Goal: Answer question/provide support: Share knowledge or assist other users

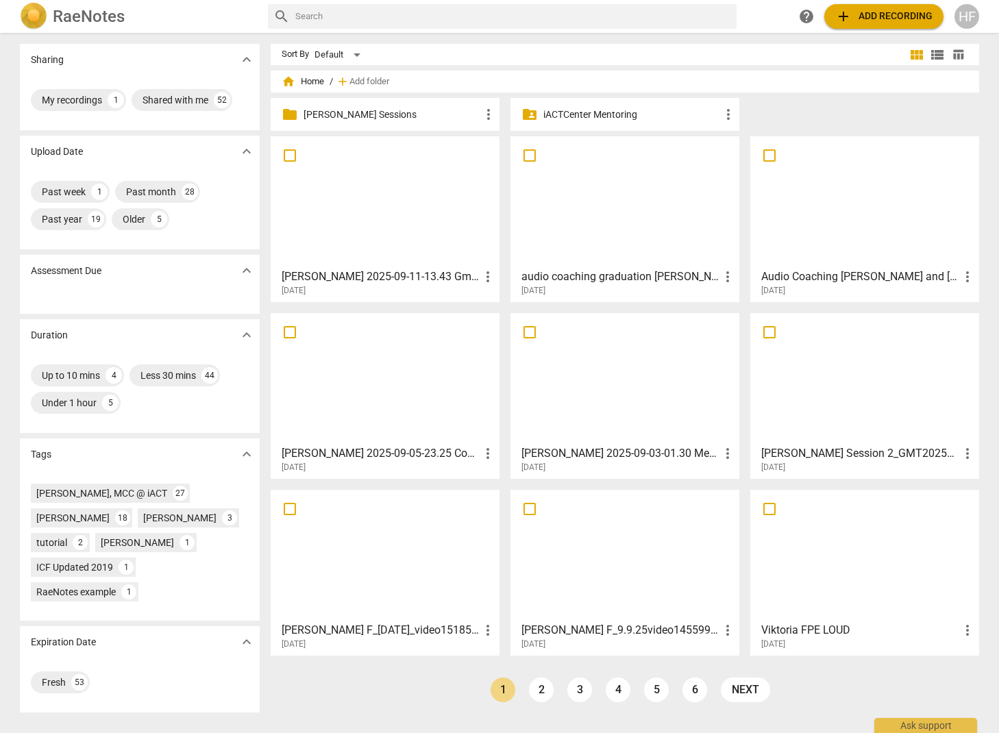
click at [418, 112] on p "[PERSON_NAME] Sessions" at bounding box center [392, 115] width 177 height 14
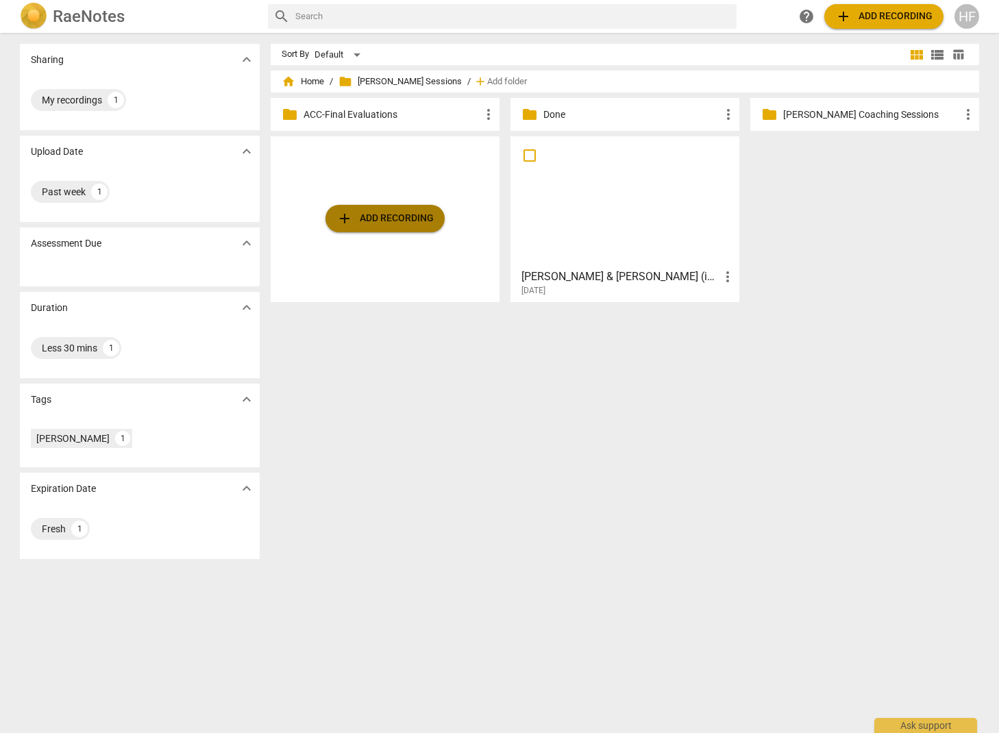
drag, startPoint x: 362, startPoint y: 220, endPoint x: 352, endPoint y: 224, distance: 10.4
click at [352, 224] on span "add Add recording" at bounding box center [384, 218] width 97 height 16
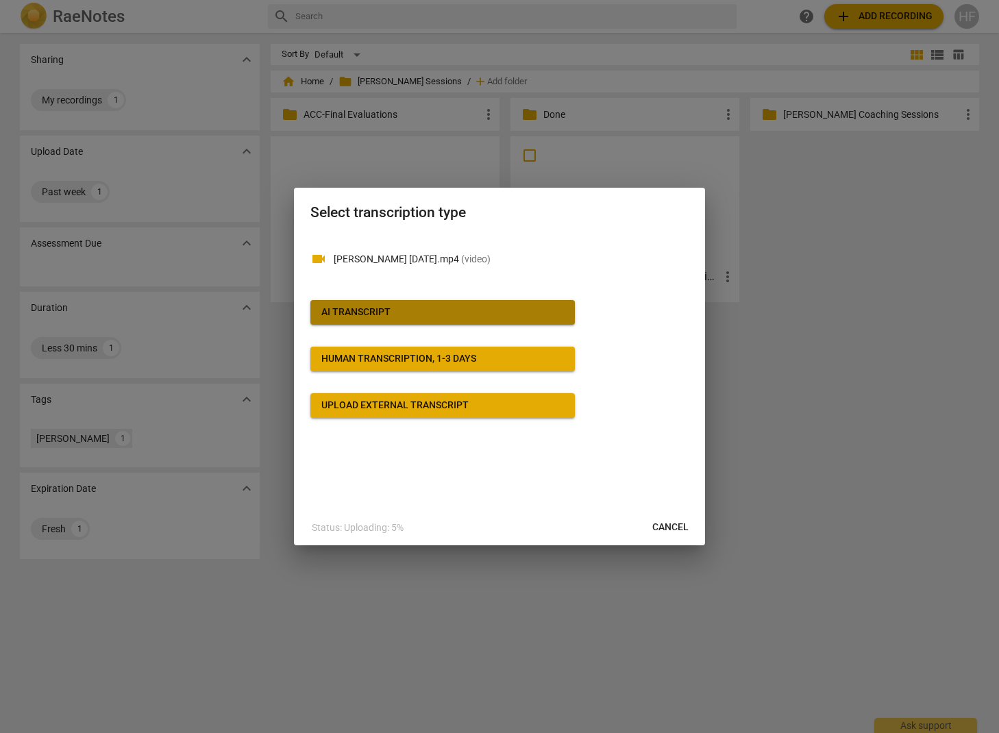
click at [491, 312] on span "AI Transcript" at bounding box center [442, 313] width 243 height 14
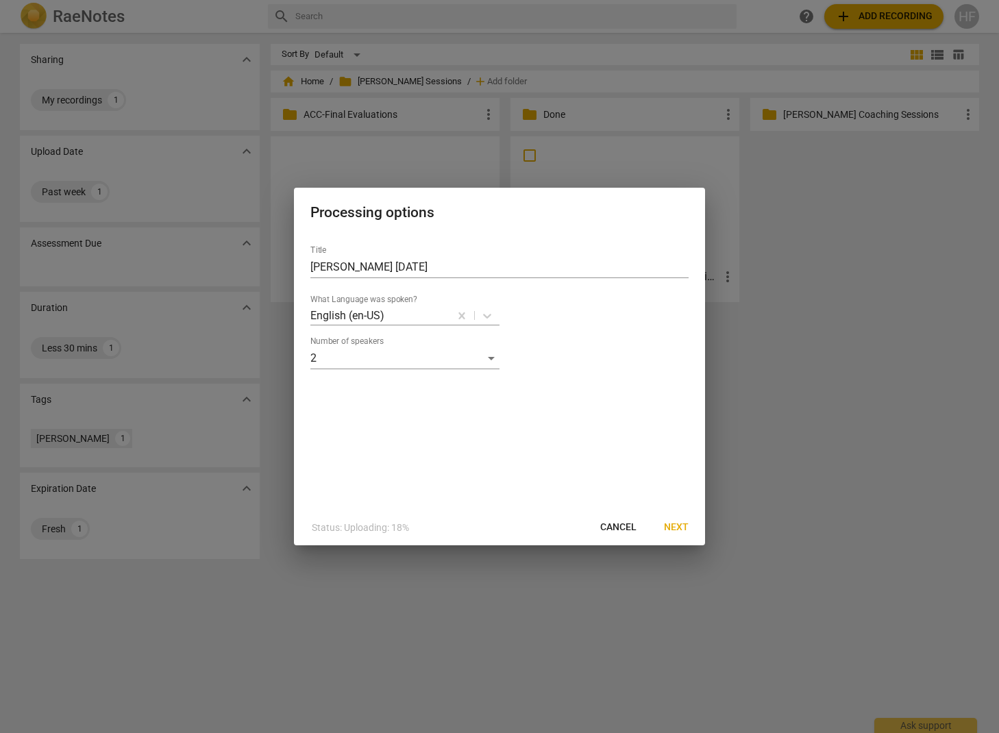
click at [678, 525] on span "Next" at bounding box center [676, 528] width 25 height 14
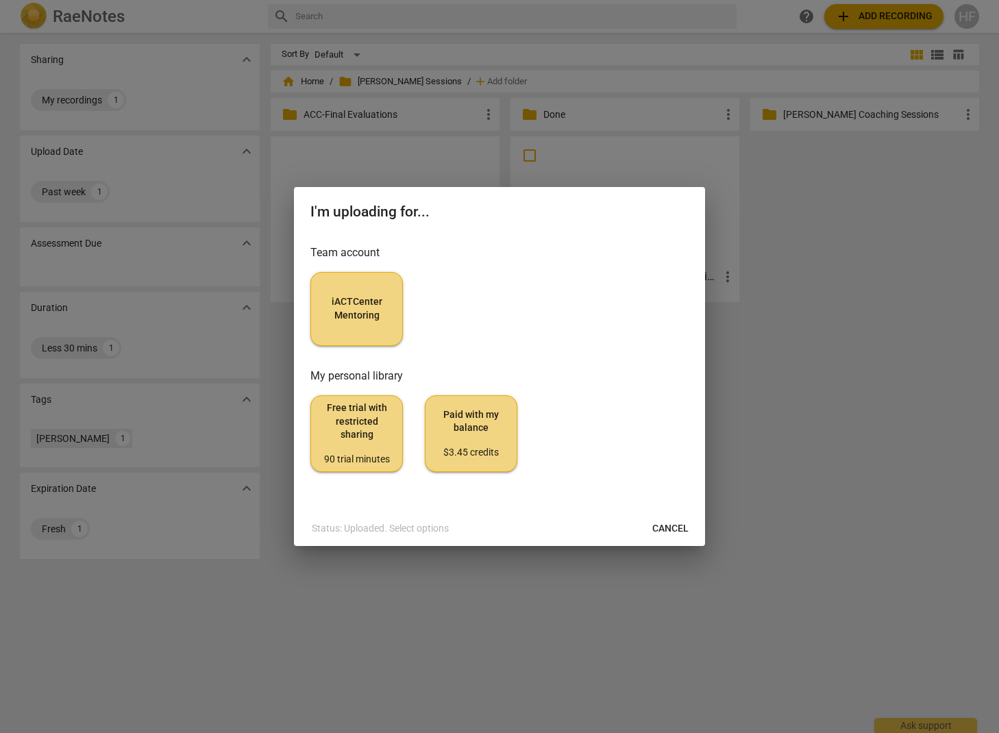
click at [360, 317] on span "iACTCenter Mentoring" at bounding box center [356, 308] width 69 height 27
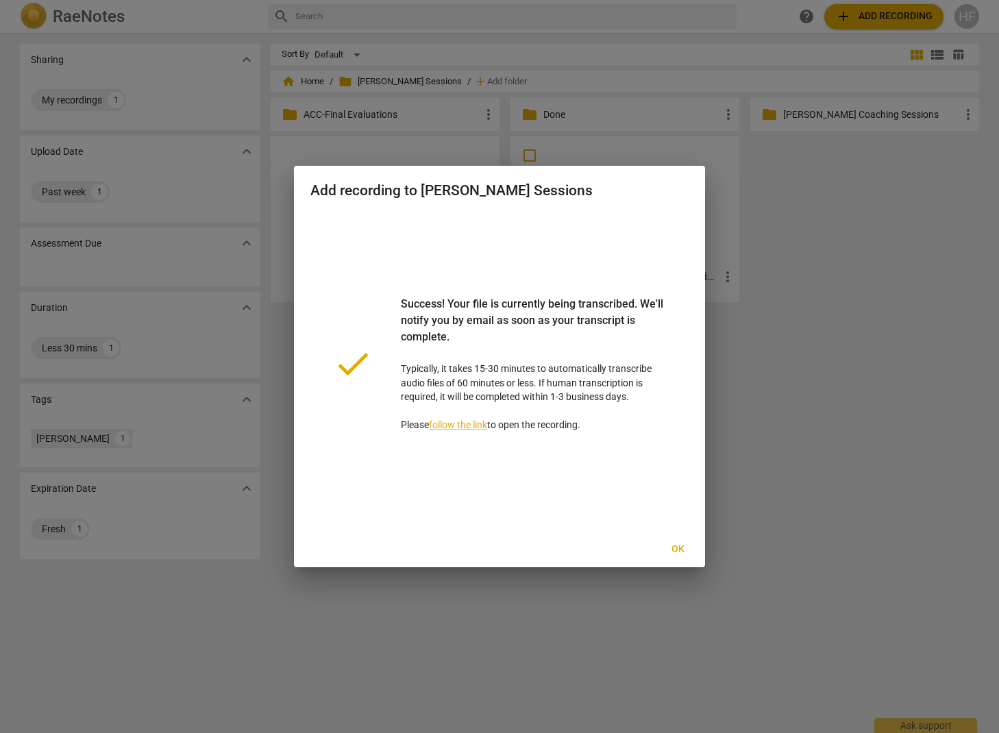
click at [676, 550] on span "Ok" at bounding box center [678, 550] width 22 height 14
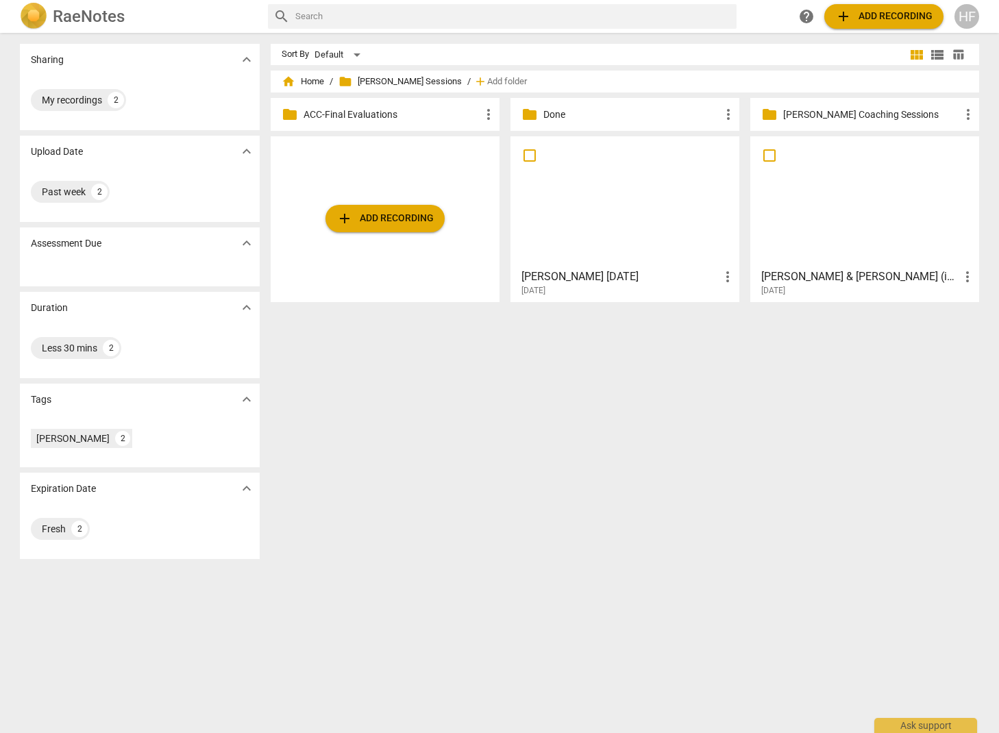
click at [785, 277] on h3 "[PERSON_NAME] & [PERSON_NAME] (iACT Coaching Session - 30 minutes (Peer Coachin…" at bounding box center [860, 277] width 198 height 16
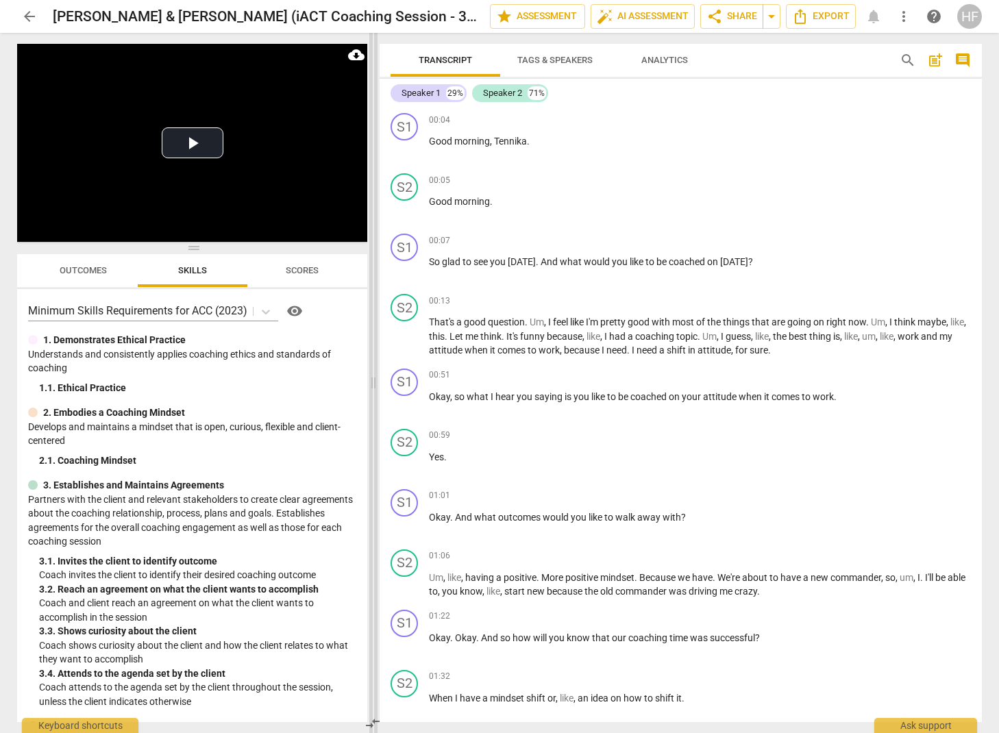
drag, startPoint x: 503, startPoint y: 382, endPoint x: 367, endPoint y: 382, distance: 135.7
click at [369, 382] on span at bounding box center [373, 383] width 8 height 700
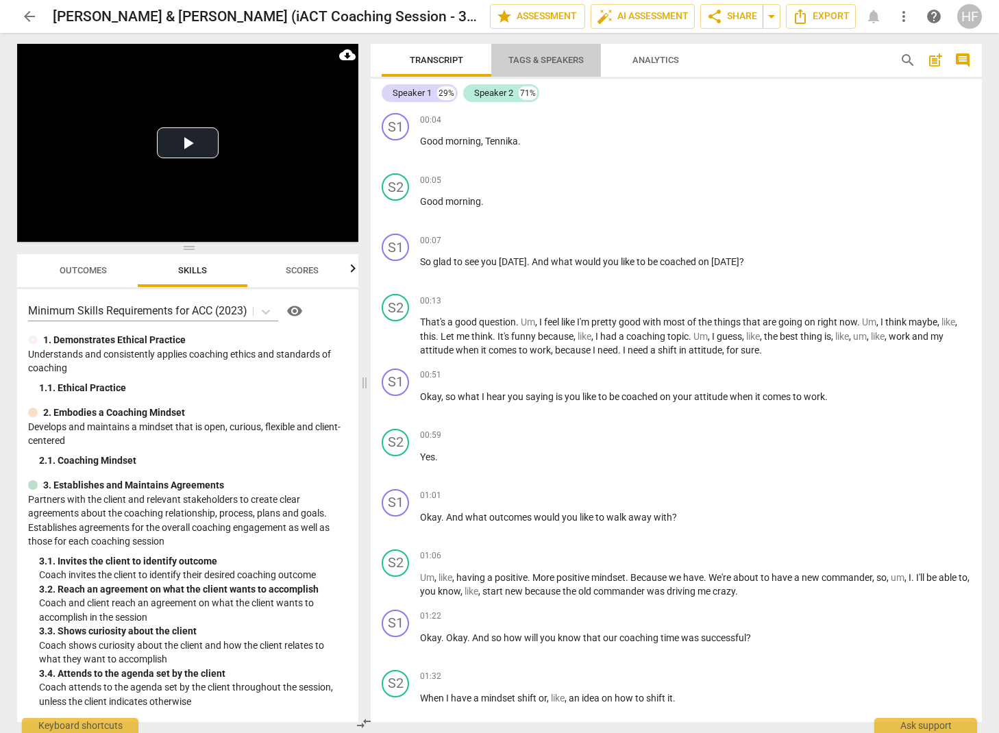
click at [543, 60] on span "Tags & Speakers" at bounding box center [545, 60] width 75 height 10
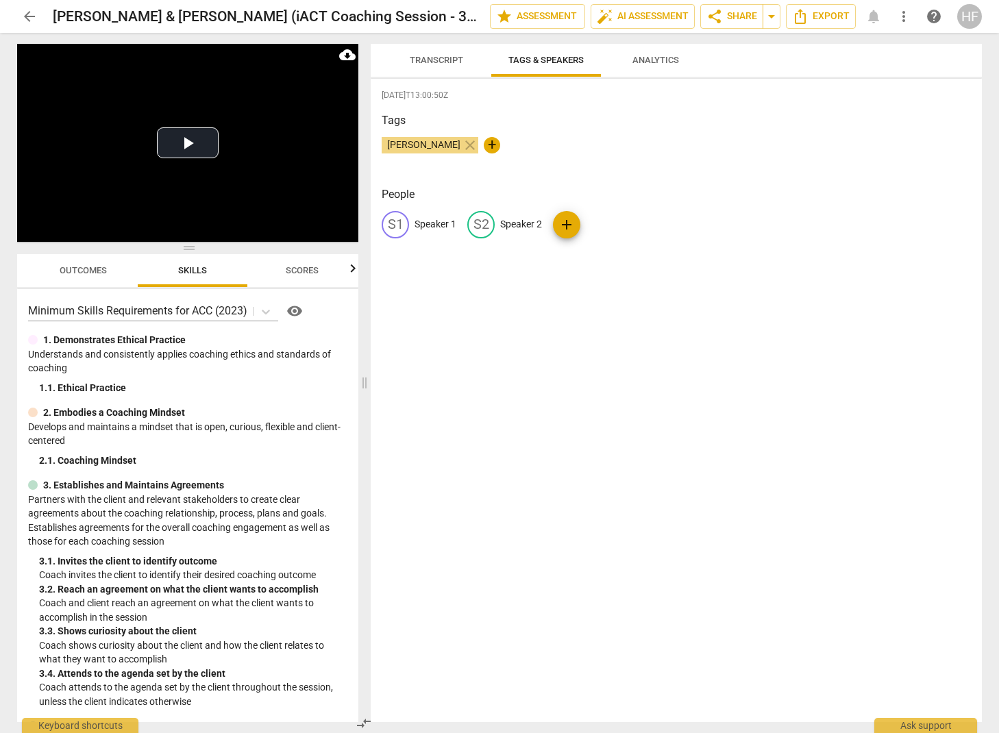
click at [430, 228] on p "Speaker 1" at bounding box center [436, 224] width 42 height 14
type input "[PERSON_NAME]"
click at [599, 221] on p "Speaker 2" at bounding box center [610, 224] width 42 height 14
type input "Client"
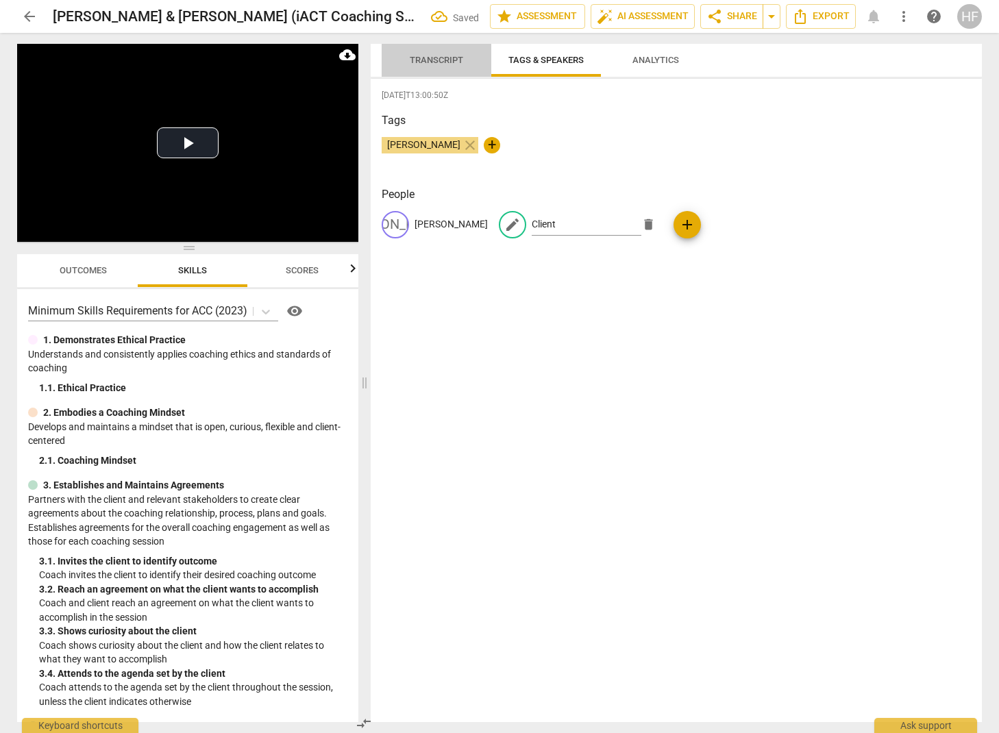
click at [460, 57] on span "Transcript" at bounding box center [436, 60] width 53 height 10
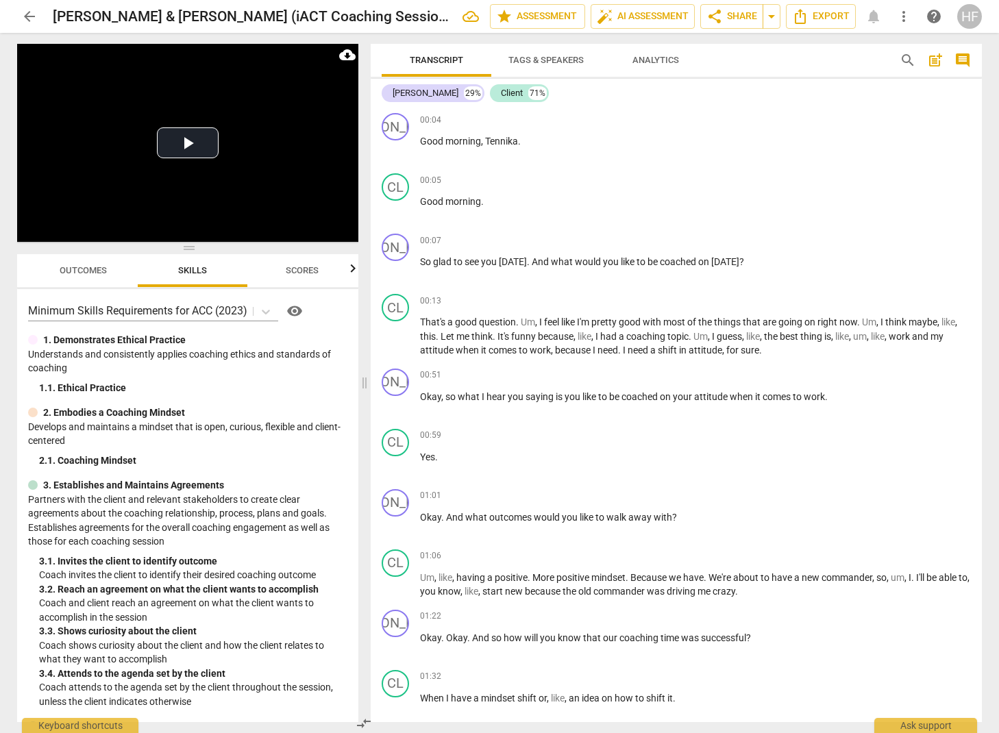
click at [942, 58] on span "post_add" at bounding box center [935, 60] width 16 height 16
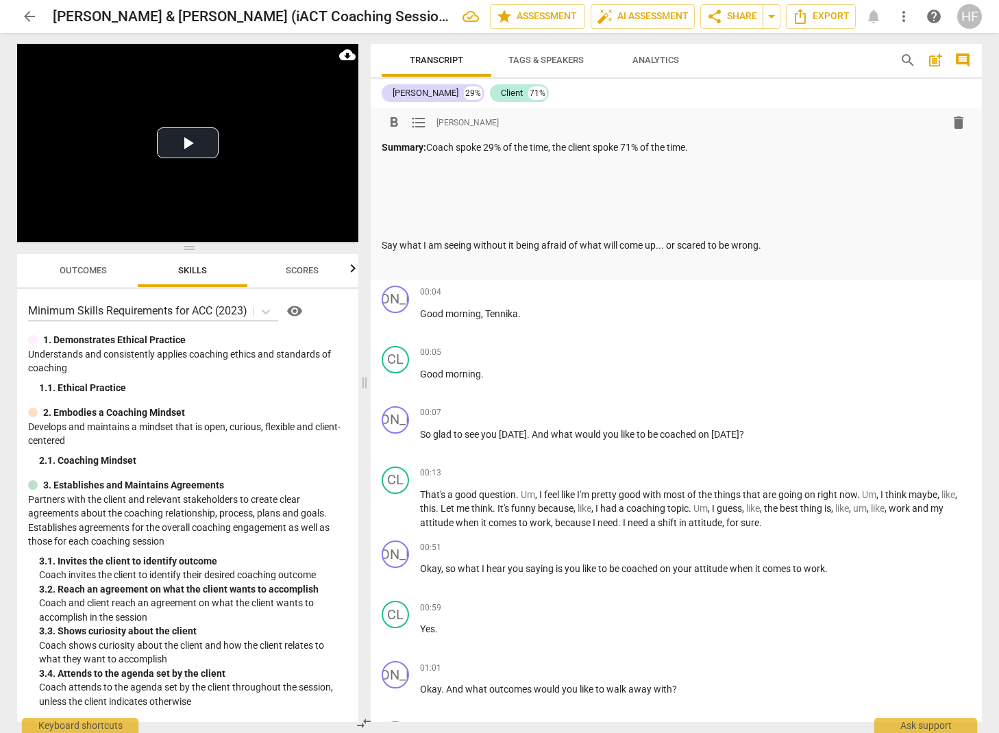
click at [481, 254] on div "Summary: Coach spoke 29% of the time, the client spoke 71% of the time. Say wha…" at bounding box center [676, 206] width 589 height 132
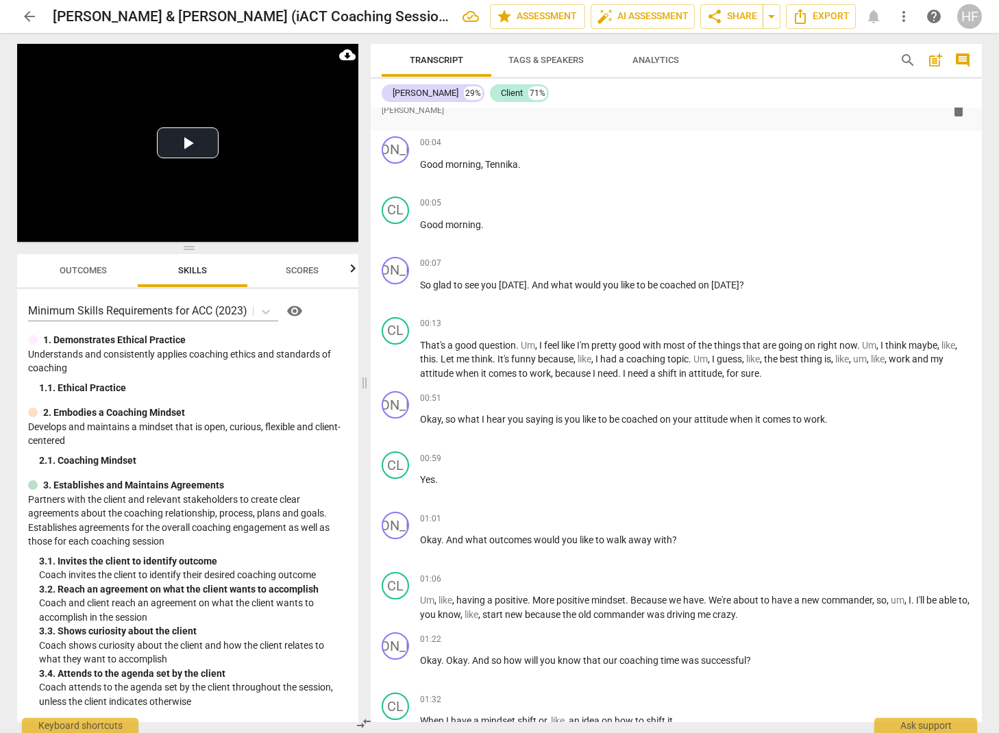
scroll to position [165, 0]
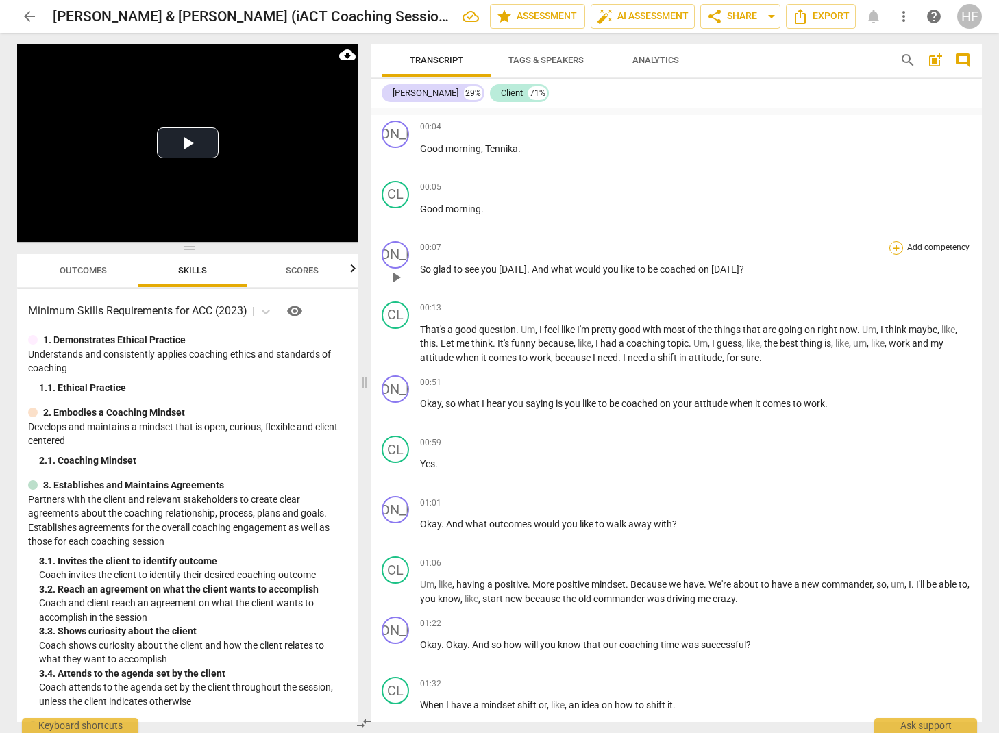
click at [889, 243] on div "+" at bounding box center [896, 248] width 14 height 14
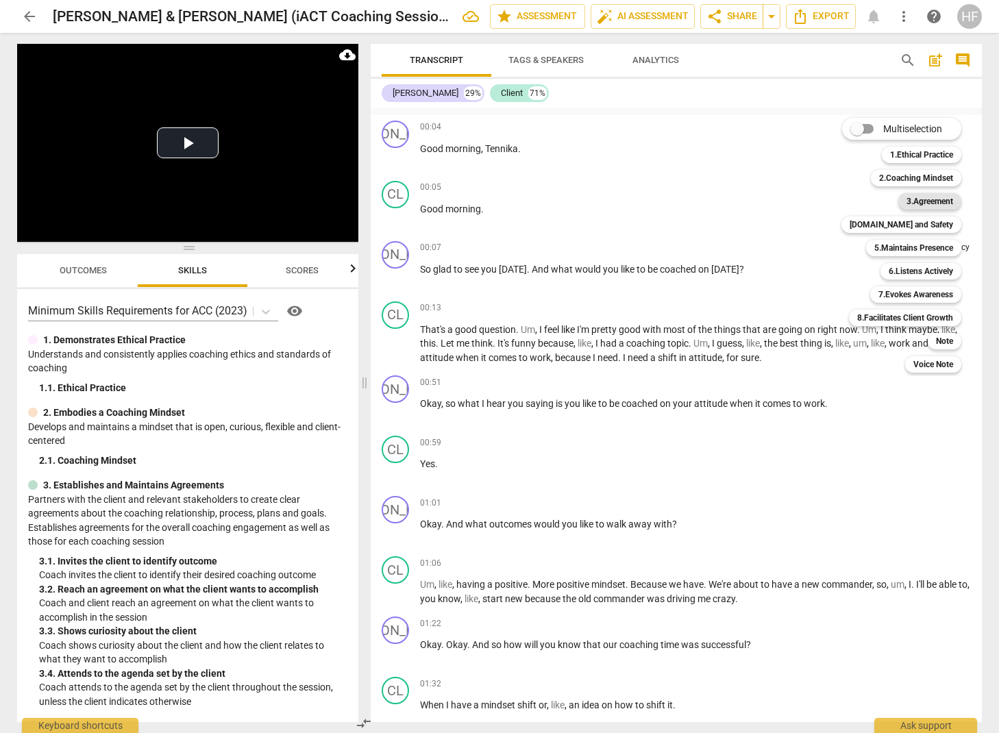
click at [937, 198] on b "3.Agreement" at bounding box center [930, 201] width 47 height 16
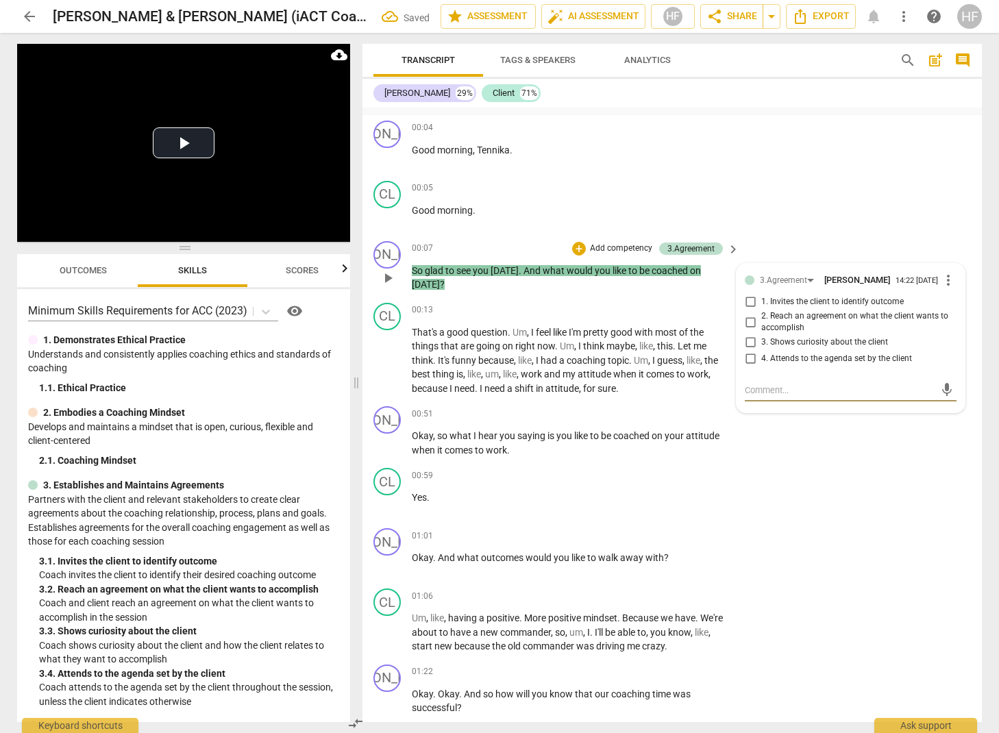
click at [754, 306] on input "1. Invites the client to identify outcome" at bounding box center [750, 302] width 22 height 16
checkbox input "true"
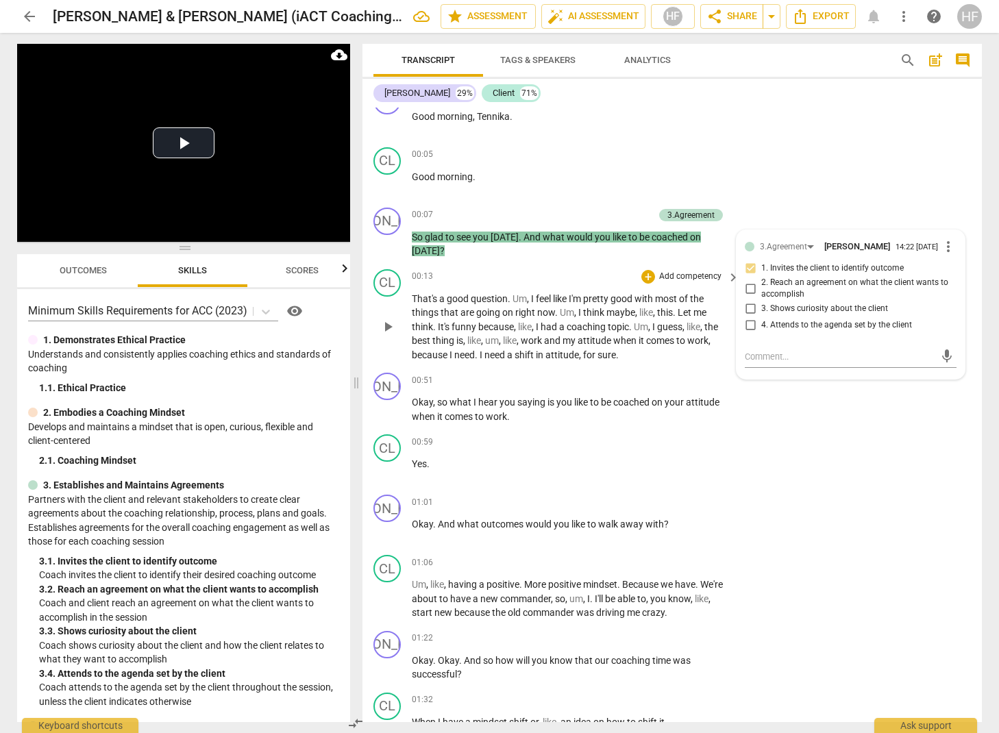
scroll to position [199, 0]
click at [391, 323] on span "play_arrow" at bounding box center [388, 326] width 16 height 16
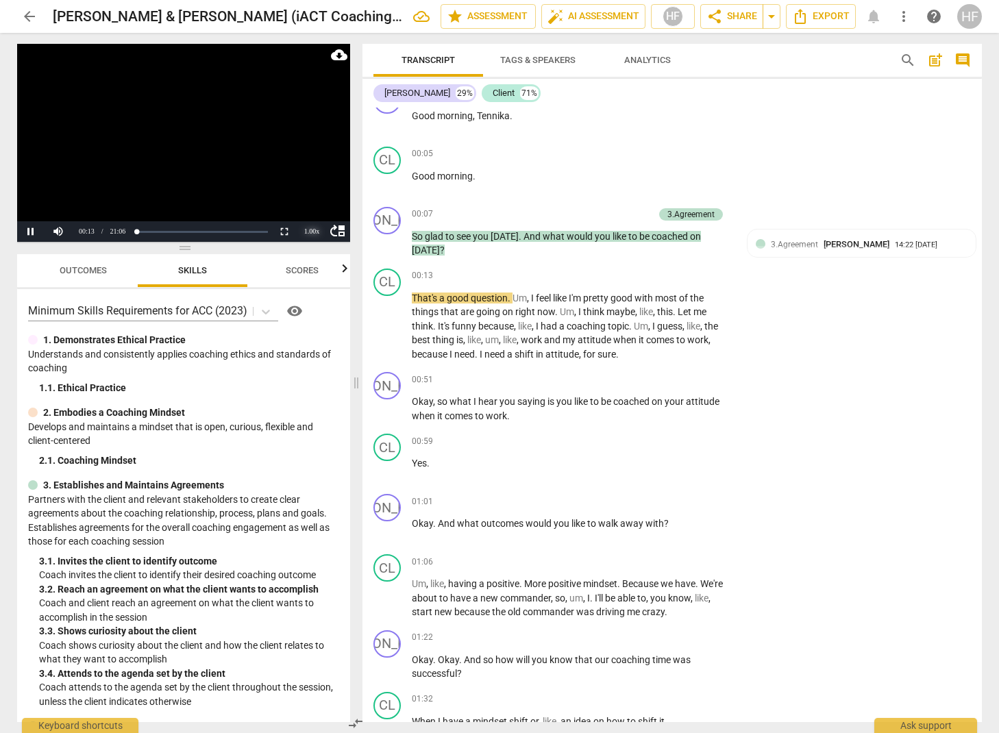
click at [315, 237] on div "1.00 x" at bounding box center [311, 231] width 27 height 21
click at [315, 186] on li "1.25x" at bounding box center [311, 184] width 27 height 15
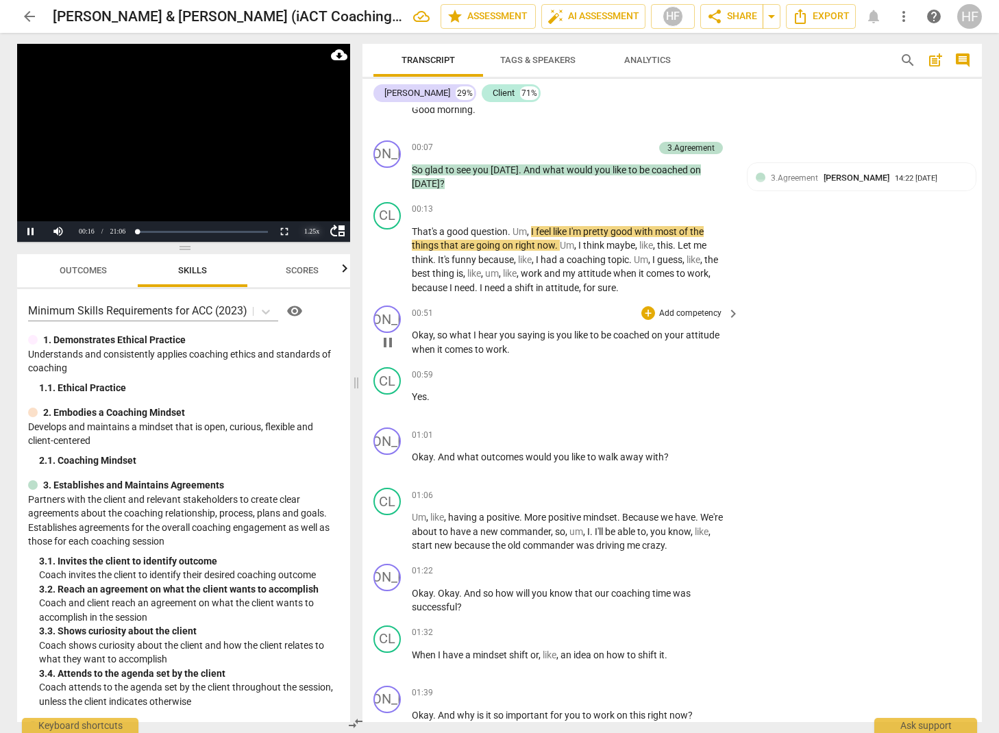
scroll to position [295, 0]
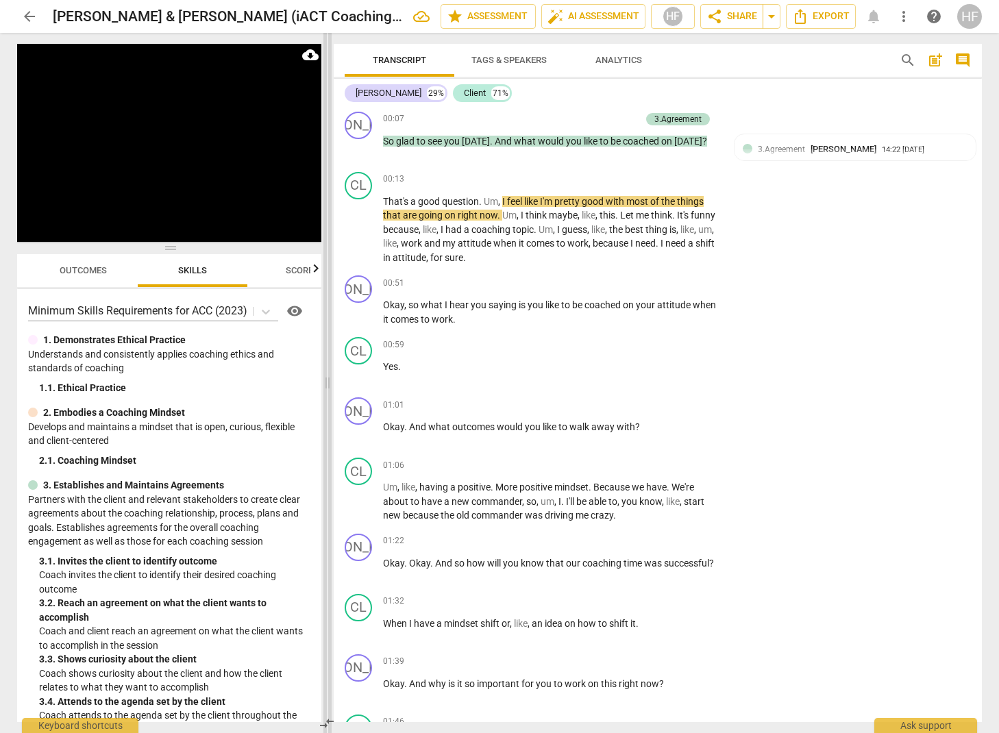
drag, startPoint x: 356, startPoint y: 381, endPoint x: 328, endPoint y: 382, distance: 28.8
click at [328, 382] on span at bounding box center [327, 383] width 8 height 700
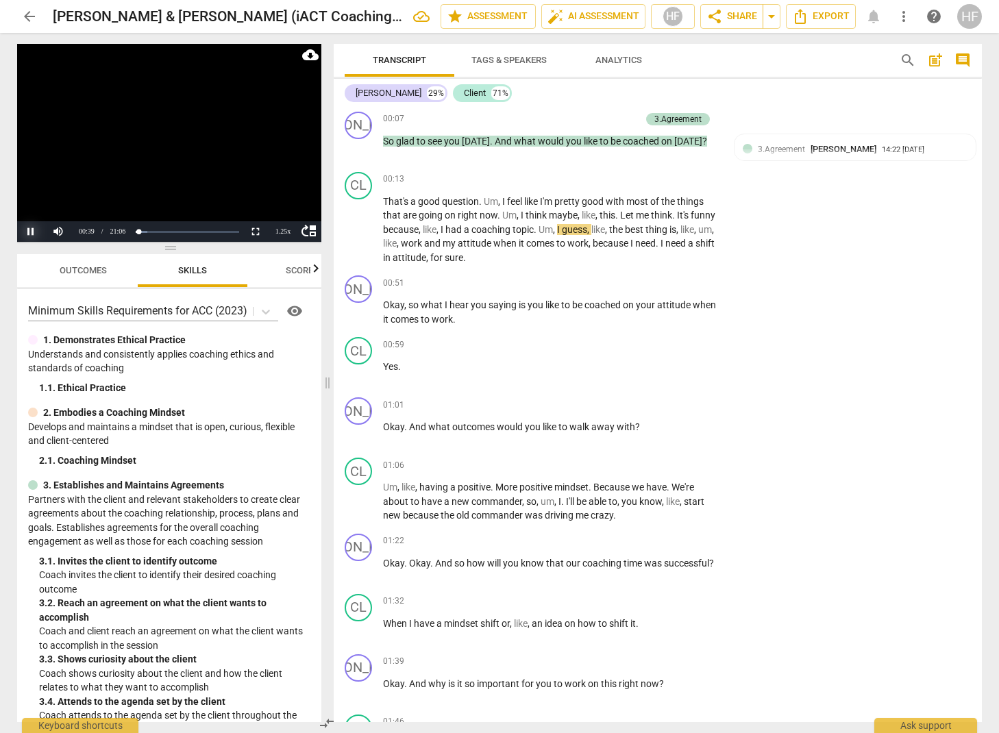
click at [26, 233] on button "Pause" at bounding box center [30, 231] width 27 height 21
click at [32, 232] on button "Play" at bounding box center [30, 231] width 27 height 21
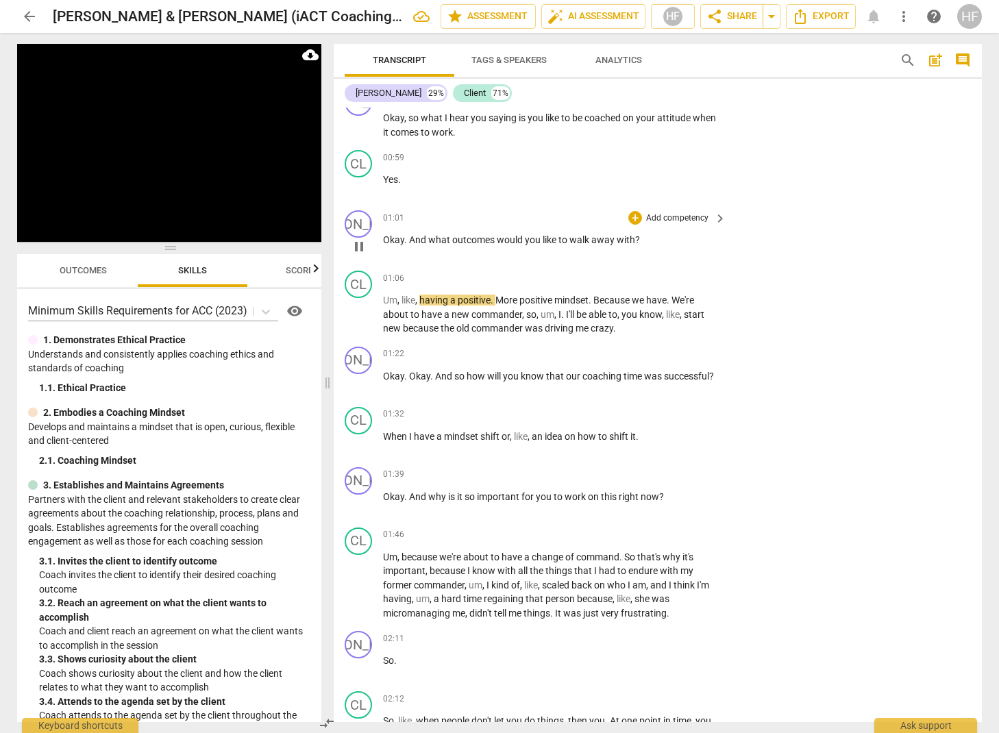
scroll to position [0, 1]
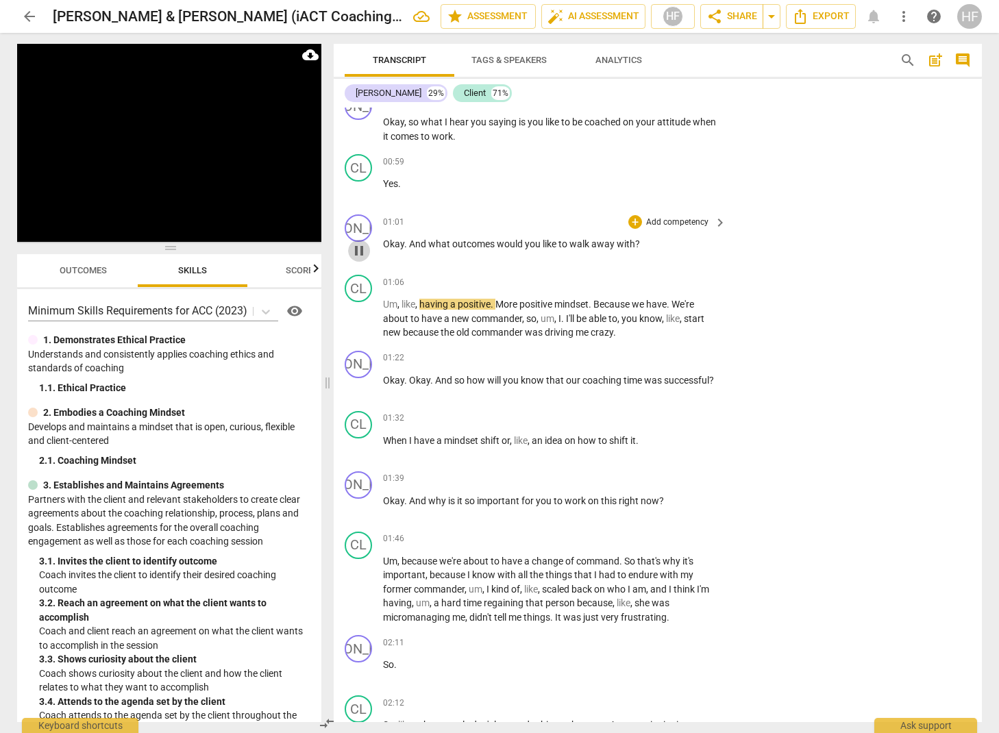
click at [363, 243] on span "pause" at bounding box center [359, 251] width 16 height 16
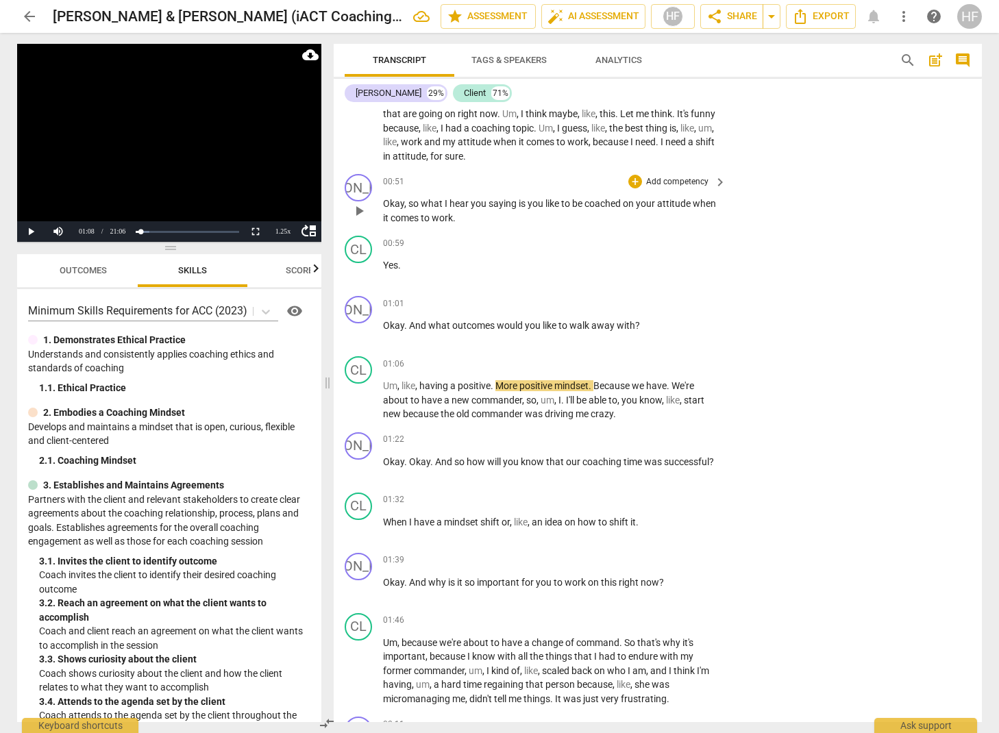
scroll to position [341, 0]
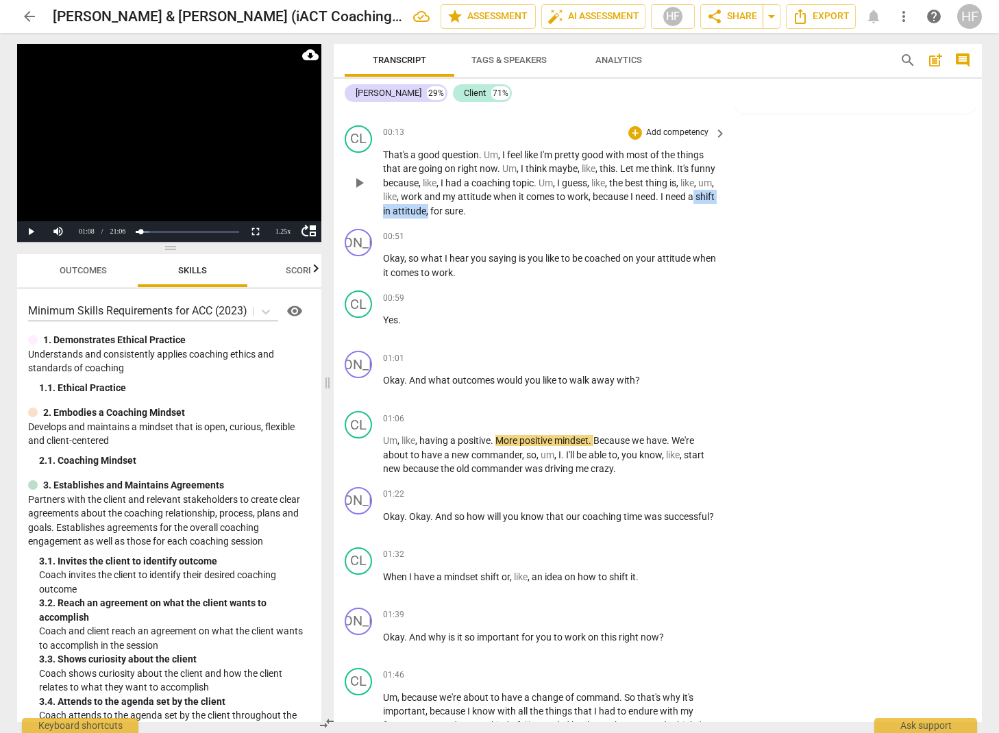
drag, startPoint x: 410, startPoint y: 208, endPoint x: 480, endPoint y: 207, distance: 69.2
click at [480, 207] on p "That's a good question . Um , I feel like I'm pretty good with most of the thin…" at bounding box center [551, 183] width 336 height 71
click at [511, 187] on icon "button" at bounding box center [514, 189] width 14 height 16
click at [635, 352] on div "+" at bounding box center [635, 359] width 14 height 14
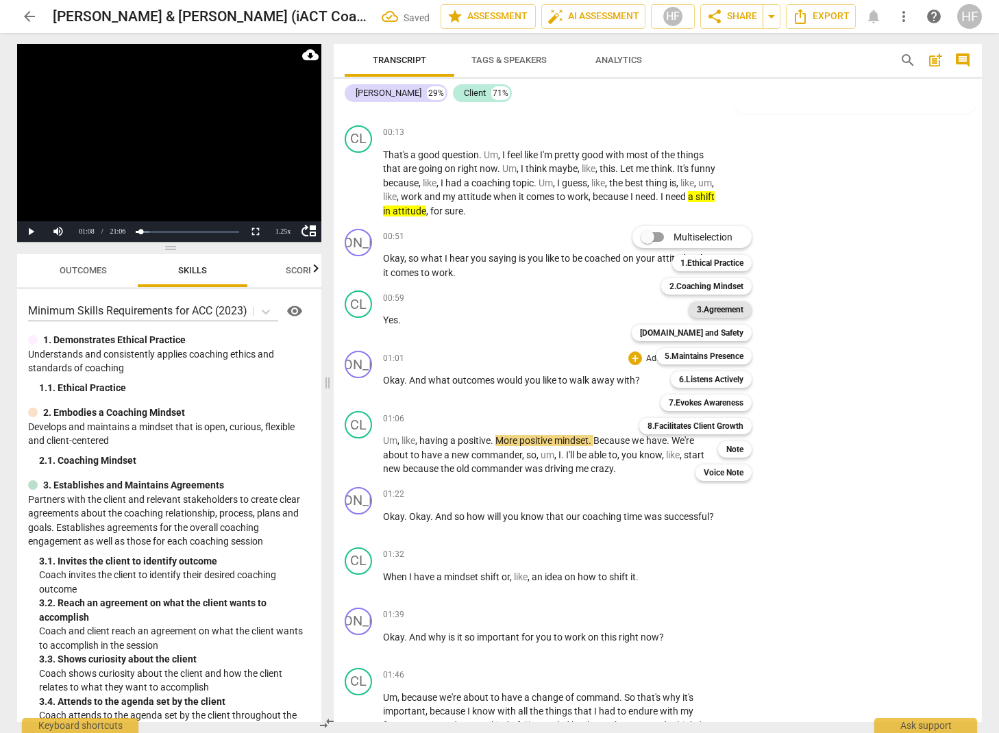
click at [723, 308] on b "3.Agreement" at bounding box center [720, 310] width 47 height 16
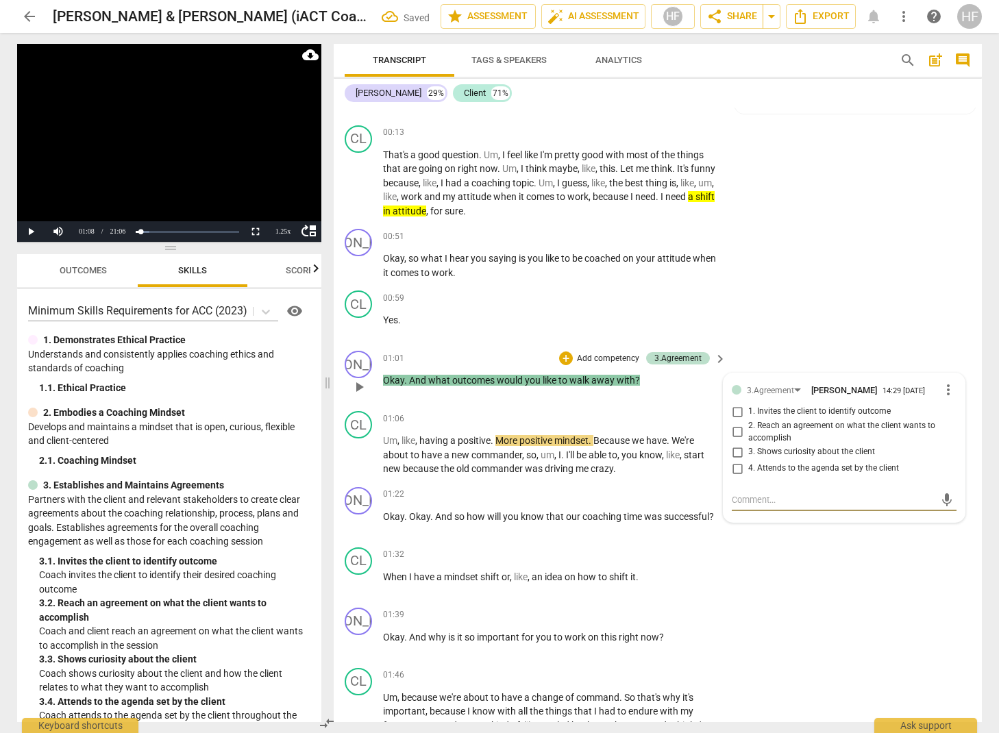
click at [724, 395] on div "3.Agreement [PERSON_NAME] 14:29 [DATE] more_vert 1. Invites the client to ident…" at bounding box center [844, 447] width 241 height 149
click at [739, 404] on input "1. Invites the client to identify outcome" at bounding box center [737, 412] width 22 height 16
checkbox input "true"
click at [755, 493] on textarea at bounding box center [833, 499] width 203 height 13
type textarea "A"
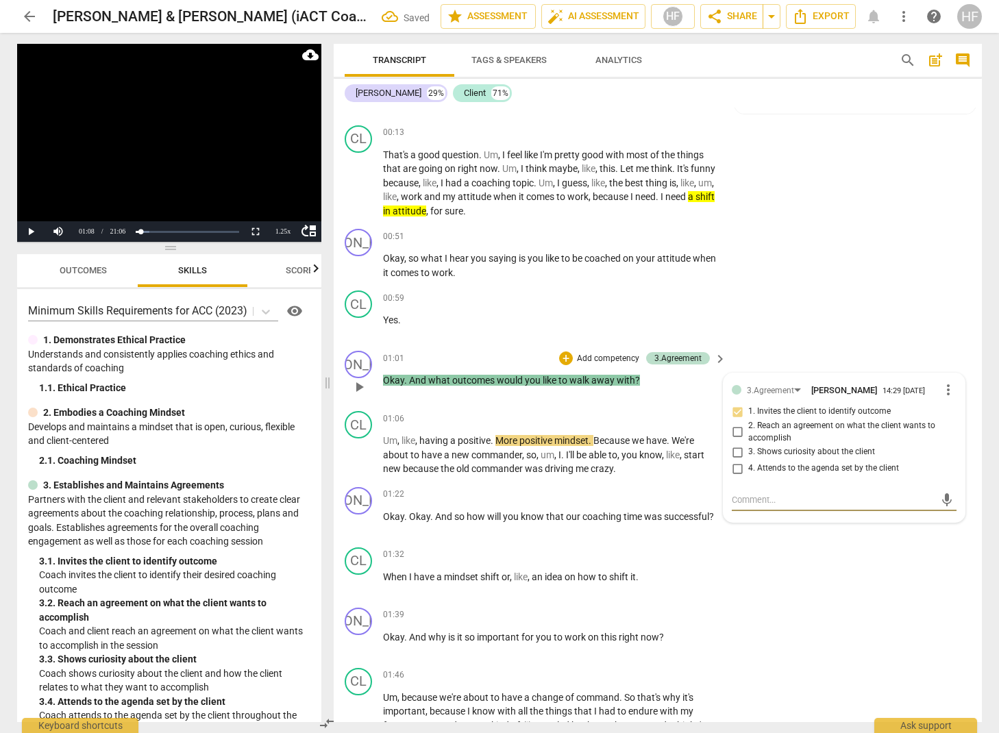
type textarea "A"
type textarea "Ad"
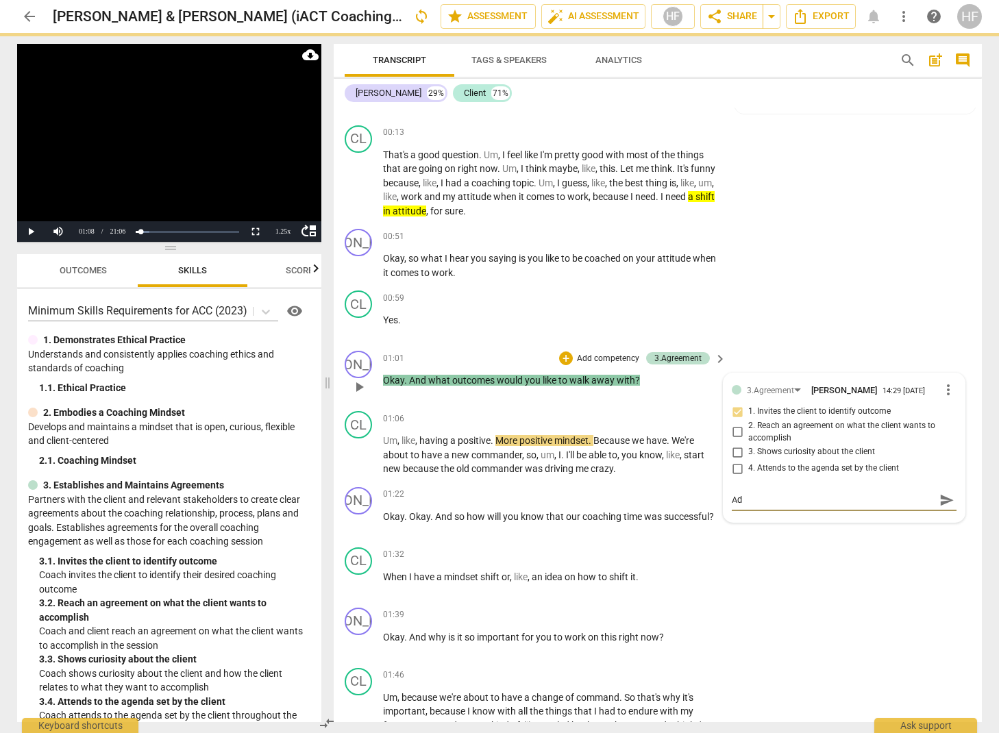
type textarea "Add"
type textarea "Addi"
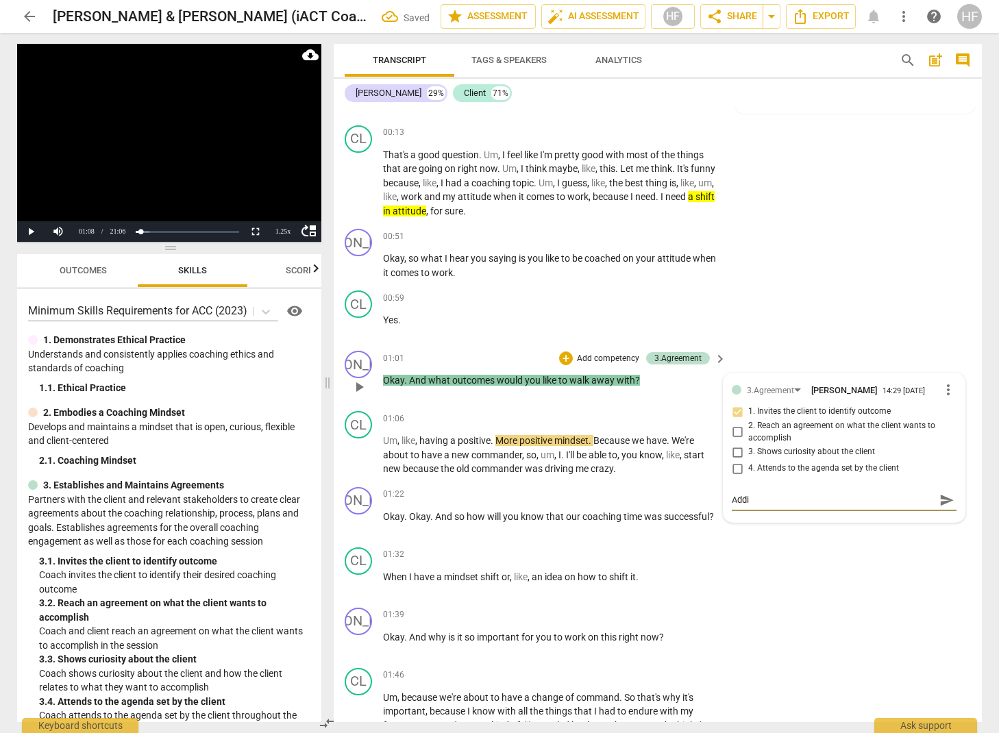
type textarea "Addin"
type textarea "Adding"
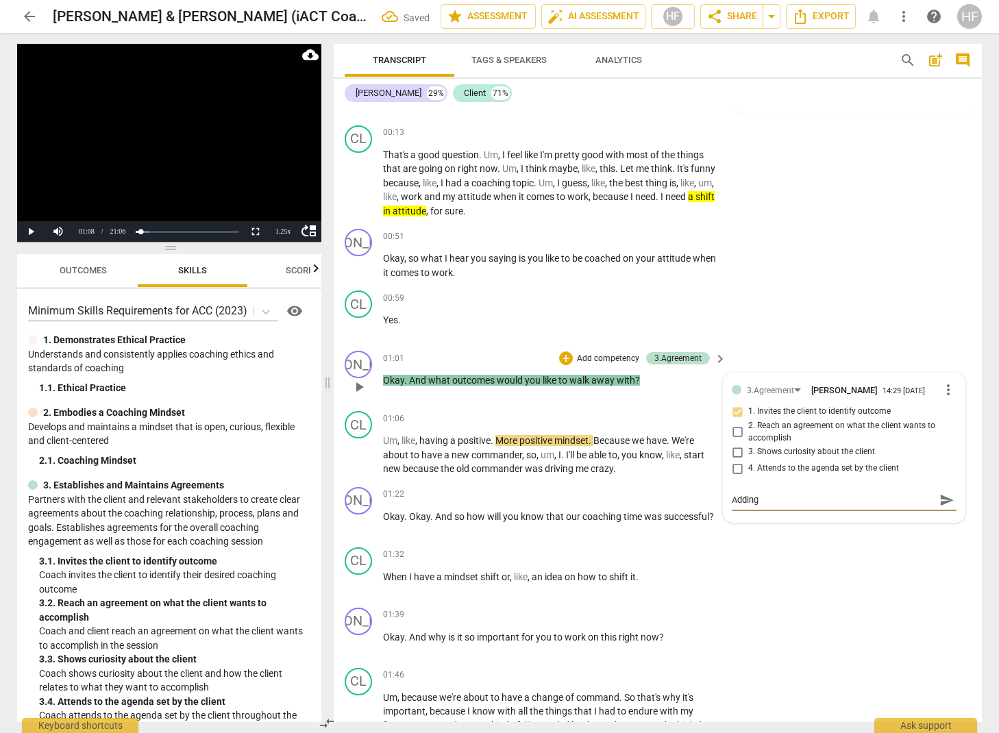
type textarea "Adding"
type textarea "Adding i"
type textarea "Adding in"
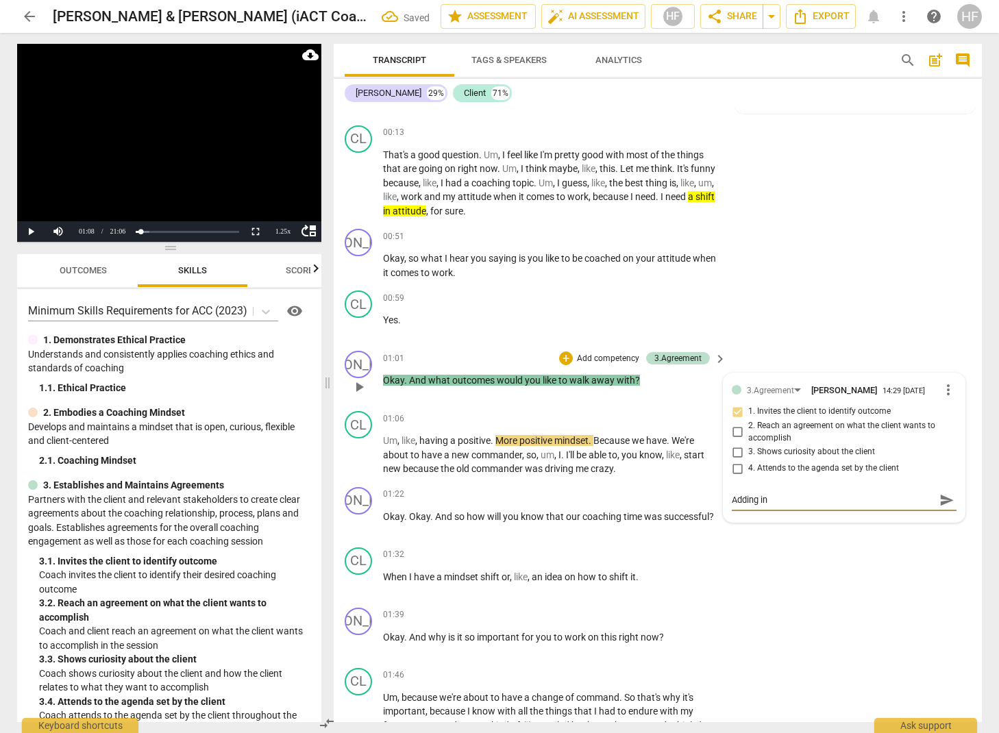
type textarea "Adding in"
type textarea "Adding in t"
type textarea "Adding in th"
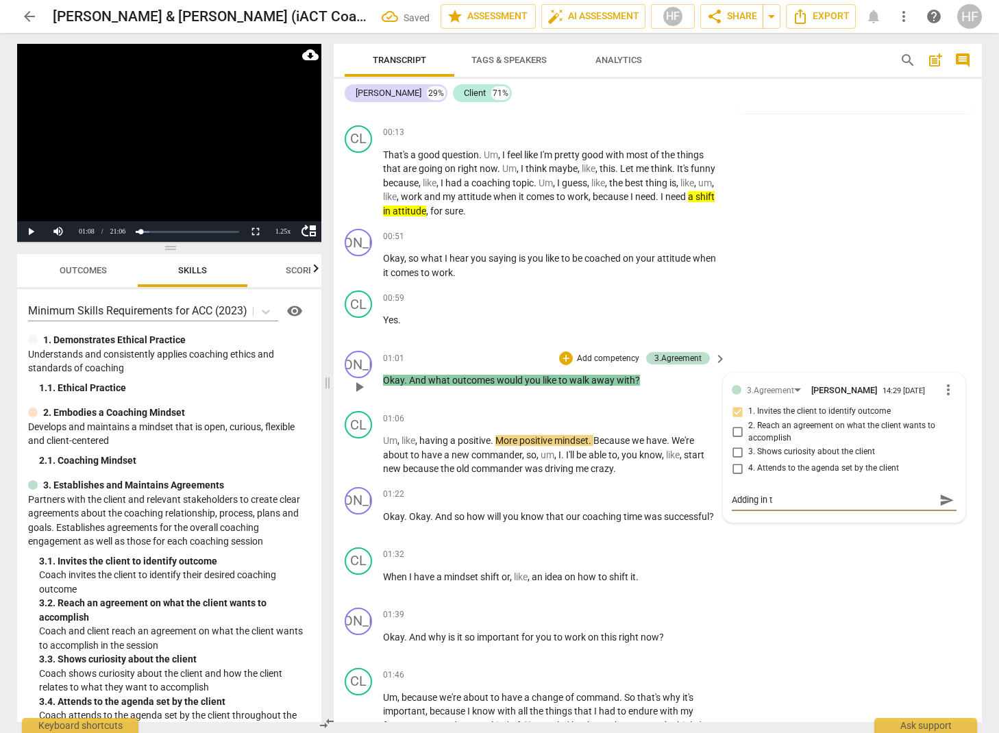
type textarea "Adding in th"
type textarea "Adding in the"
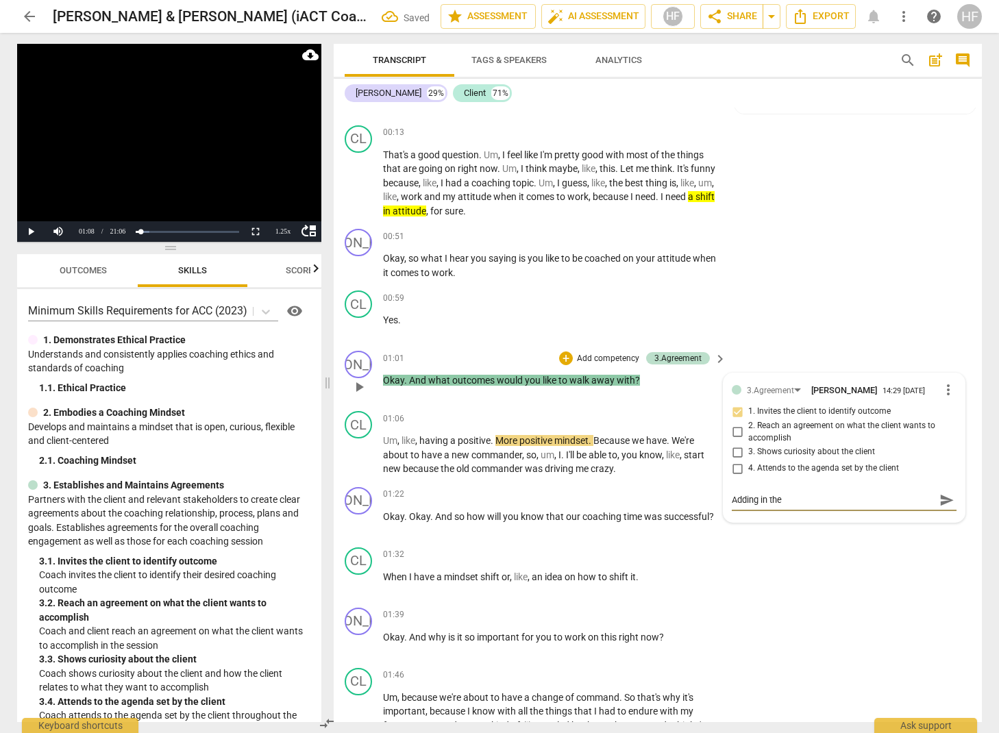
type textarea "Adding in the c"
type textarea "Adding in the cl"
type textarea "Adding in the cli"
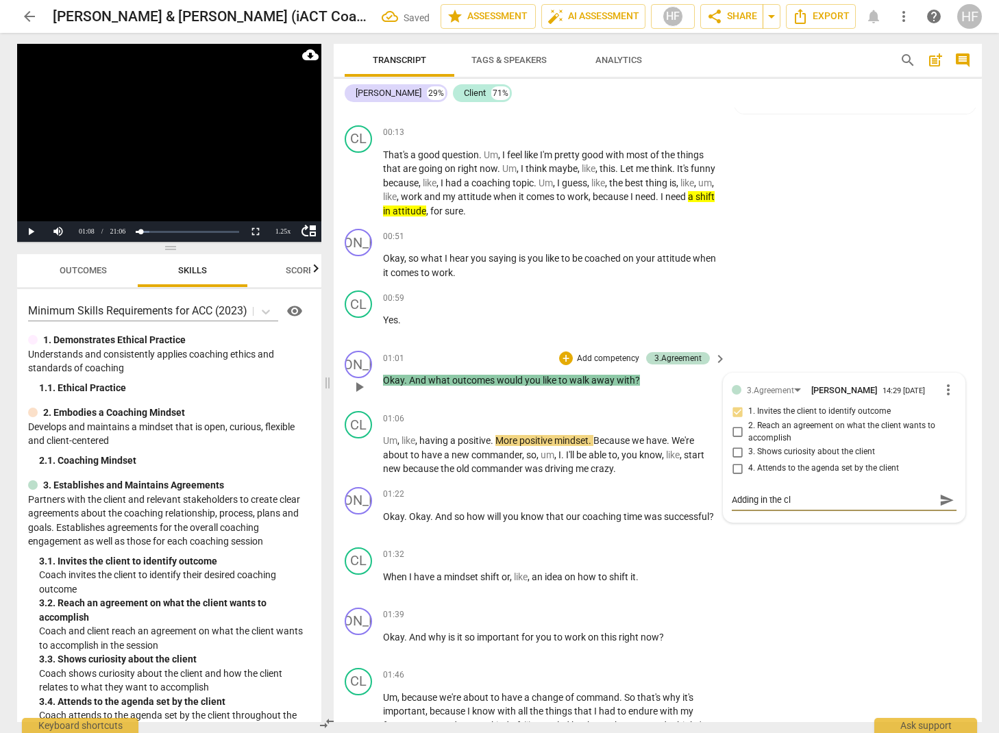
type textarea "Adding in the cli"
type textarea "Adding in the clie"
type textarea "Adding in the clien"
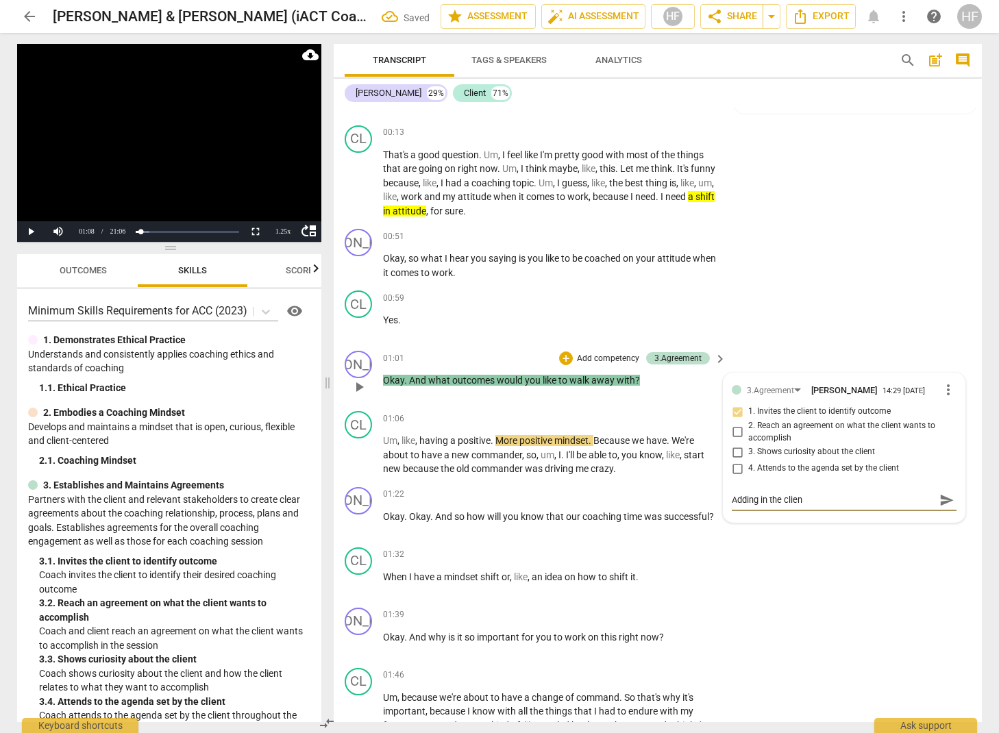
type textarea "Adding in the client"
type textarea "Adding in the client w"
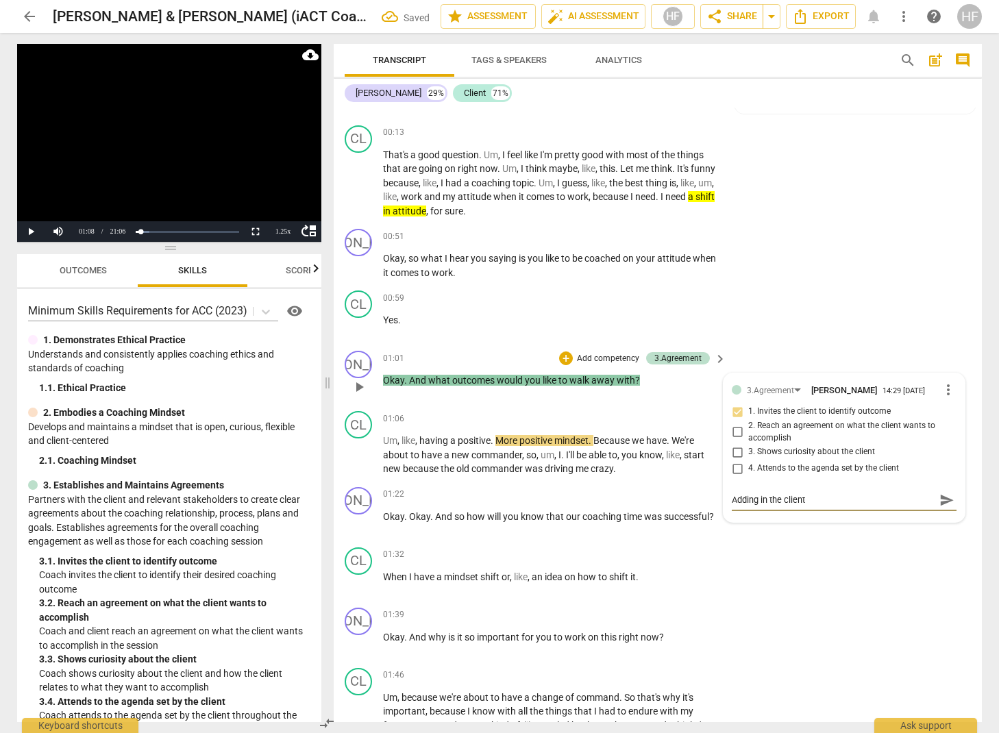
type textarea "Adding in the client w"
type textarea "Adding in the client wo"
type textarea "Adding in the client wor"
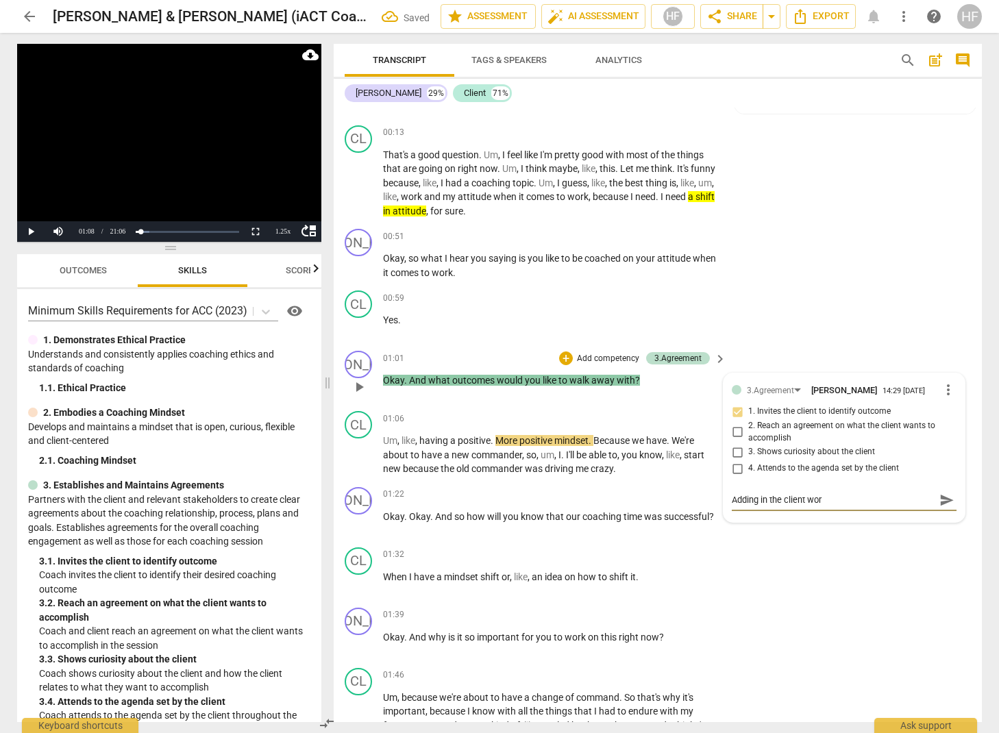
type textarea "Adding in the client word"
type textarea "Adding in the client words"
type textarea "Adding in the client words."
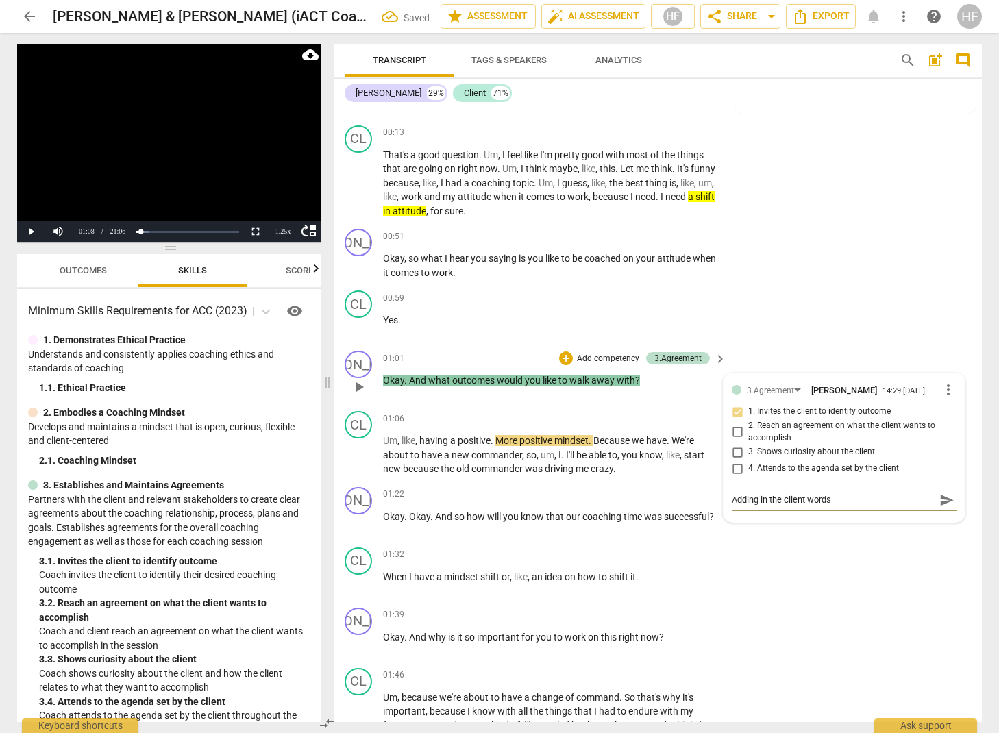
type textarea "Adding in the client words."
type textarea "Adding in the client words. ""
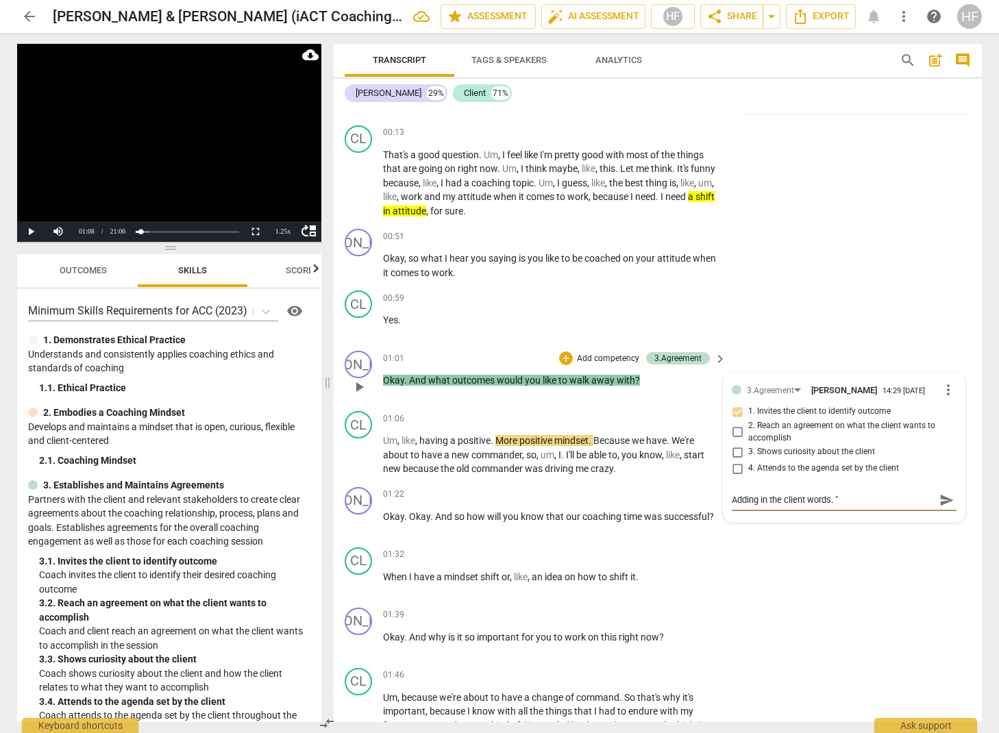
type textarea "Adding in the client words. "W"
type textarea "Adding in the client words. "Wh"
type textarea "Adding in the client words. "Wha"
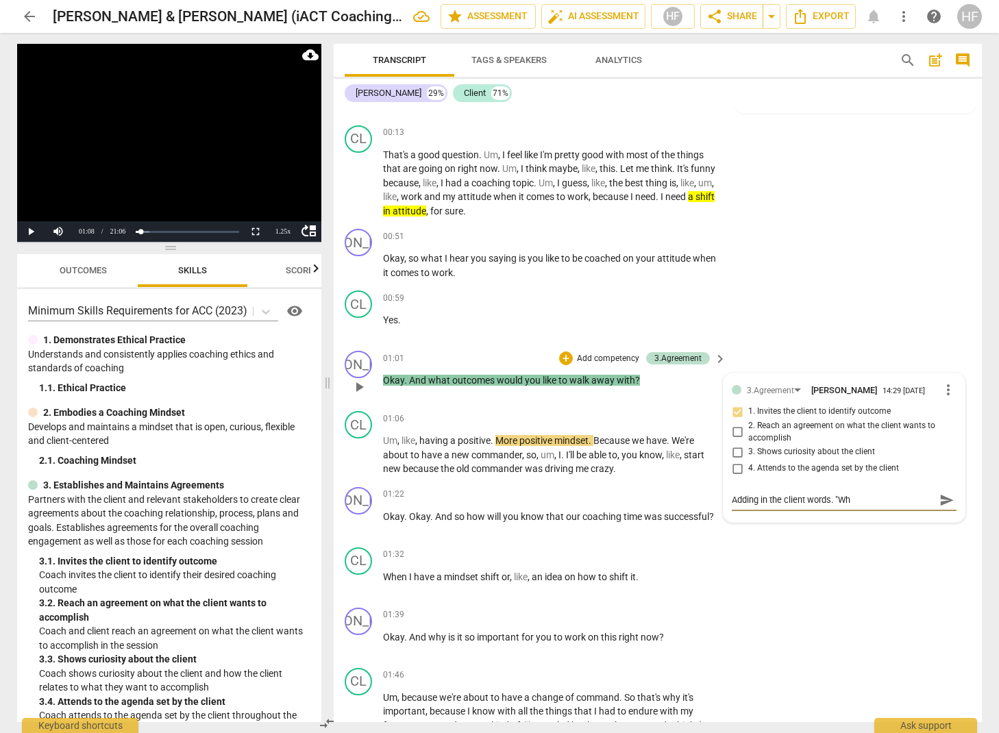
type textarea "Adding in the client words. "Wha"
type textarea "Adding in the client words. "Whar"
type textarea "Adding in the client words. "Wha"
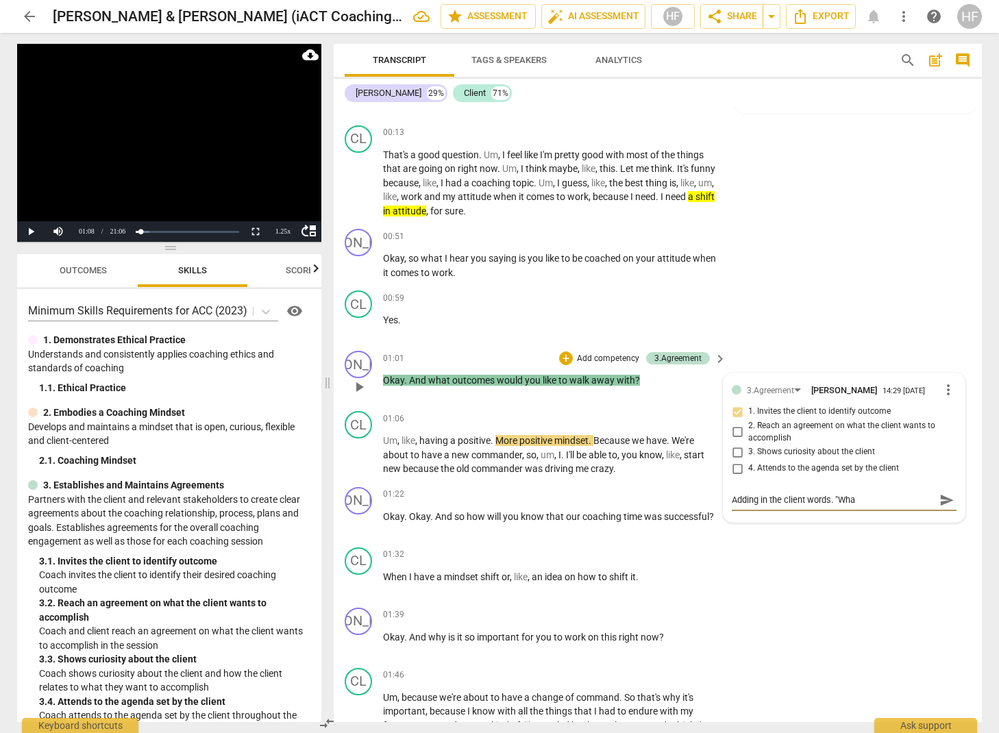
type textarea "Adding in the client words. "What"
type textarea "Adding in the client words. "What w"
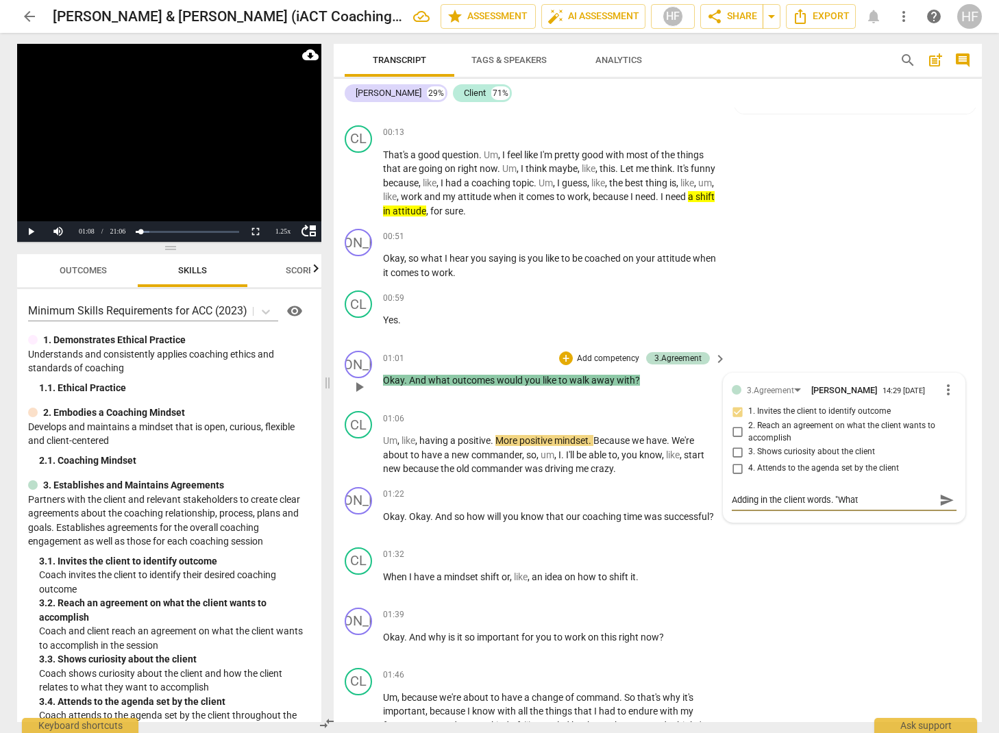
type textarea "Adding in the client words. "What w"
type textarea "Adding in the client words. "What wo"
type textarea "Adding in the client words. "What wou"
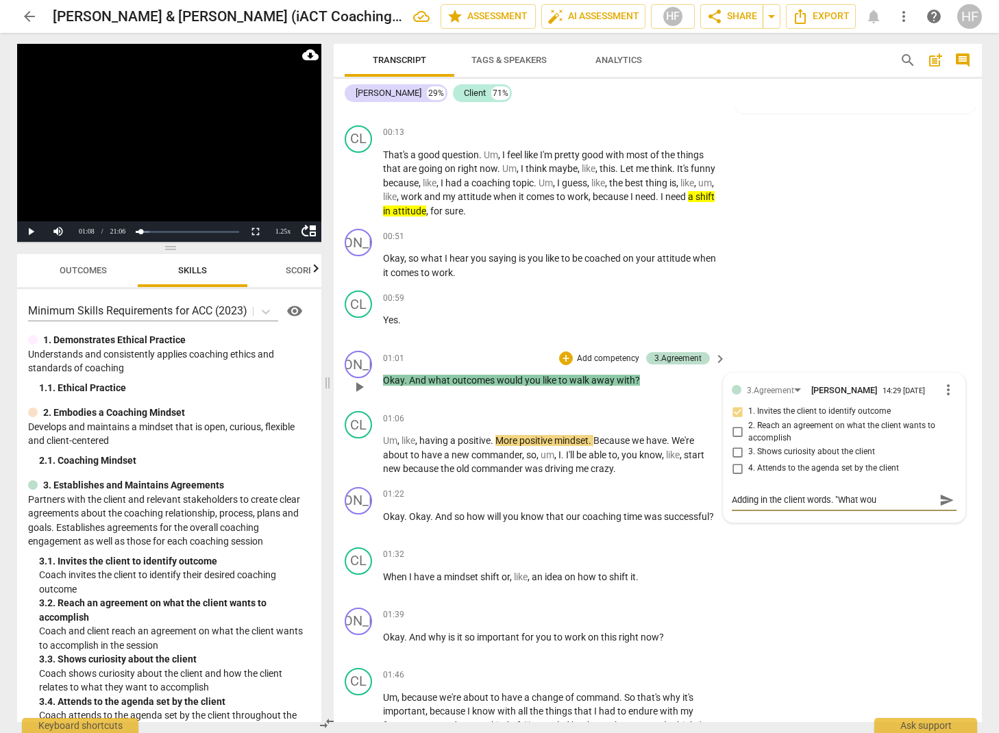
type textarea "Adding in the client words. "What wo"
type textarea "Adding in the client words. "What w"
type textarea "Adding in the client words. "What"
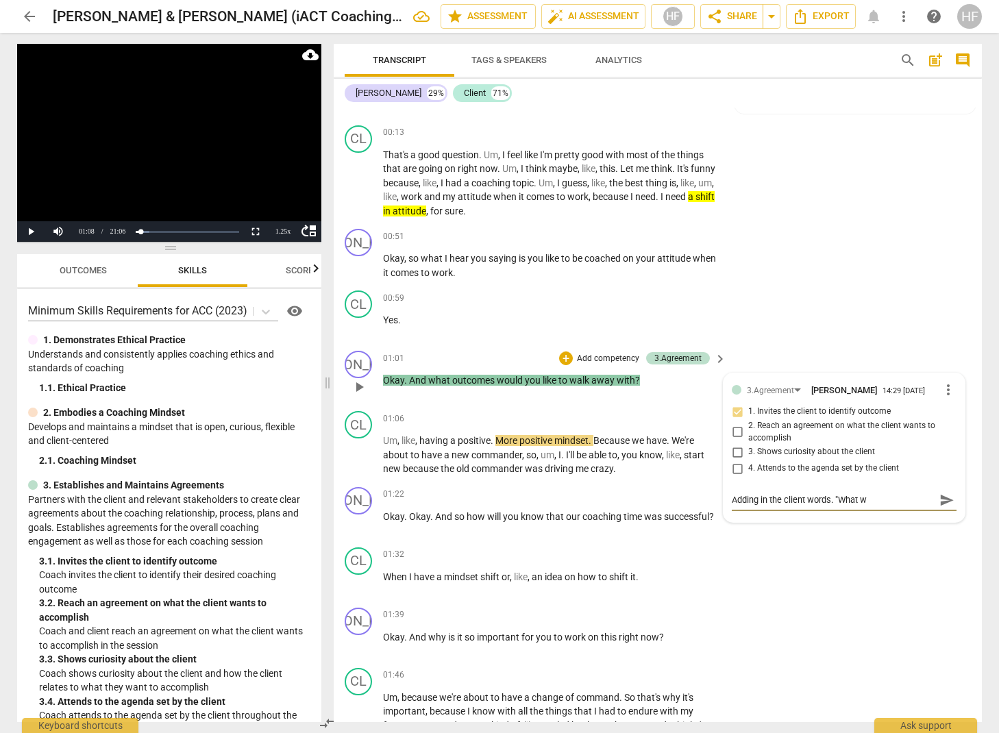
type textarea "Adding in the client words. "What"
type textarea "Adding in the client words. "What s"
type textarea "Adding in the client words. "What sh"
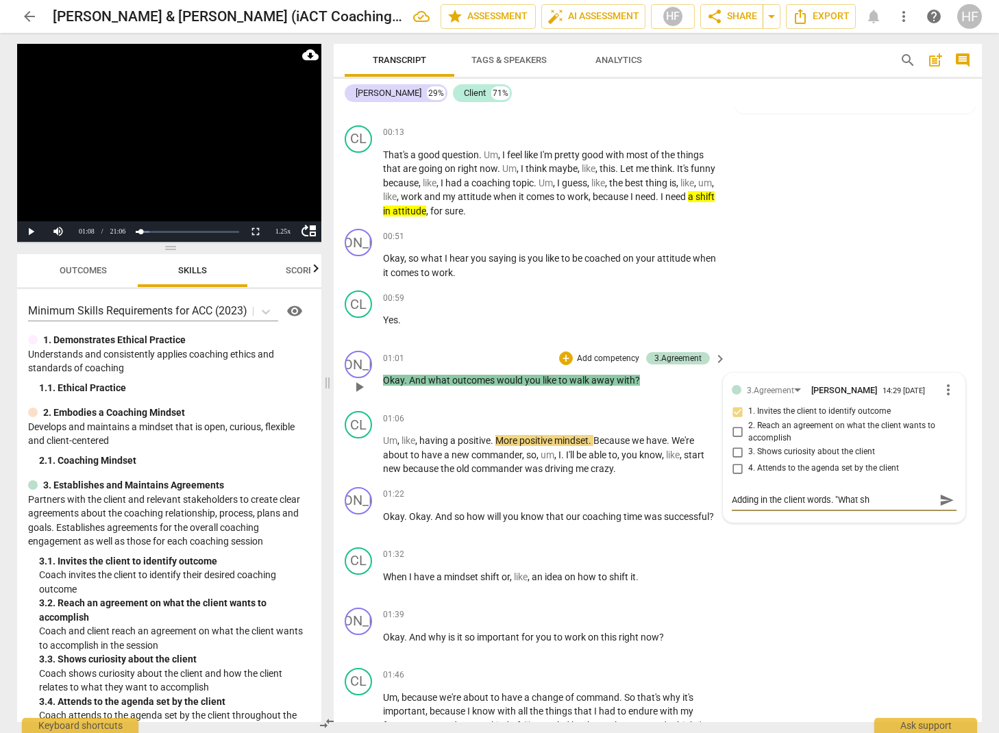
type textarea "Adding in the client words. "What shi"
type textarea "Adding in the client words. "What shif"
type textarea "Adding in the client words. "What shift"
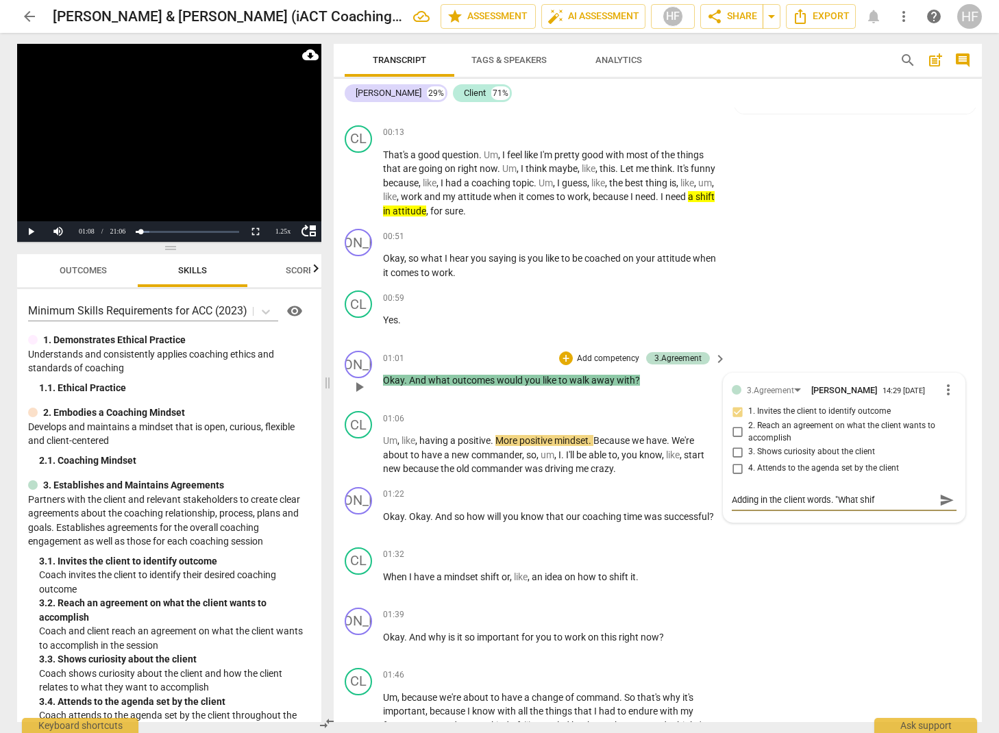
type textarea "Adding in the client words. "What shift"
type textarea "Adding in the client words. "What shift w"
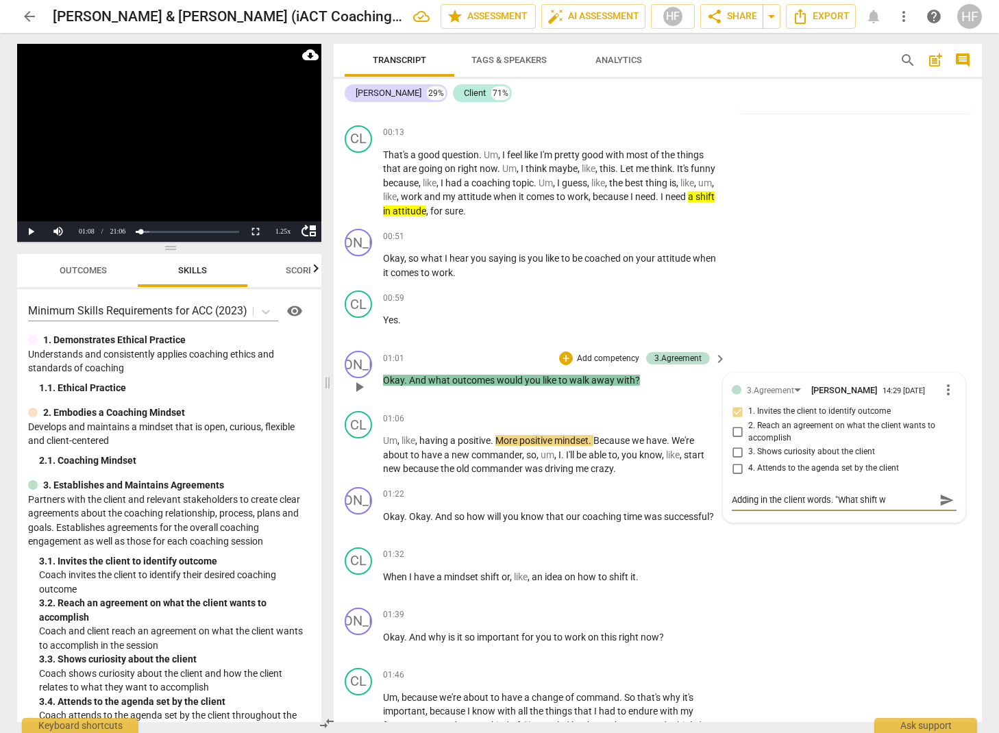
type textarea "Adding in the client words. "What shift wo"
type textarea "Adding in the client words. "What shift wou"
type textarea "Adding in the client words. "What shift woul"
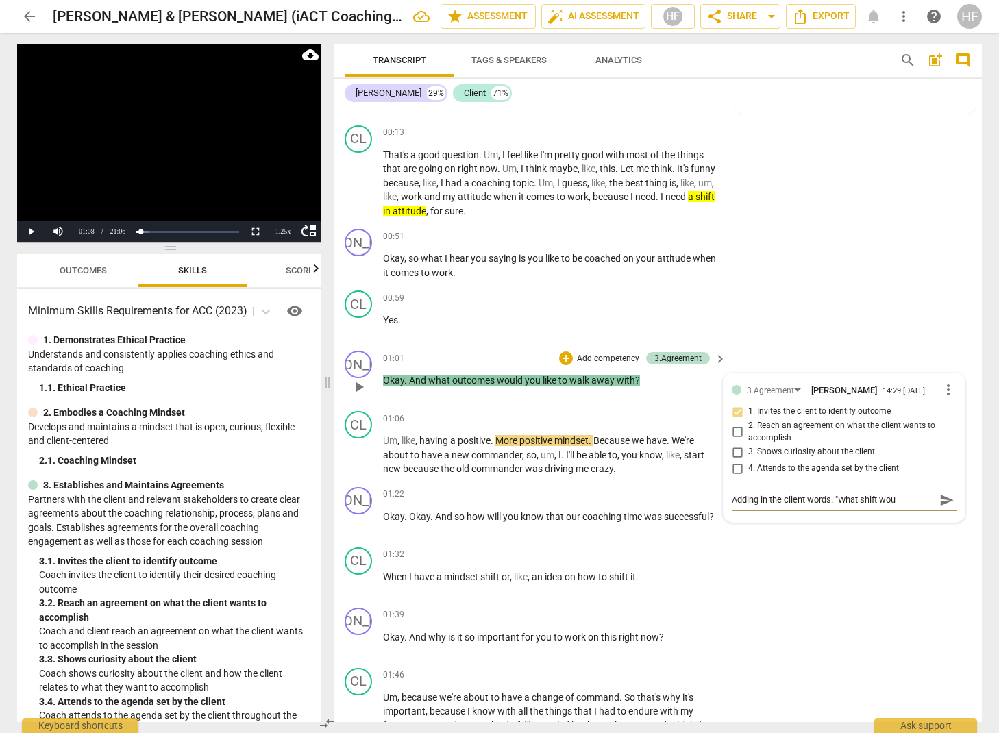
type textarea "Adding in the client words. "What shift woul"
type textarea "Adding in the client words. "What shift would you"
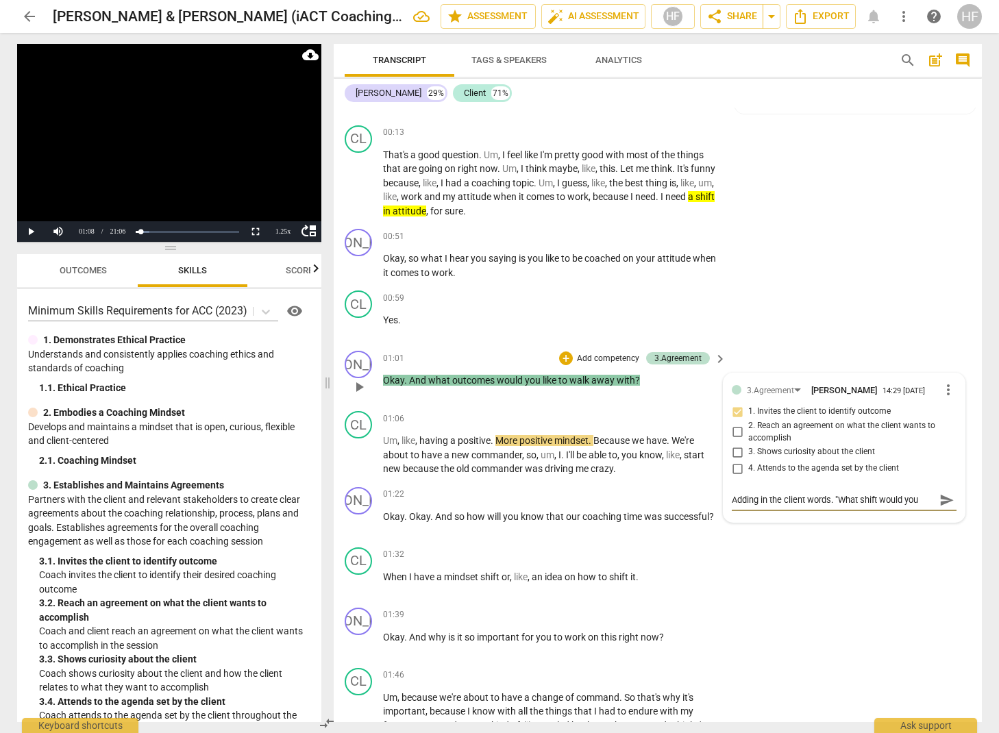
type textarea "Adding in the client words. "What shift would youd"
type textarea "Adding in the client words. "What shift would youd t"
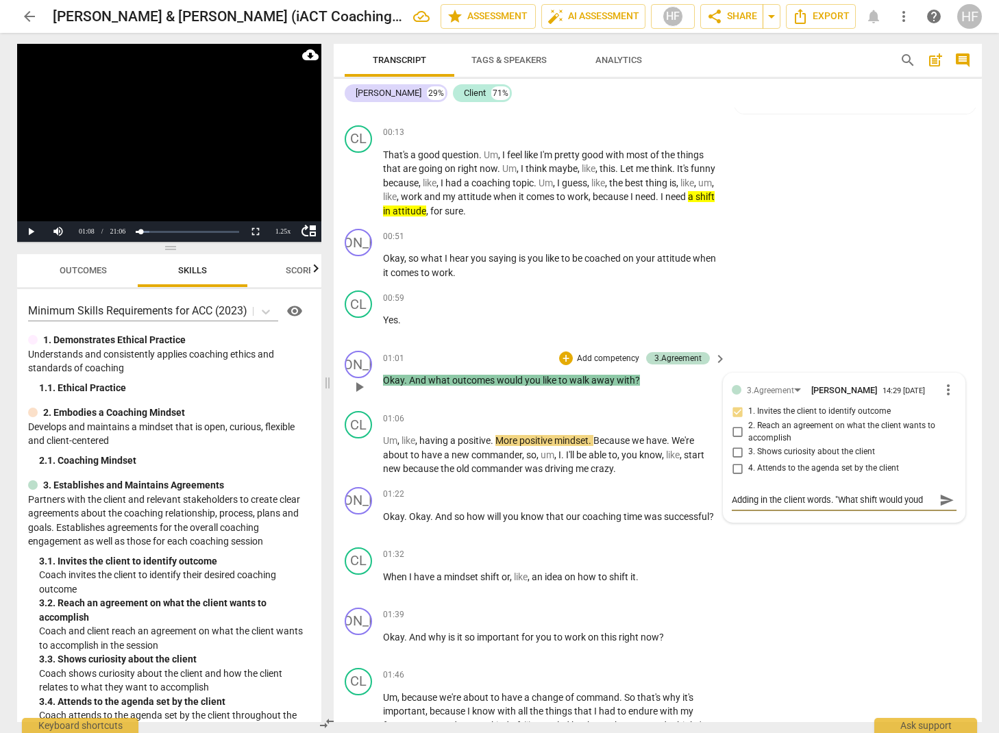
type textarea "Adding in the client words. "What shift would youd t"
type textarea "Adding in the client words. "What shift would youd ti"
type textarea "Adding in the client words. "What shift would youd tio"
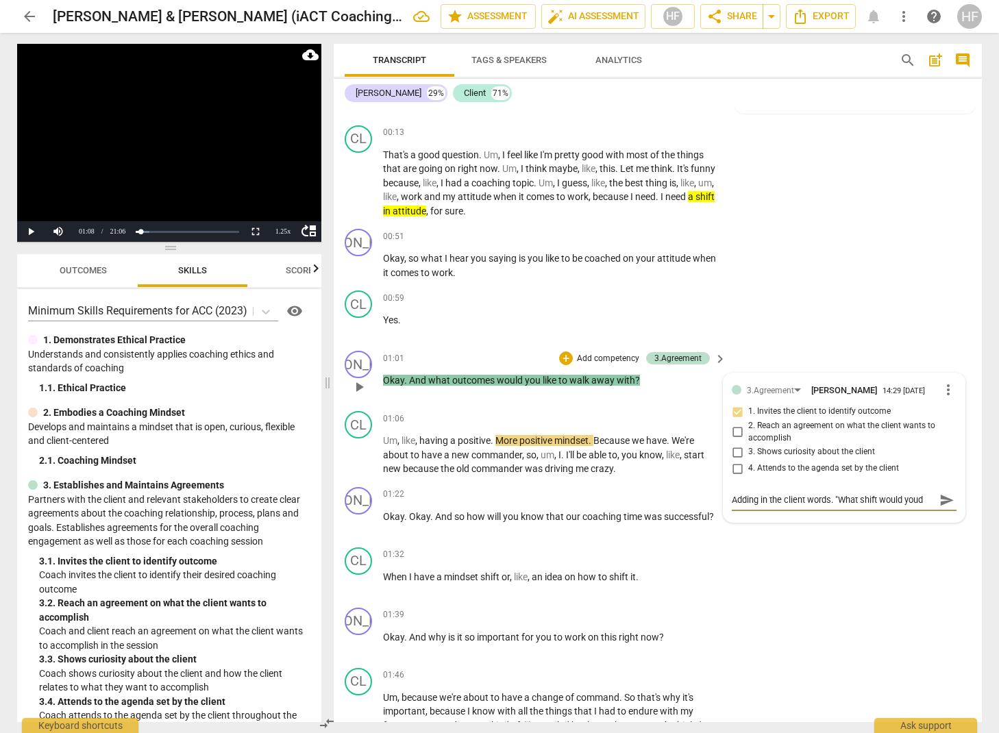
type textarea "Adding in the client words. "What shift would youd tioy"
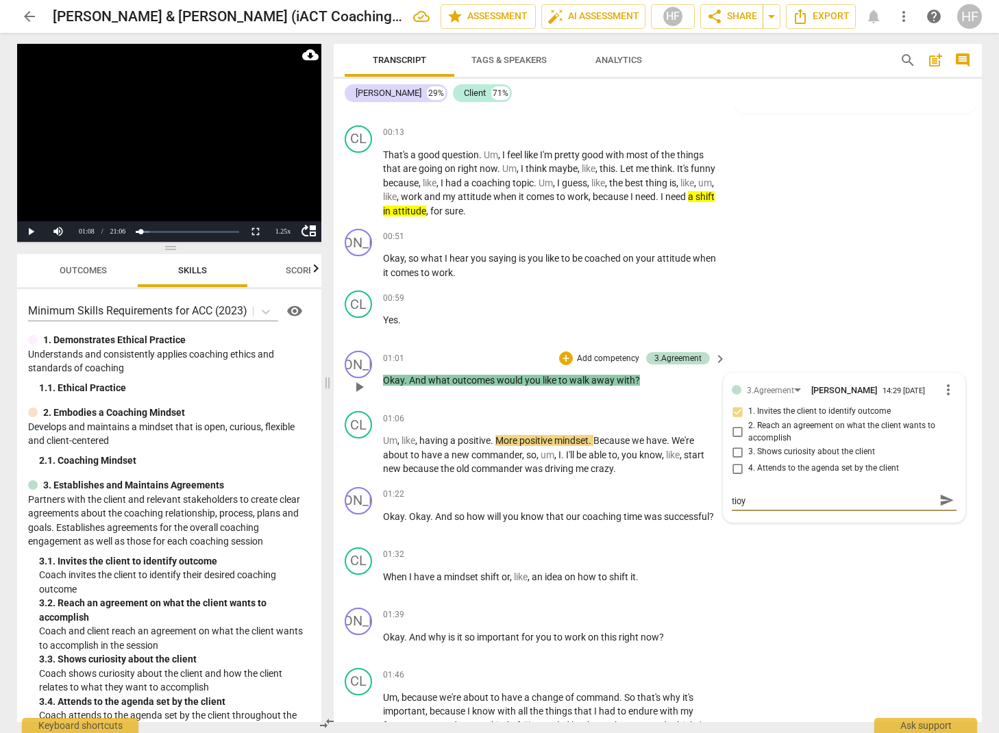
type textarea "Adding in the client words. "What shift would youd tioy"
type textarea "Adding in the client words. "What shift would youd tio"
type textarea "Adding in the client words. "What shift would youd ti"
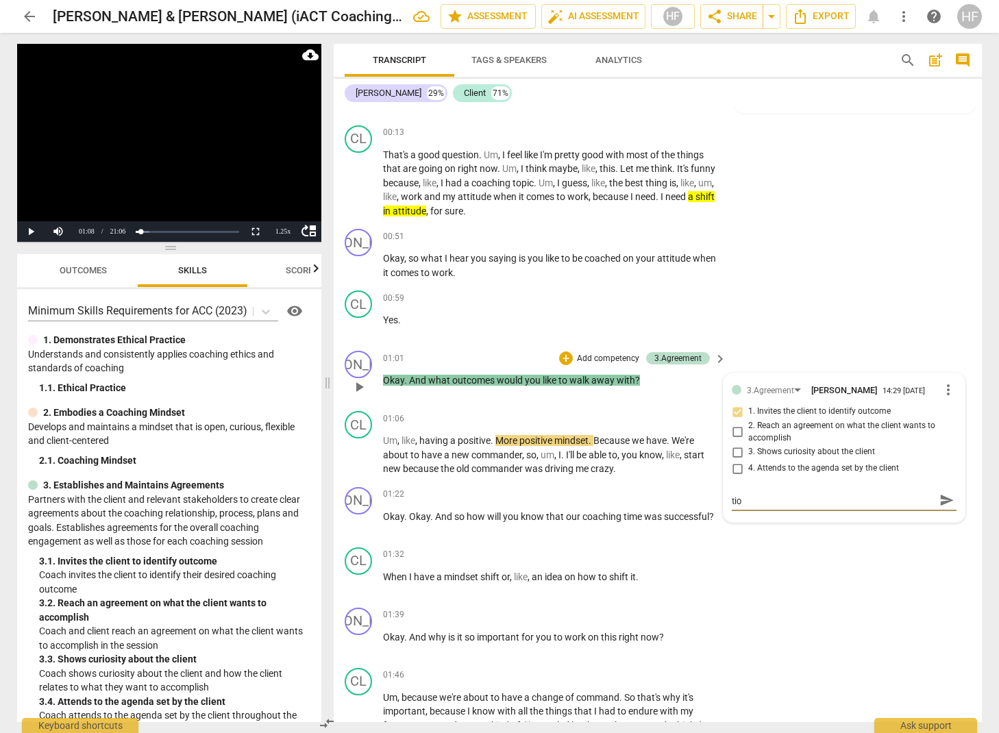
type textarea "Adding in the client words. "What shift would youd ti"
type textarea "Adding in the client words. "What shift would youd t"
type textarea "Adding in the client words. "What shift would youd"
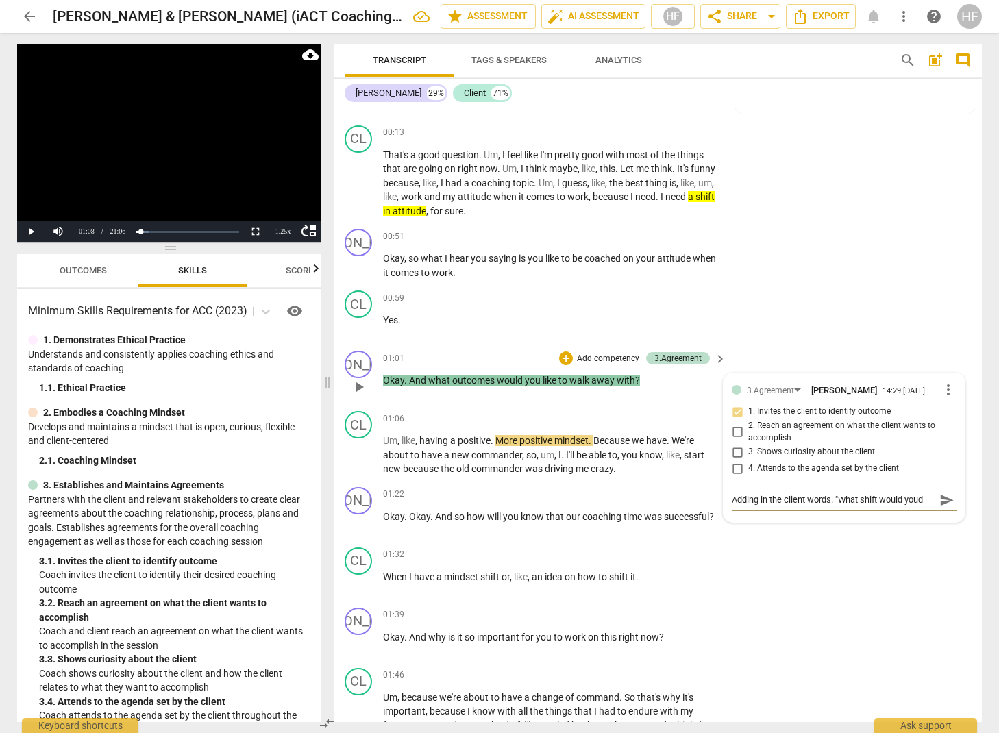
scroll to position [0, 0]
type textarea "Adding in the client words. "What shift would youd"
type textarea "Adding in the client words. "What shift would you"
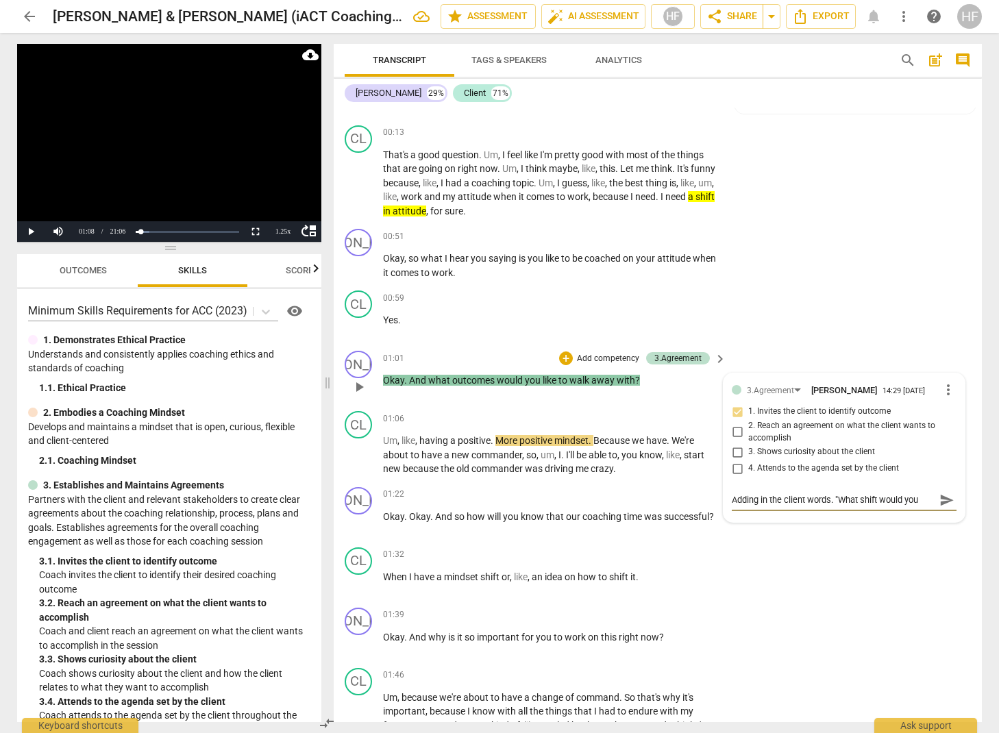
type textarea "Adding in the client words. "What shift would you"
type textarea "Adding in the client words. "What shift would you l"
type textarea "Adding in the client words. "What shift would you li"
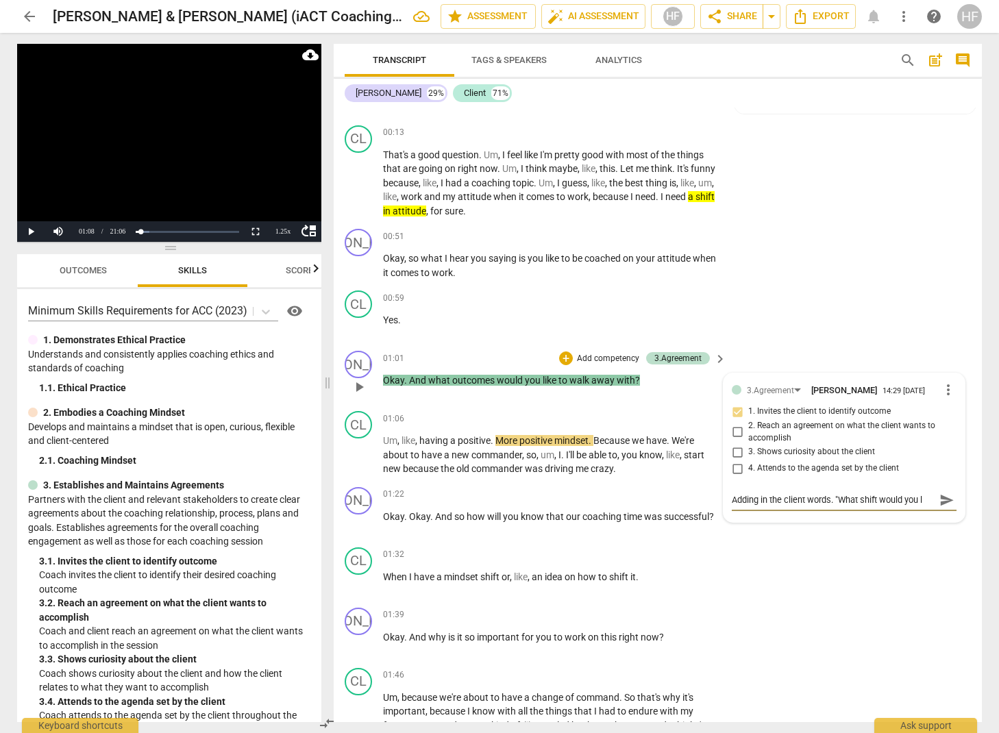
type textarea "Adding in the client words. "What shift would you li"
type textarea "Adding in the client words. "What shift would you lik"
type textarea "Adding in the client words. "What shift would you like"
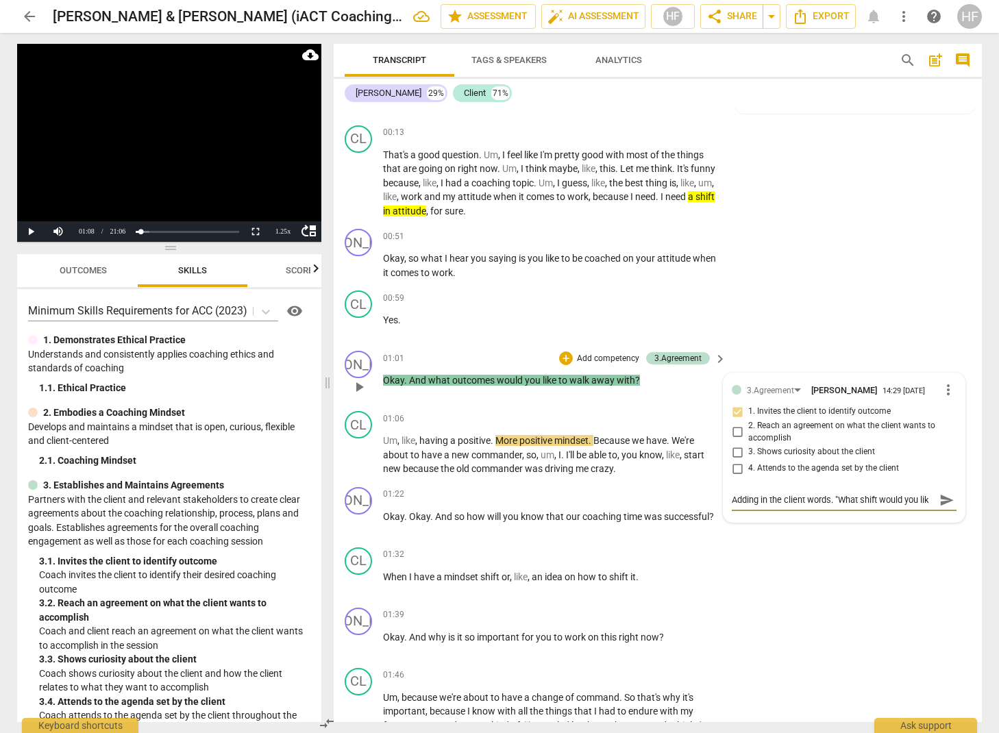
type textarea "Adding in the client words. "What shift would you like"
type textarea "Adding in the client words. "What shift would you like t"
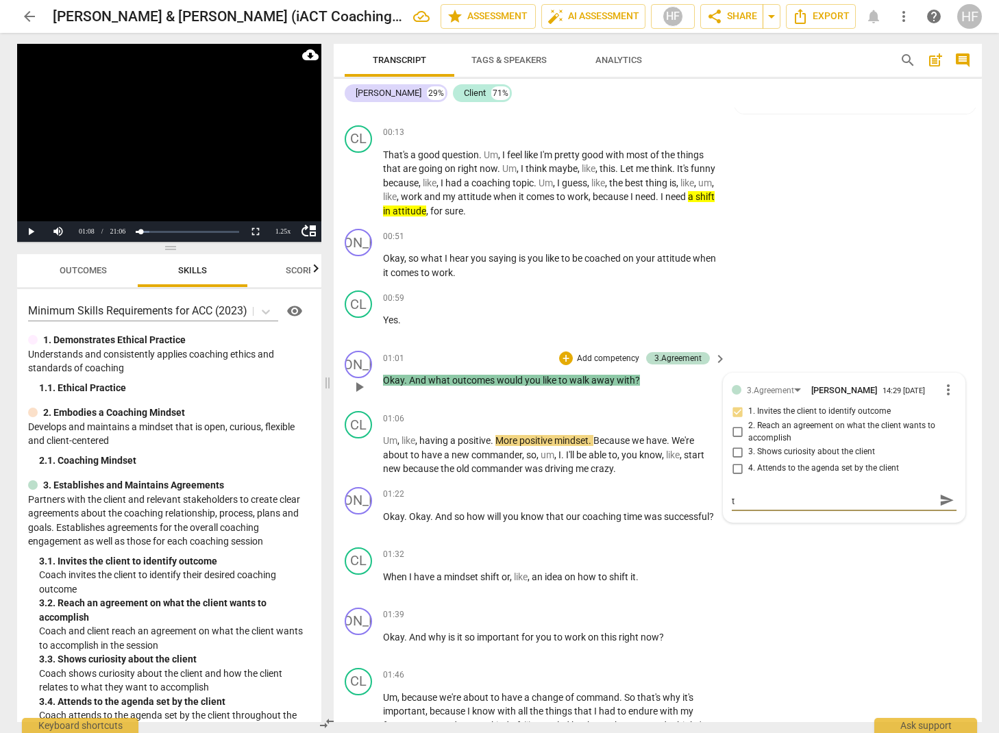
type textarea "Adding in the client words. "What shift would you like to"
type textarea "Adding in the client words. "What shift would you like to h"
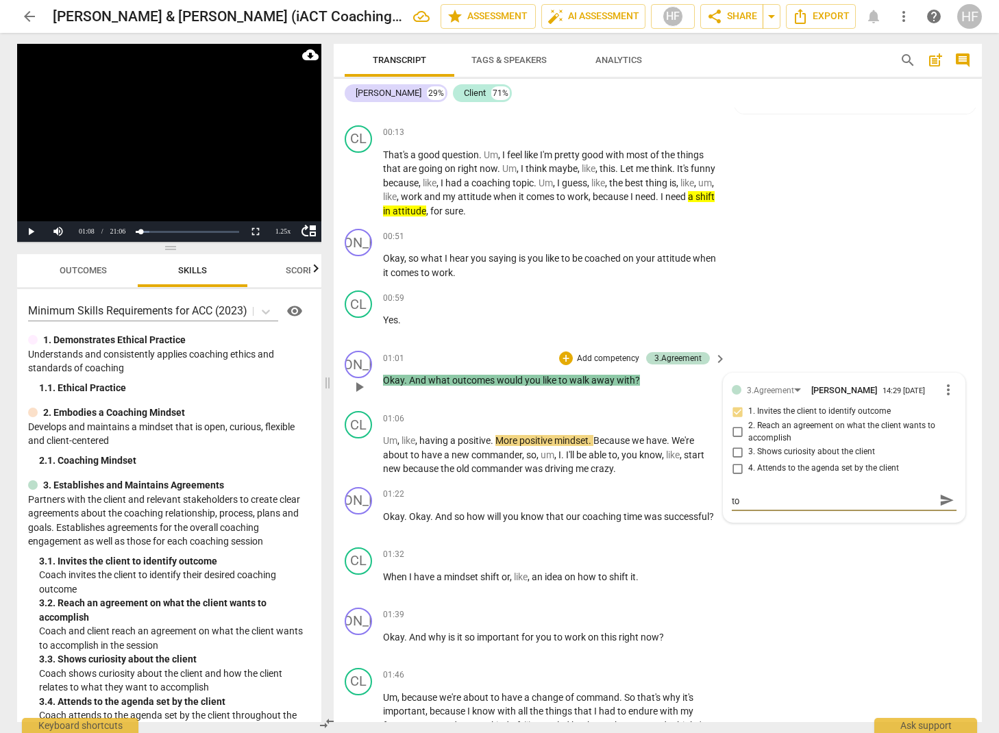
type textarea "Adding in the client words. "What shift would you like to h"
type textarea "Adding in the client words. "What shift would you like to ha"
type textarea "Adding in the client words. "What shift would you like to hav"
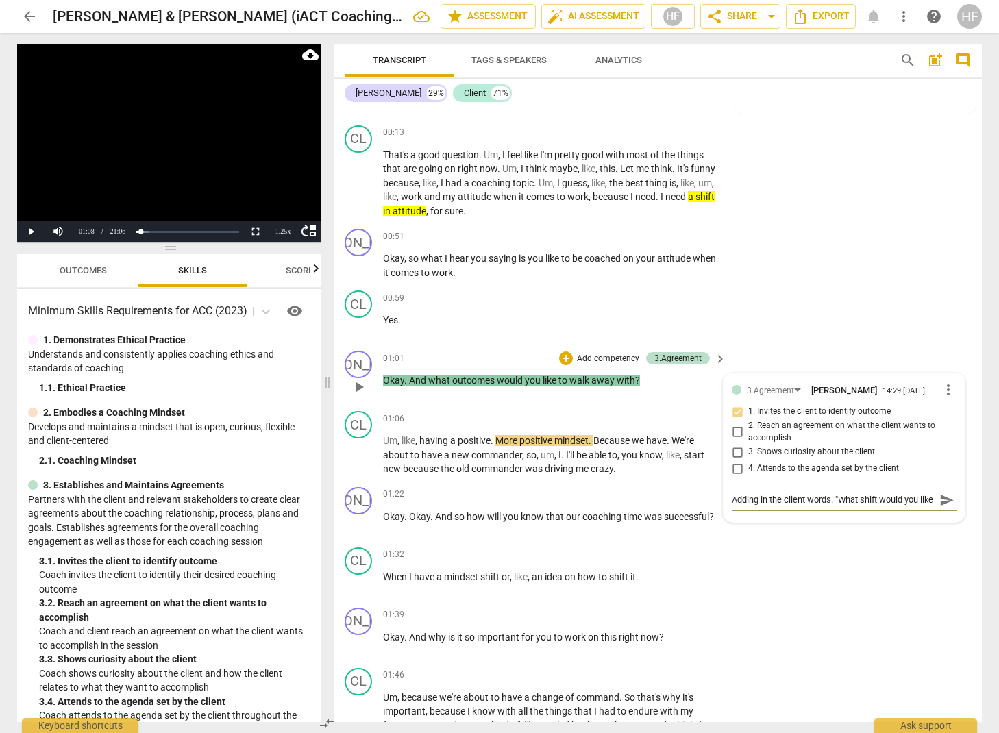
type textarea "Adding in the client words. "What shift would you like to hav"
type textarea "Adding in the client words. "What shift would you like to have"
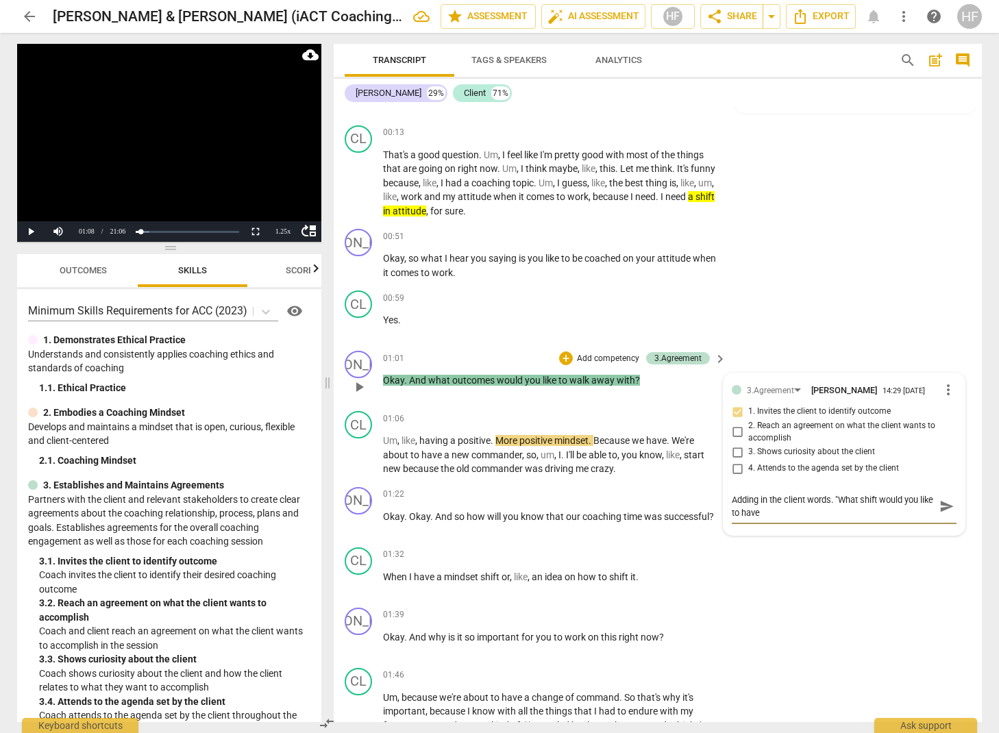
type textarea "Adding in the client words. "What shift would you like to have t"
type textarea "Adding in the client words. "What shift would you like to have to"
type textarea "Adding in the client words. "What shift would you like to have [PERSON_NAME]"
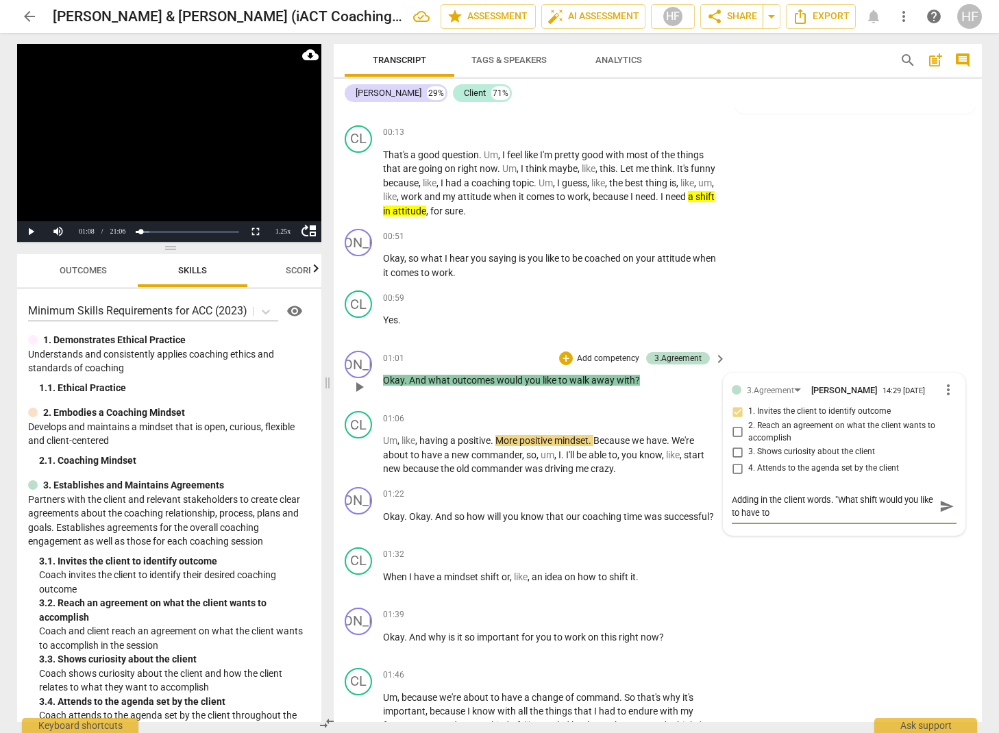
type textarea "Adding in the client words. "What shift would you like to have [PERSON_NAME]"
type textarea "Adding in the client words. "What shift would you like to have toda"
type textarea "Adding in the client words. "What shift would you like to have [DATE]"
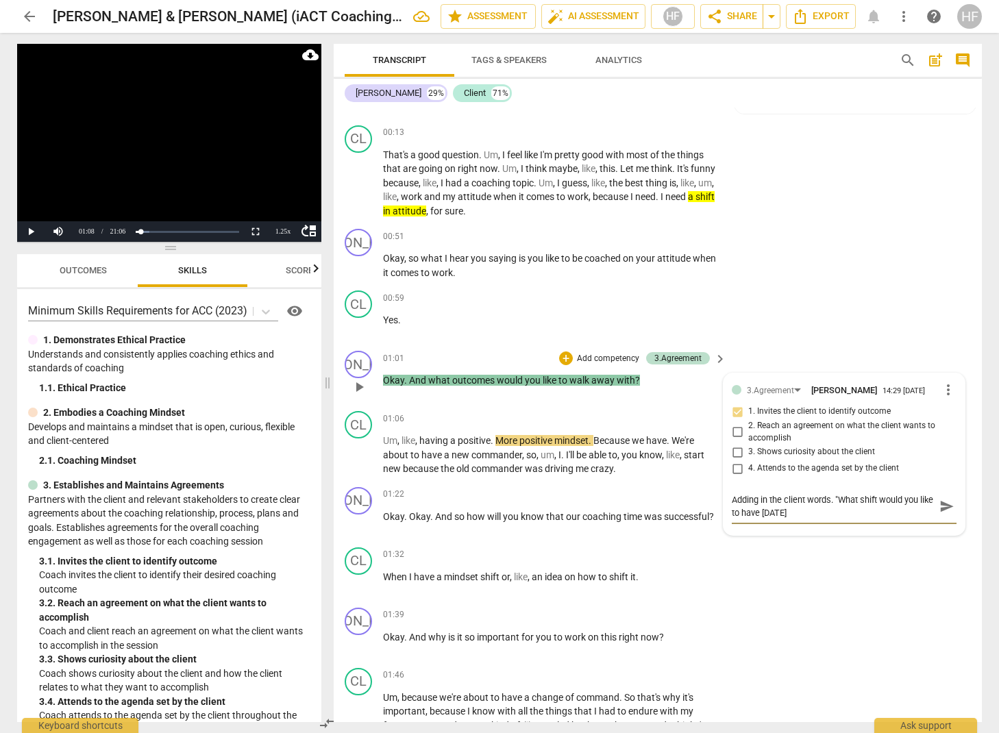
type textarea "Adding in the client words. "What shift would you like to have [DATE]?"
type textarea "Adding in the client's words. "What shift would you like to have [DATE]?"
click at [939, 499] on span "send" at bounding box center [946, 506] width 15 height 15
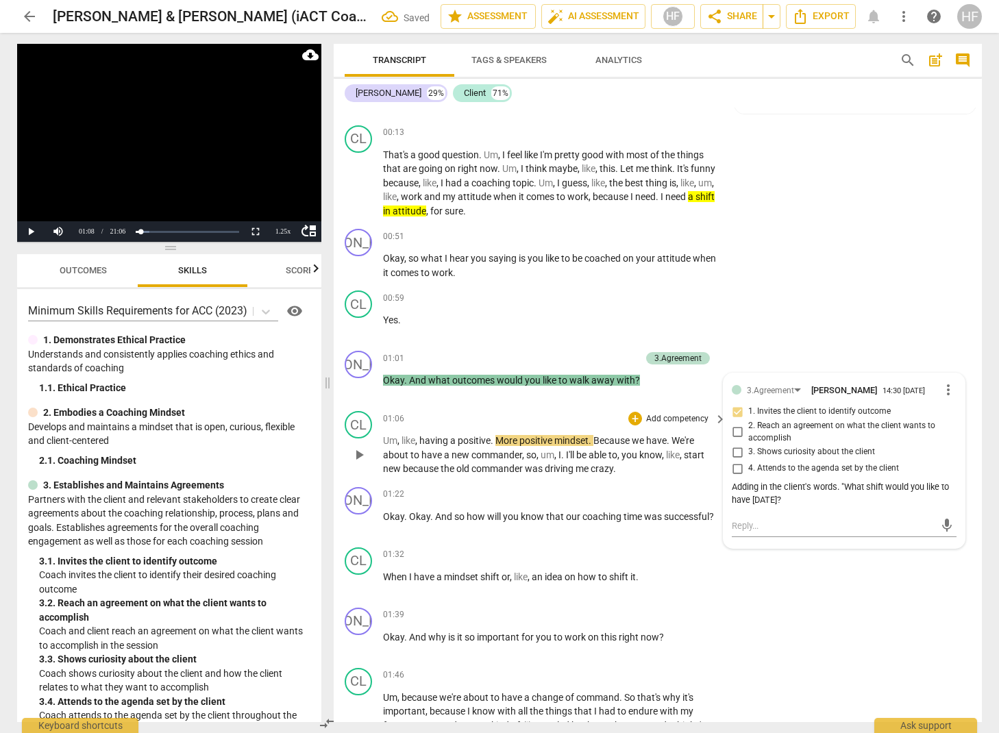
click at [355, 452] on span "play_arrow" at bounding box center [359, 455] width 16 height 16
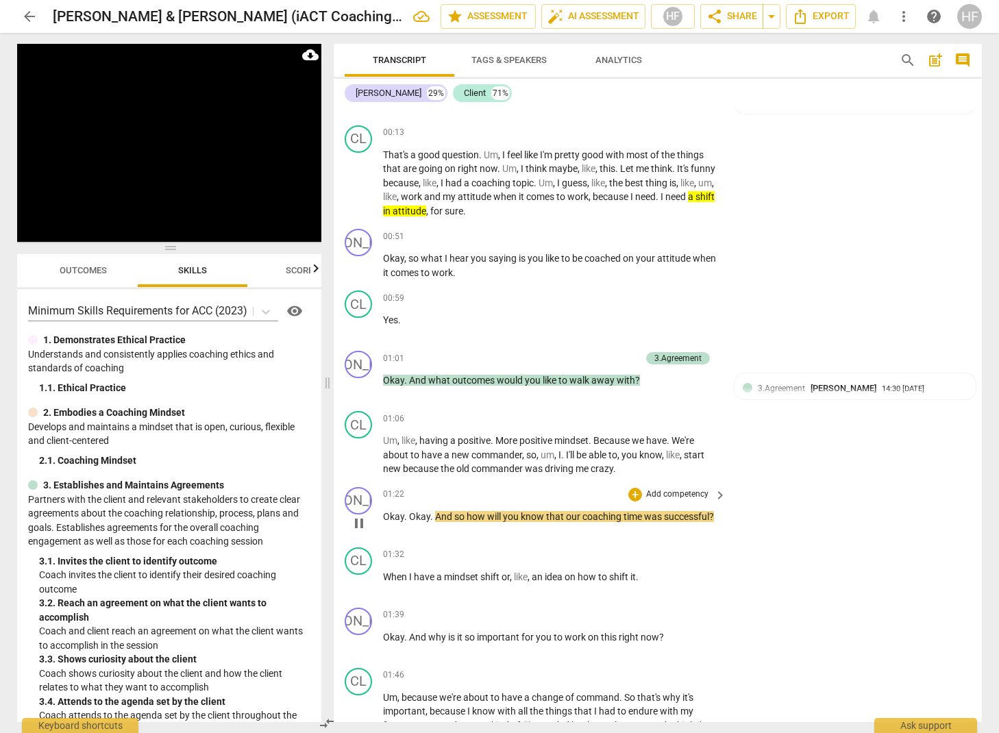
scroll to position [0, 1]
click at [362, 521] on span "pause" at bounding box center [359, 523] width 16 height 16
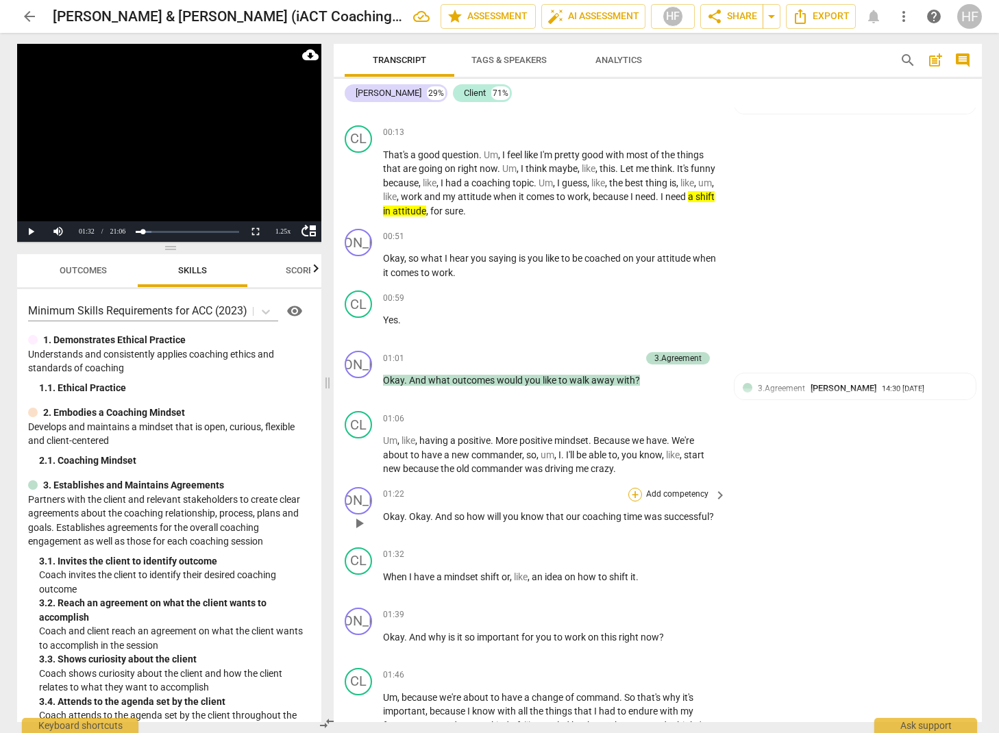
click at [637, 490] on div "+" at bounding box center [635, 495] width 14 height 14
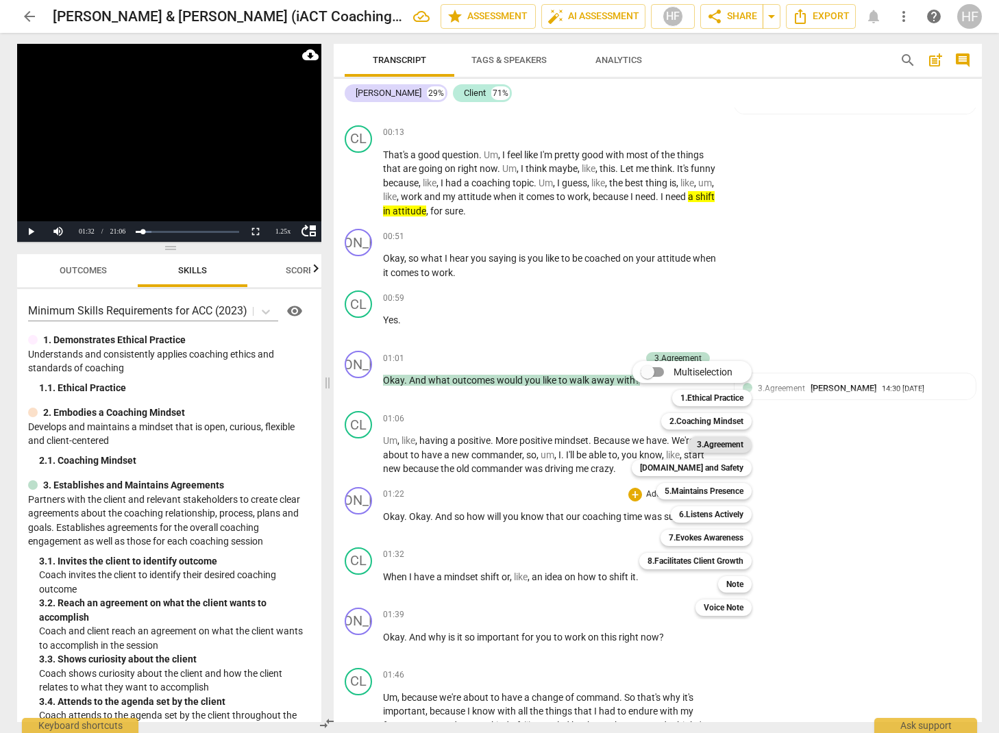
click at [737, 448] on b "3.Agreement" at bounding box center [720, 445] width 47 height 16
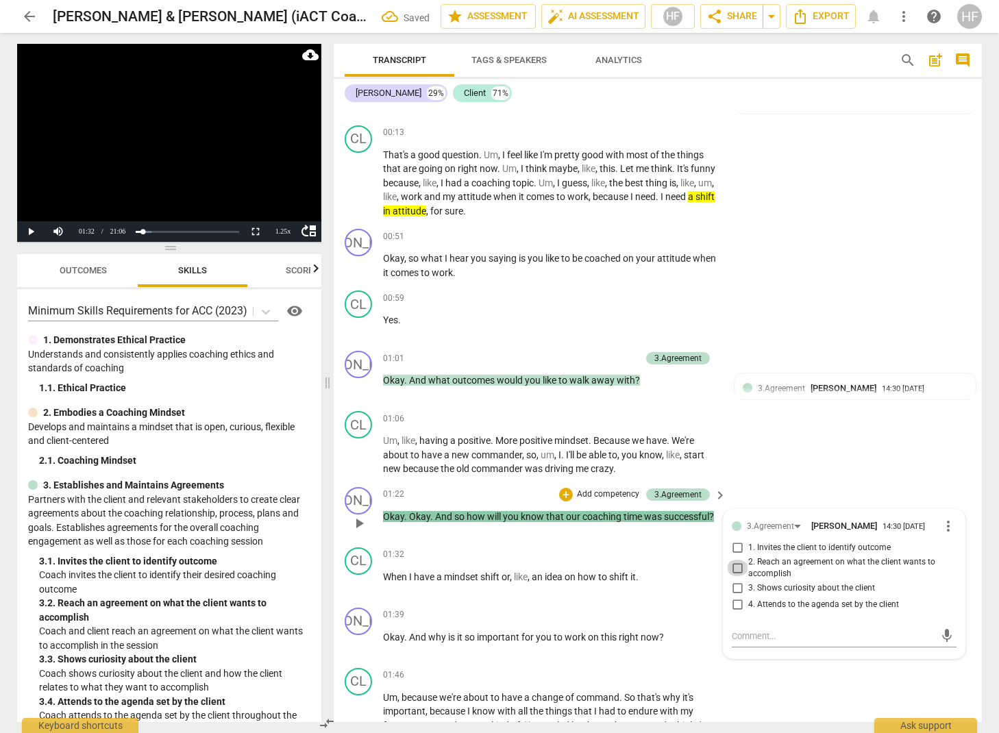
click at [739, 560] on input "2. Reach an agreement on what the client wants to accomplish" at bounding box center [737, 568] width 22 height 16
checkbox input "true"
click at [753, 630] on textarea at bounding box center [833, 636] width 203 height 13
type textarea "H"
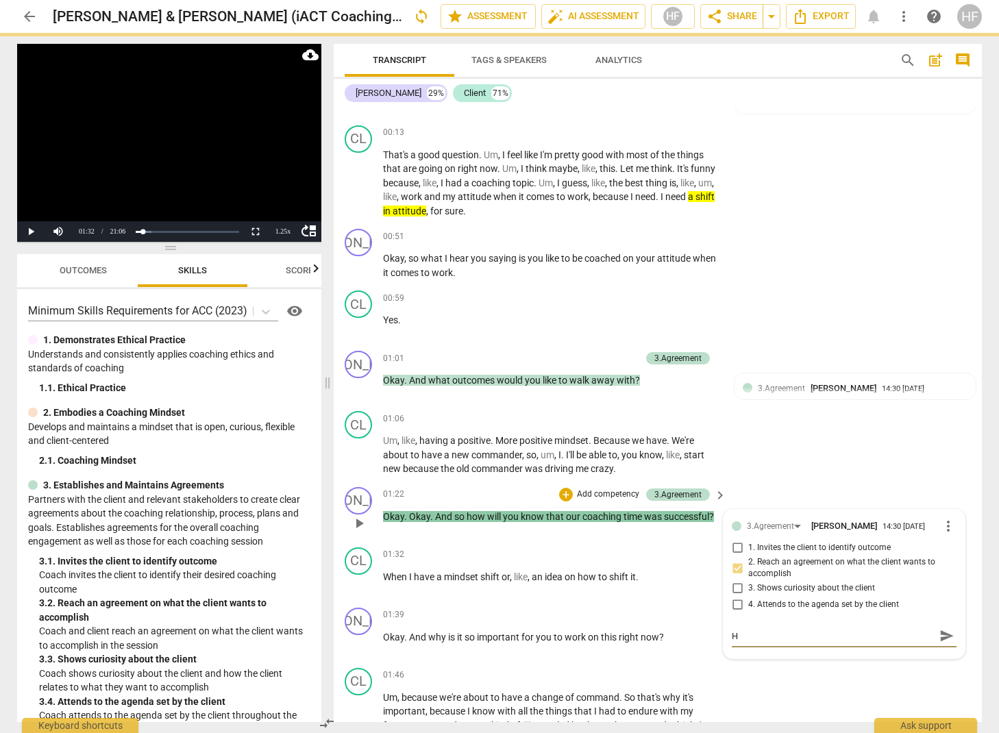
type textarea "Ho"
type textarea "How"
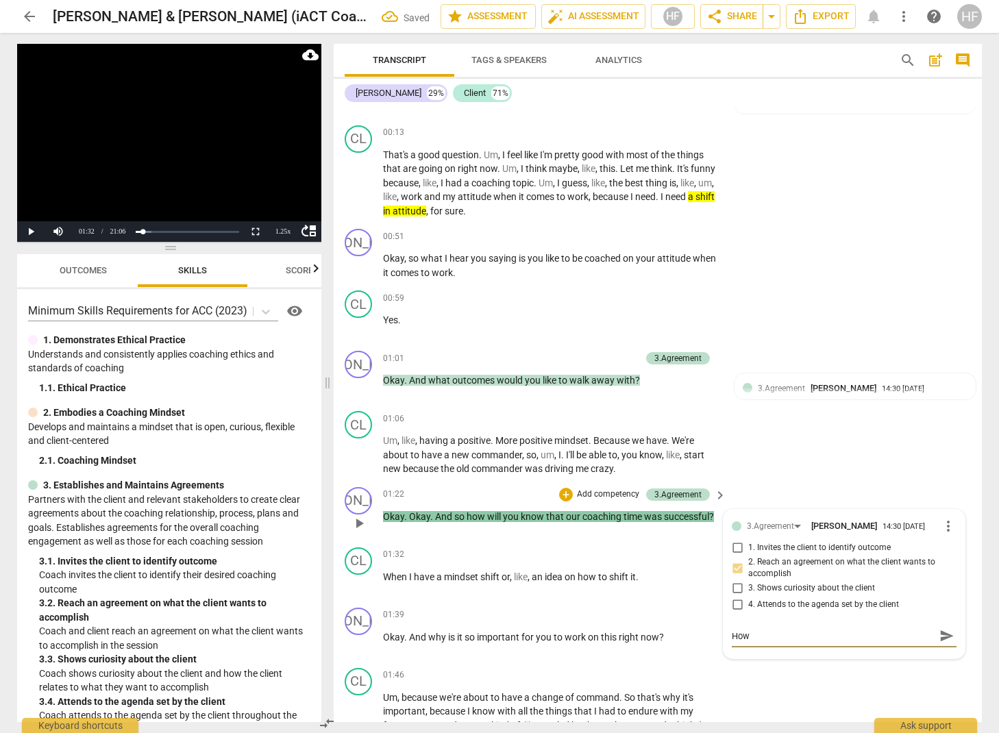
type textarea "How"
type textarea "How w"
type textarea "How wi"
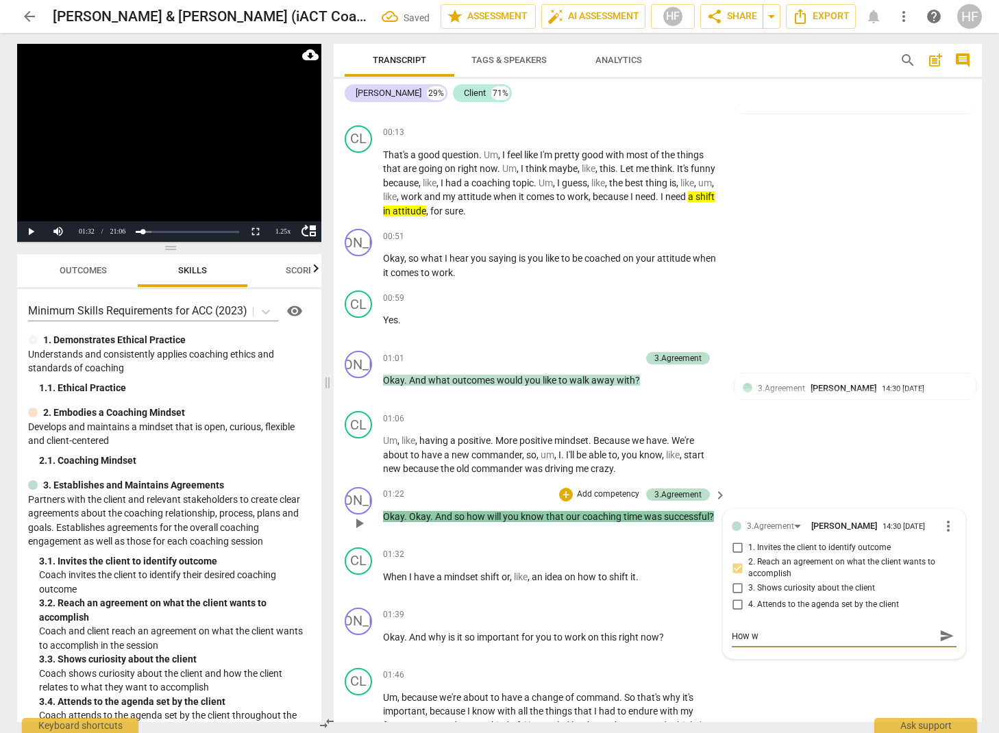
type textarea "How wi"
type textarea "How wil"
click at [841, 649] on div "How will you know that you have that positive shift in your mindset? How will y…" at bounding box center [844, 643] width 225 height 35
click at [820, 645] on textarea "How will you know that you have that positive shift in your mindset?" at bounding box center [833, 643] width 203 height 26
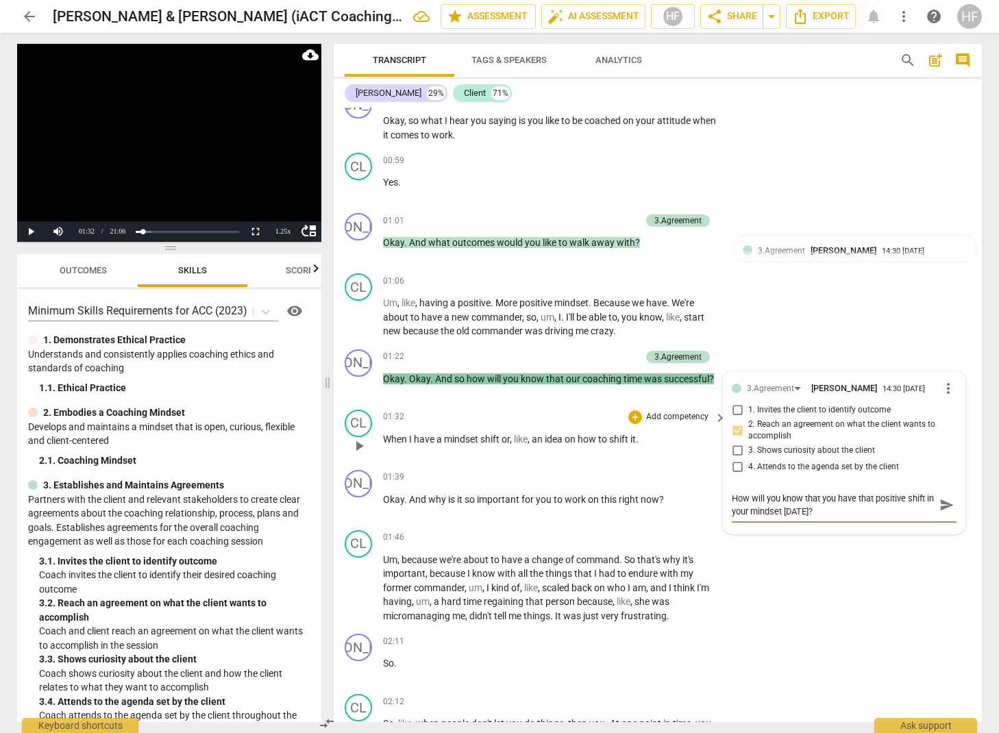
click at [358, 441] on span "play_arrow" at bounding box center [359, 446] width 16 height 16
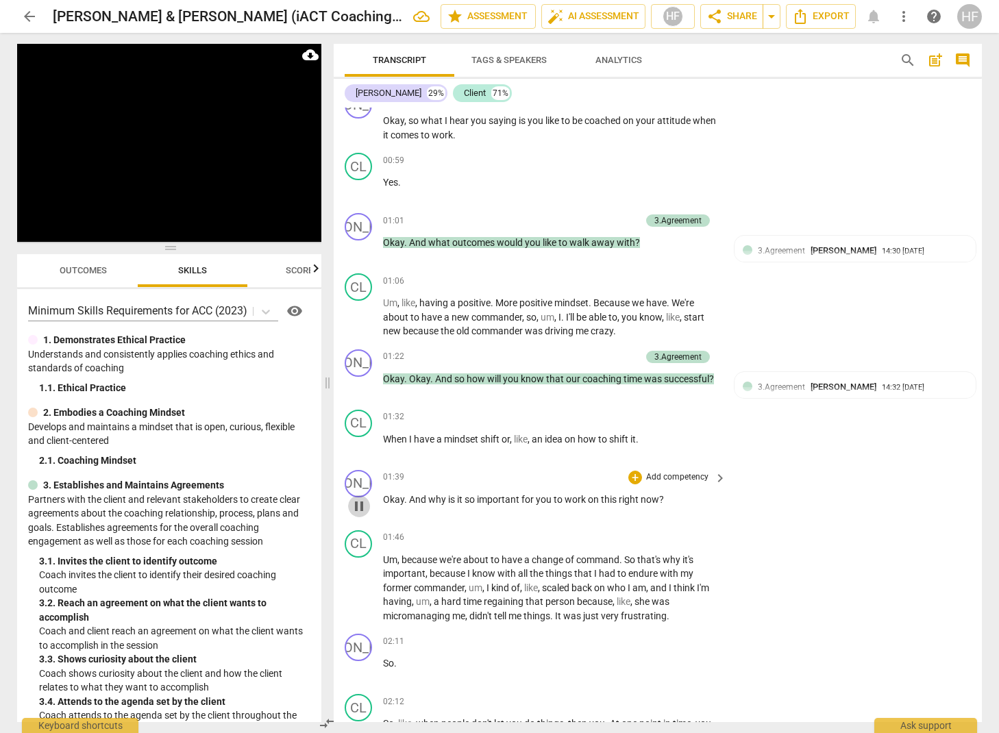
click at [362, 504] on span "pause" at bounding box center [359, 506] width 16 height 16
click at [636, 471] on div "+" at bounding box center [635, 478] width 14 height 14
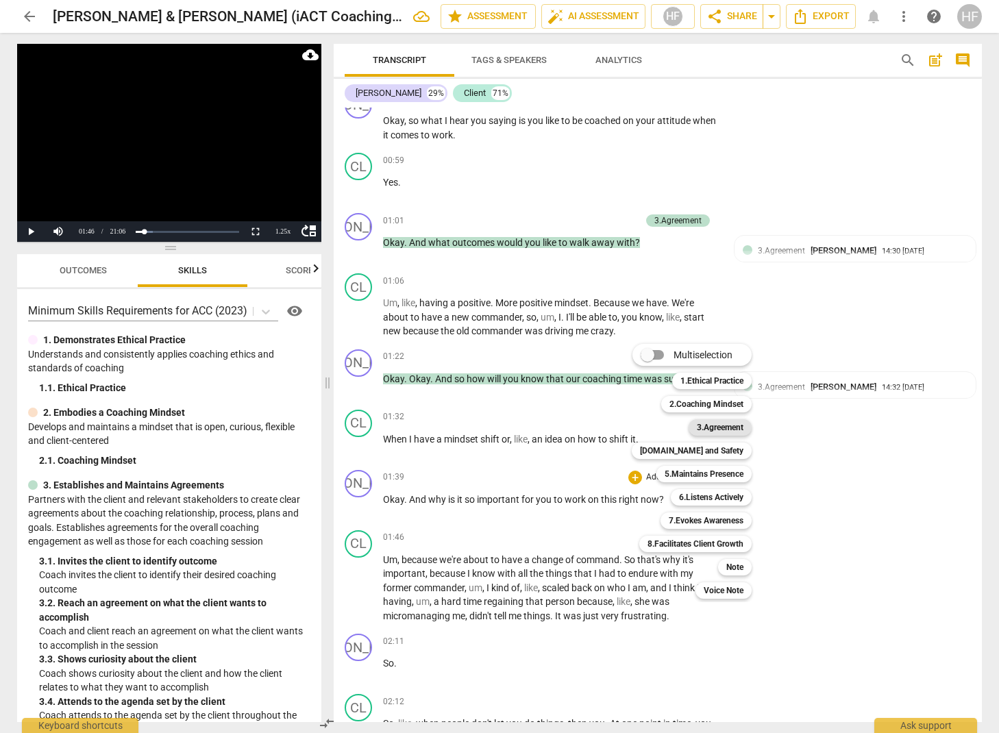
click at [717, 432] on b "3.Agreement" at bounding box center [720, 427] width 47 height 16
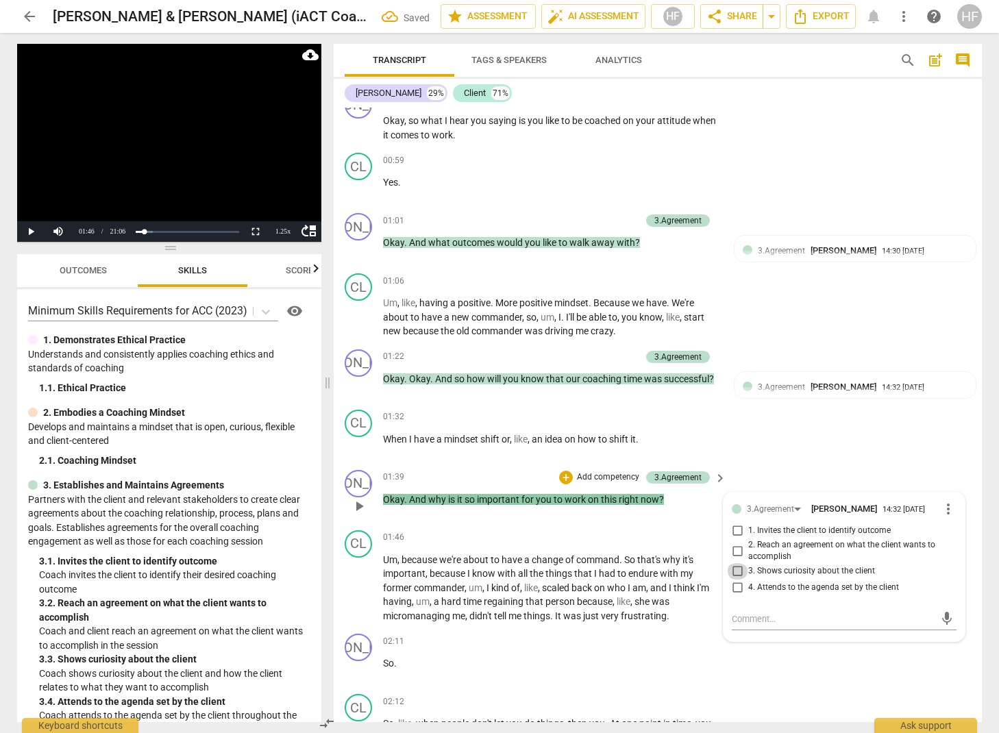
drag, startPoint x: 739, startPoint y: 563, endPoint x: 754, endPoint y: 573, distance: 18.2
click at [739, 563] on input "3. Shows curiosity about the client" at bounding box center [737, 571] width 22 height 16
click at [754, 613] on textarea at bounding box center [833, 619] width 203 height 13
drag, startPoint x: 741, startPoint y: 613, endPoint x: 823, endPoint y: 609, distance: 82.3
click at [823, 613] on textarea "We dont use "why" in coaching..... Consider what makes this mindset shift impor…" at bounding box center [833, 626] width 203 height 26
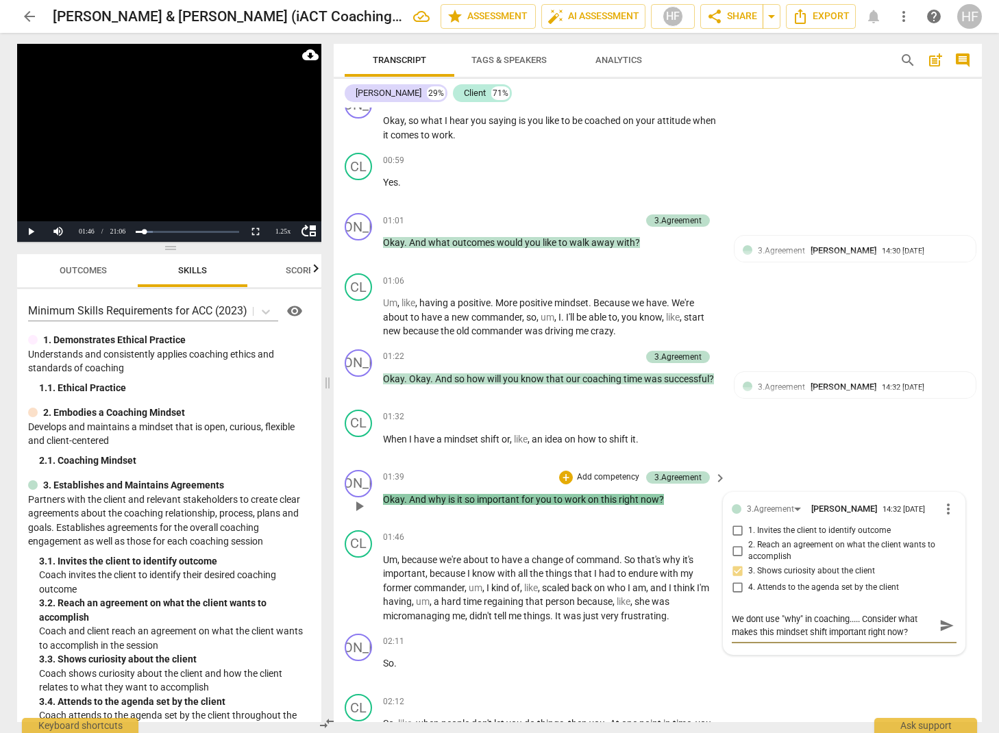
scroll to position [480, 0]
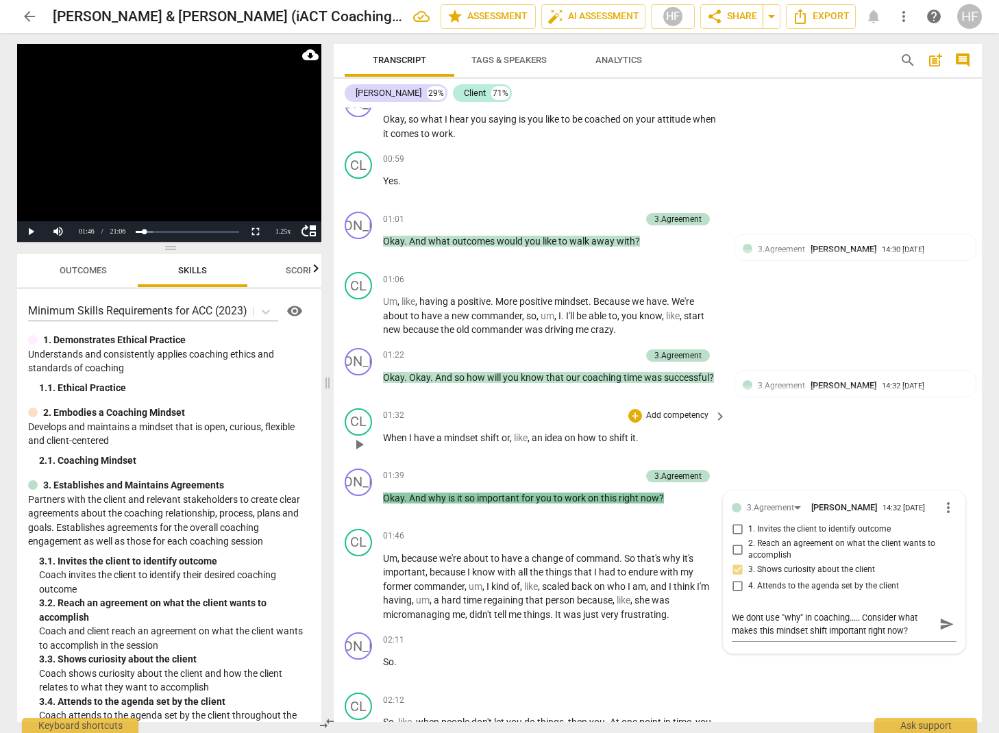
click at [851, 423] on div "CL play_arrow pause 01:32 + Add competency keyboard_arrow_right When I have a m…" at bounding box center [658, 433] width 648 height 60
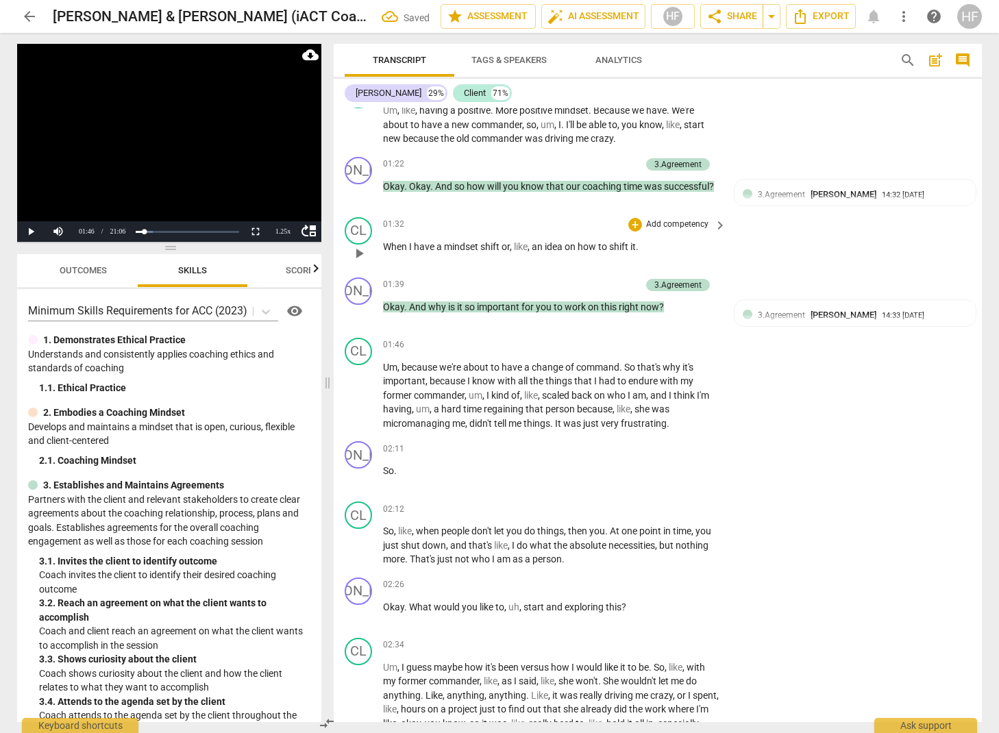
scroll to position [676, 0]
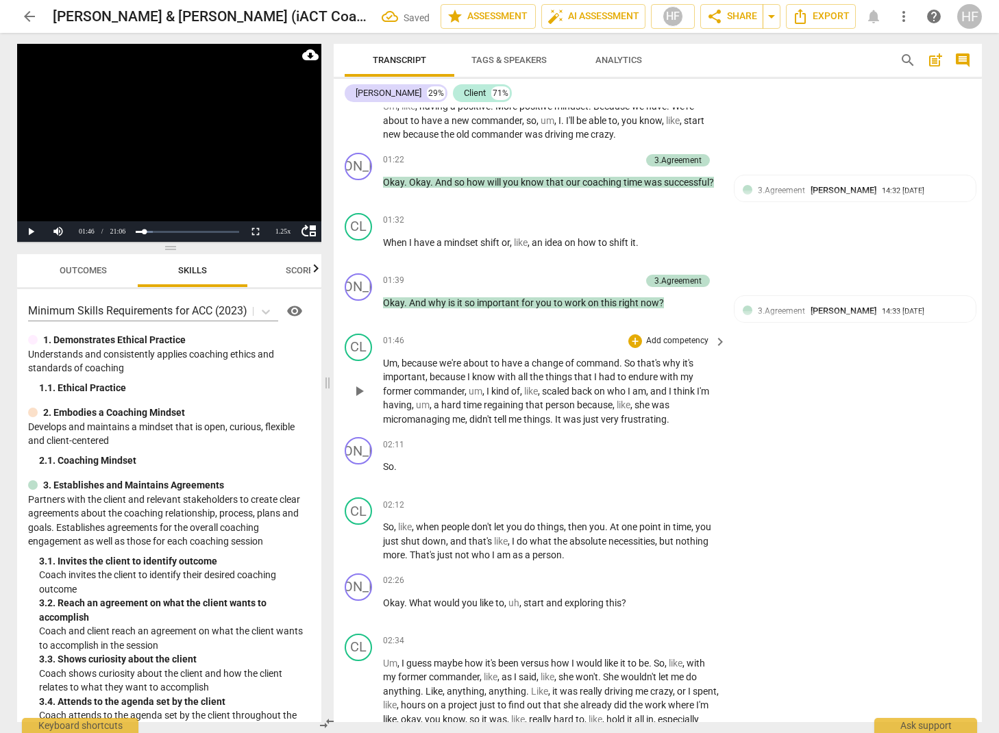
click at [360, 385] on span "play_arrow" at bounding box center [359, 391] width 16 height 16
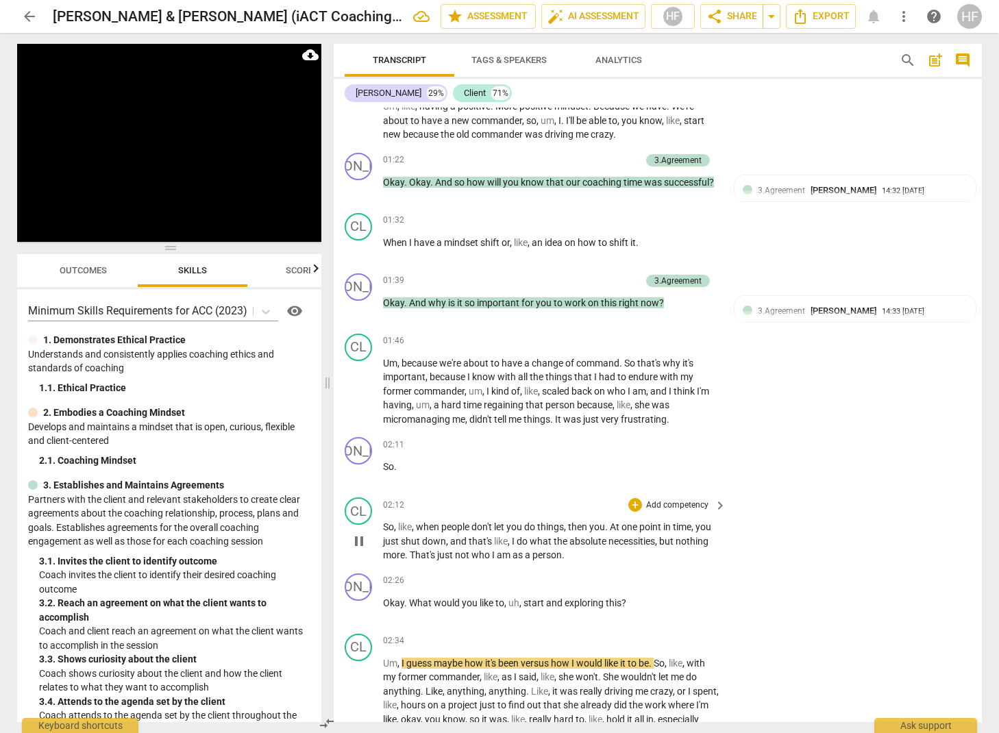
click at [358, 533] on span "pause" at bounding box center [359, 541] width 16 height 16
click at [383, 522] on span "So" at bounding box center [388, 526] width 11 height 11
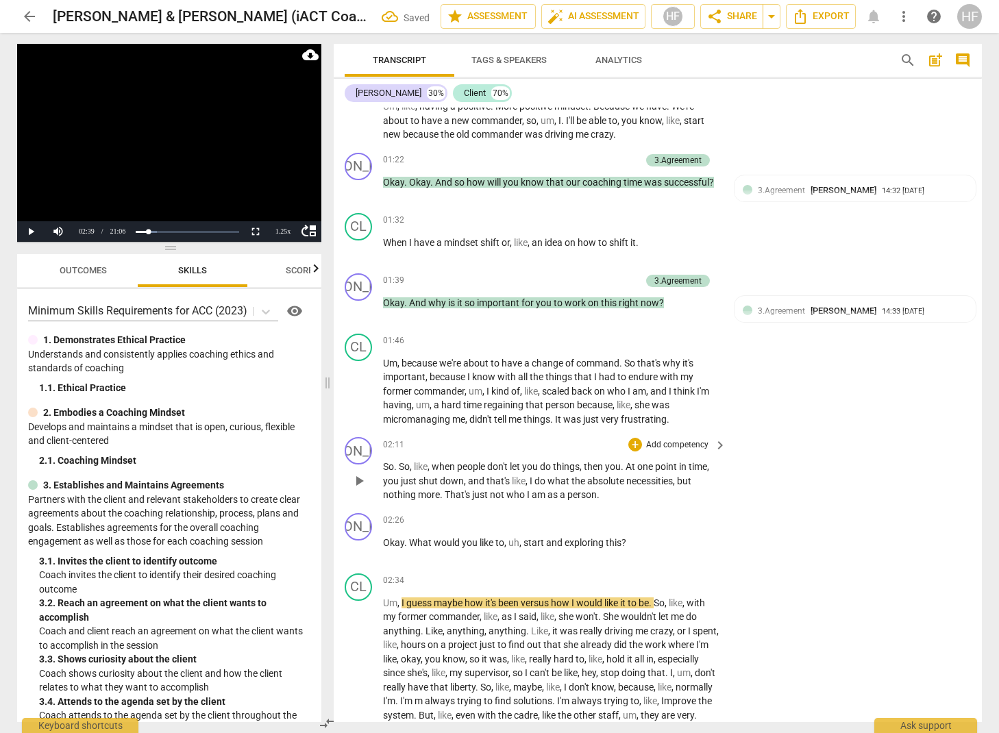
click at [383, 461] on span "So" at bounding box center [388, 466] width 11 height 11
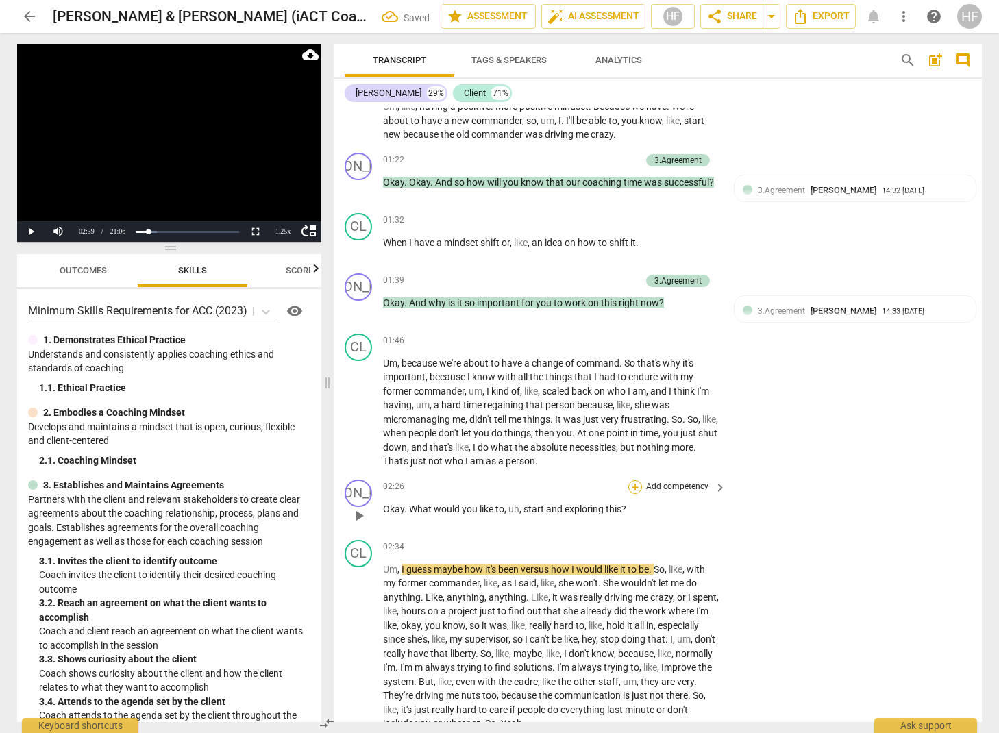
click at [635, 480] on div "+" at bounding box center [635, 487] width 14 height 14
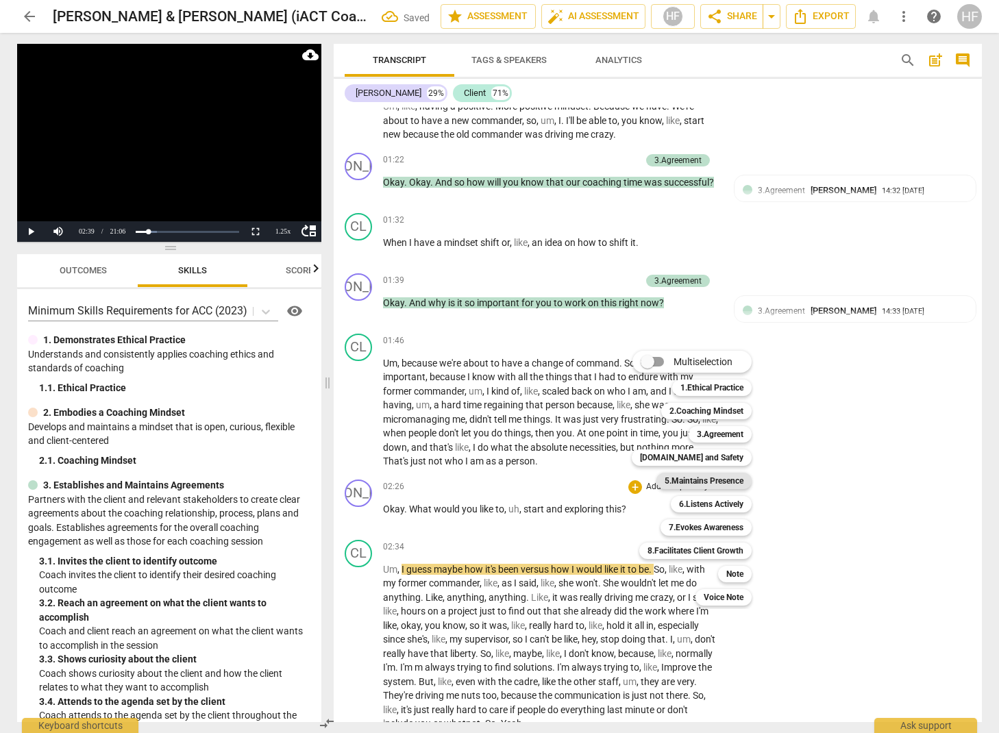
click at [727, 482] on b "5.Maintains Presence" at bounding box center [704, 481] width 79 height 16
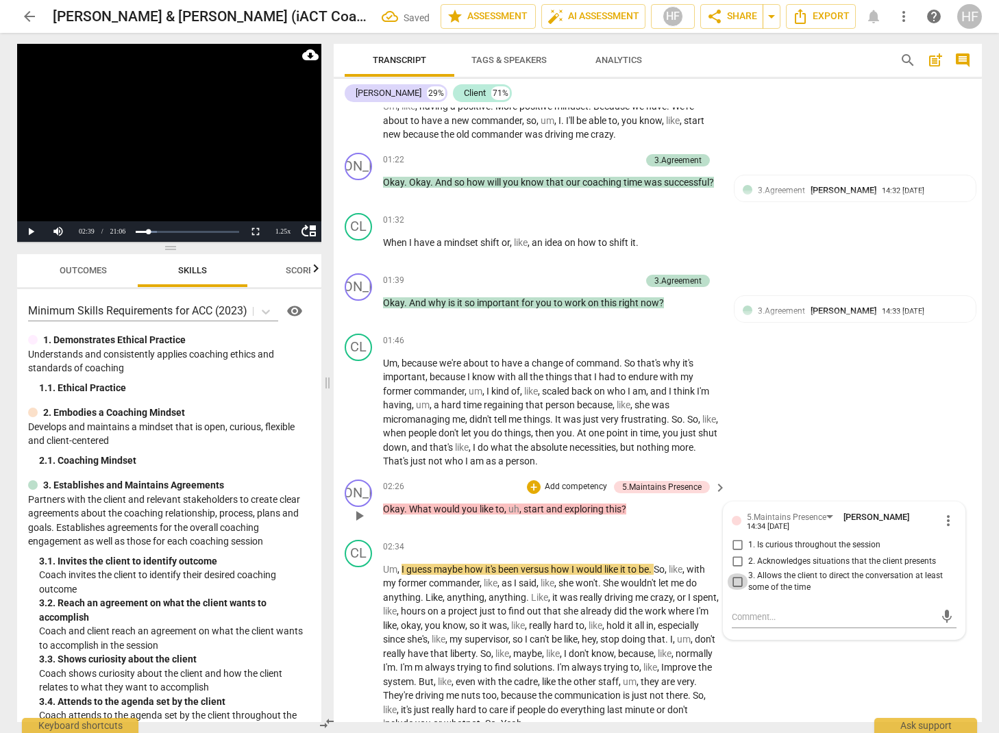
click at [737, 574] on input "3. Allows the client to direct the conversation at least some of the time" at bounding box center [737, 582] width 22 height 16
click at [536, 480] on div "+" at bounding box center [534, 487] width 14 height 14
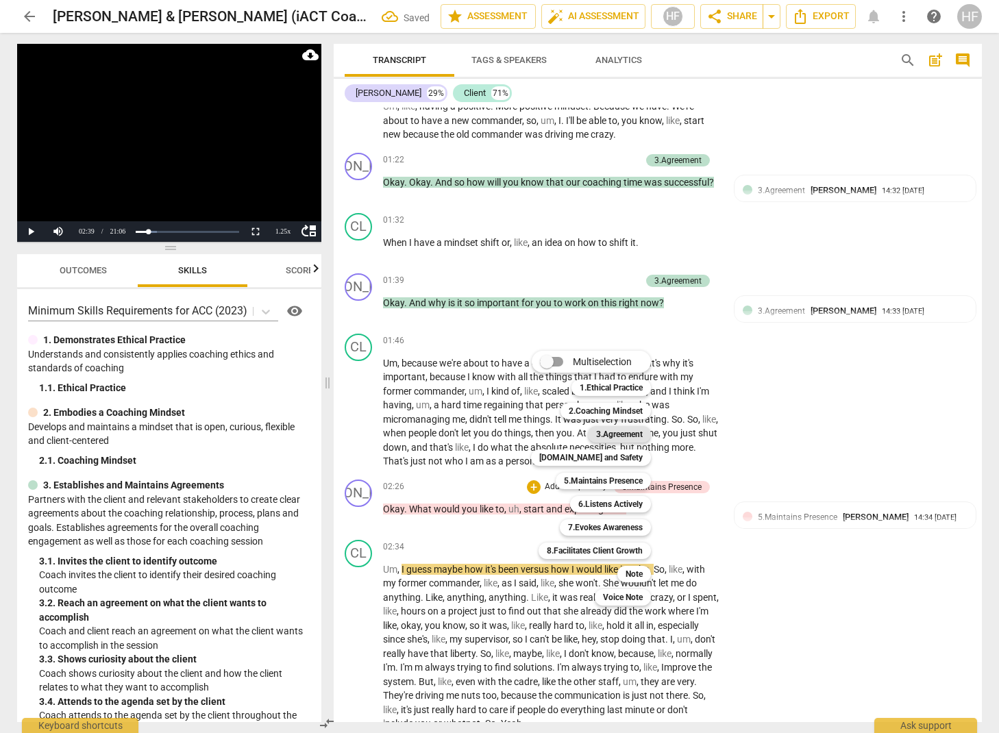
click at [635, 436] on b "3.Agreement" at bounding box center [619, 434] width 47 height 16
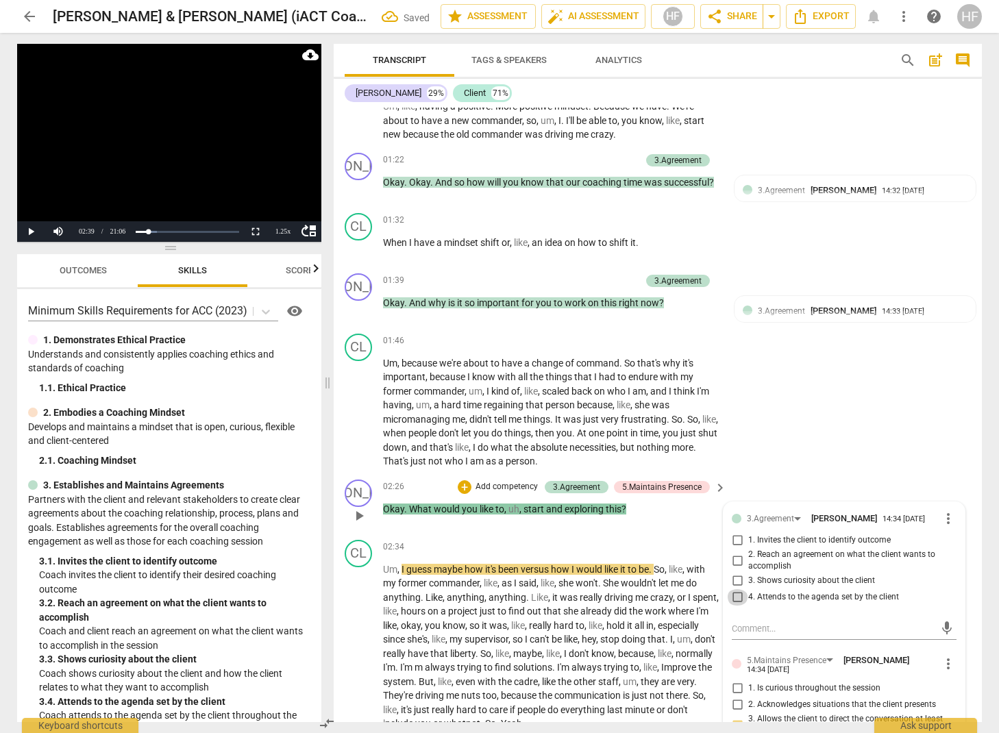
click at [739, 589] on input "4. Attends to the agenda set by the client" at bounding box center [737, 597] width 22 height 16
click at [800, 445] on div "CL play_arrow pause 01:46 + Add competency keyboard_arrow_right Um , because we…" at bounding box center [658, 401] width 648 height 146
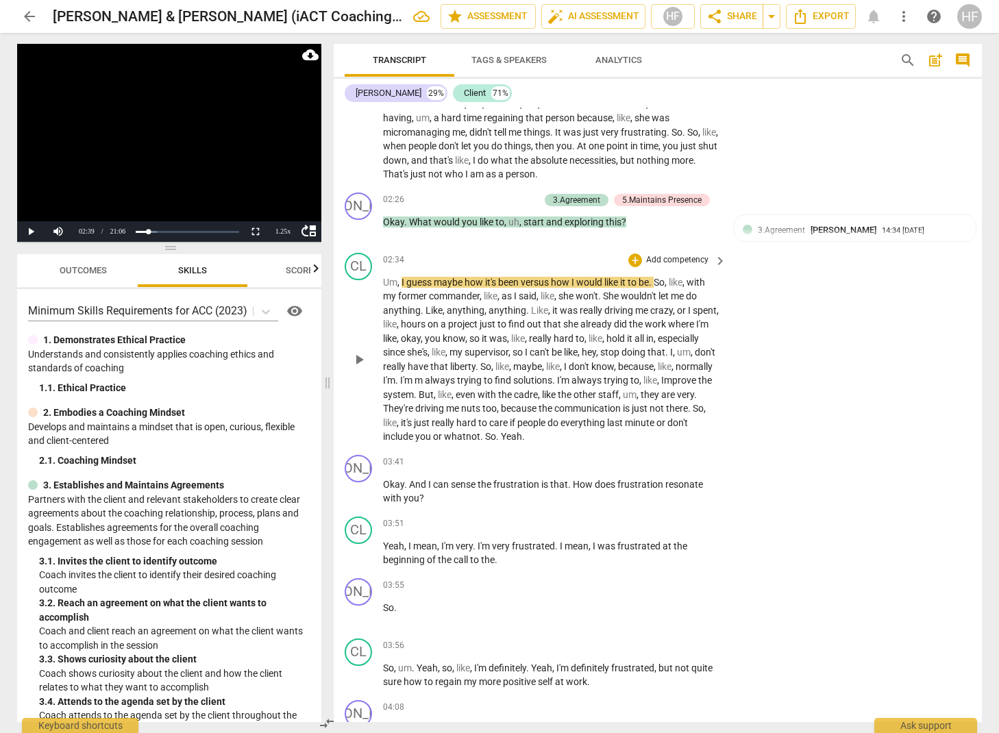
scroll to position [966, 0]
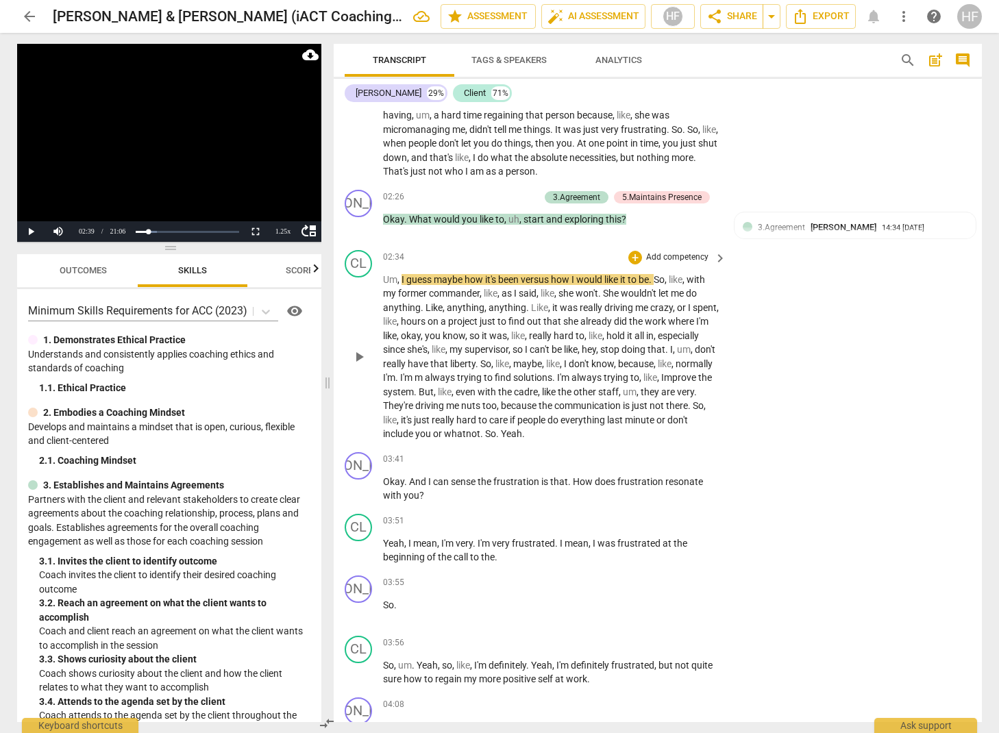
click at [362, 349] on span "play_arrow" at bounding box center [359, 357] width 16 height 16
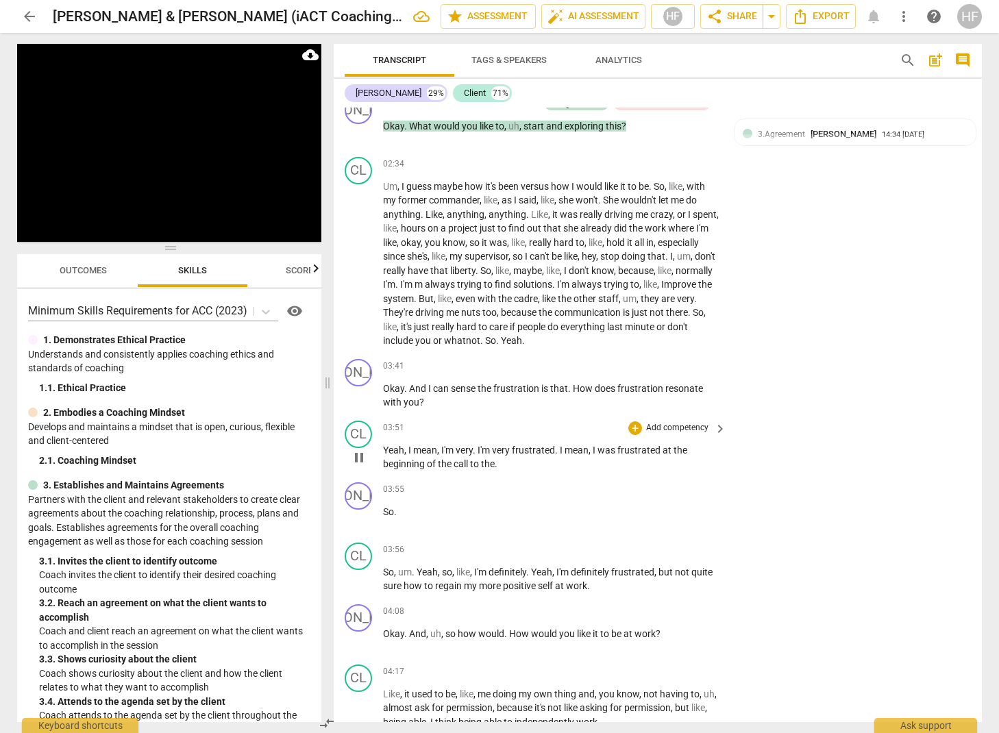
scroll to position [0, 0]
click at [363, 388] on span "pause" at bounding box center [359, 396] width 16 height 16
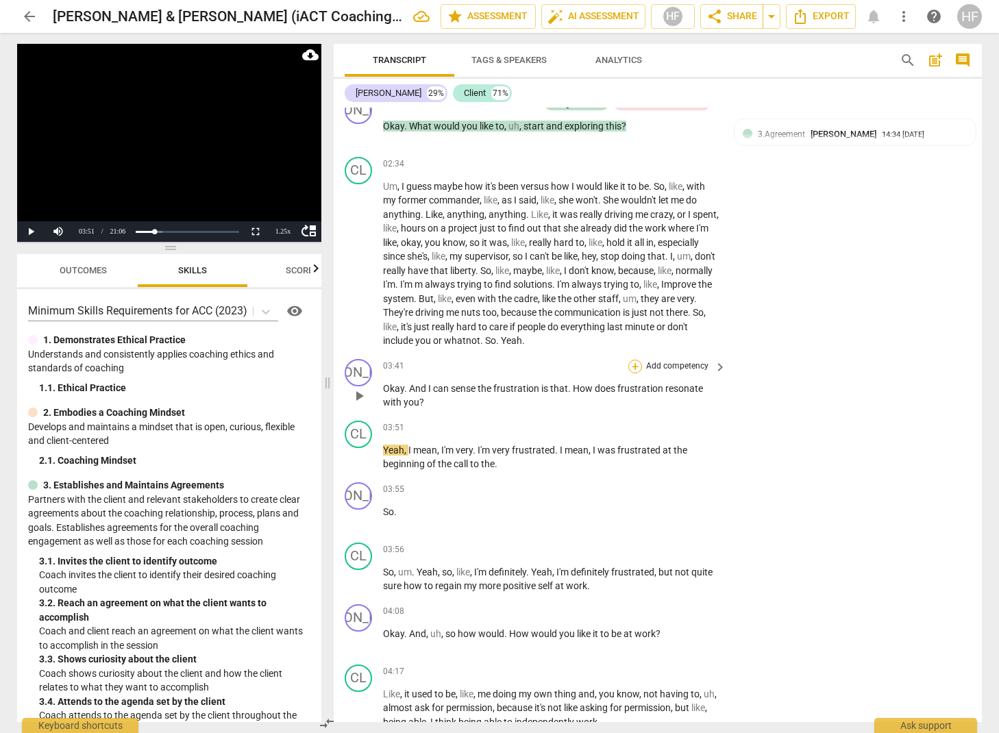
scroll to position [0, 1]
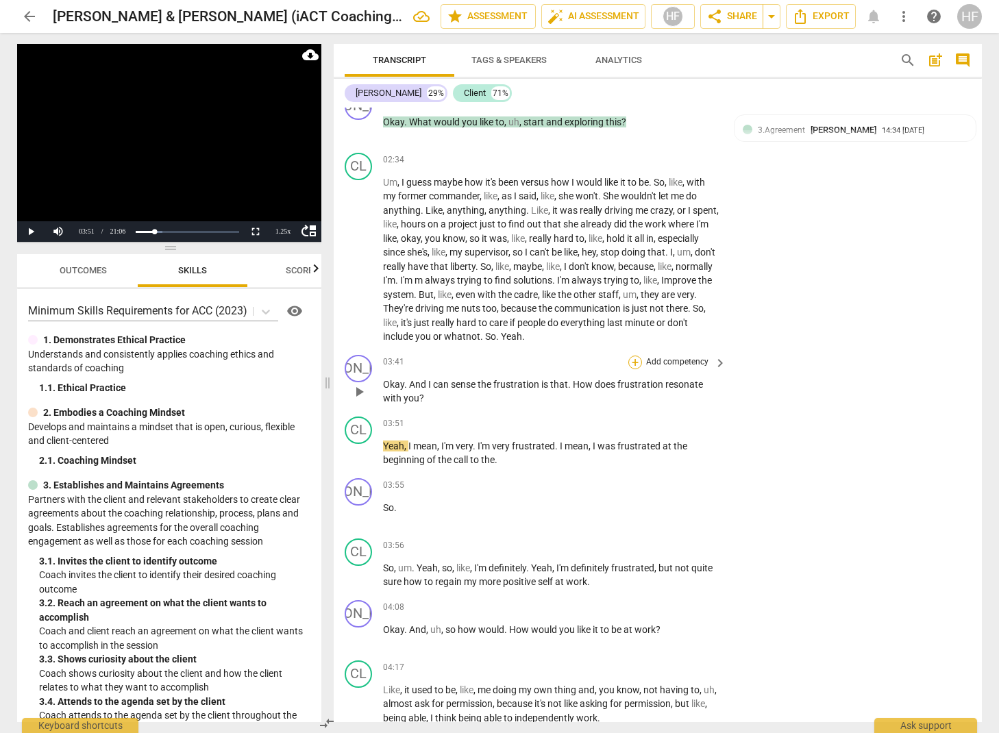
click at [635, 356] on div "+" at bounding box center [635, 363] width 14 height 14
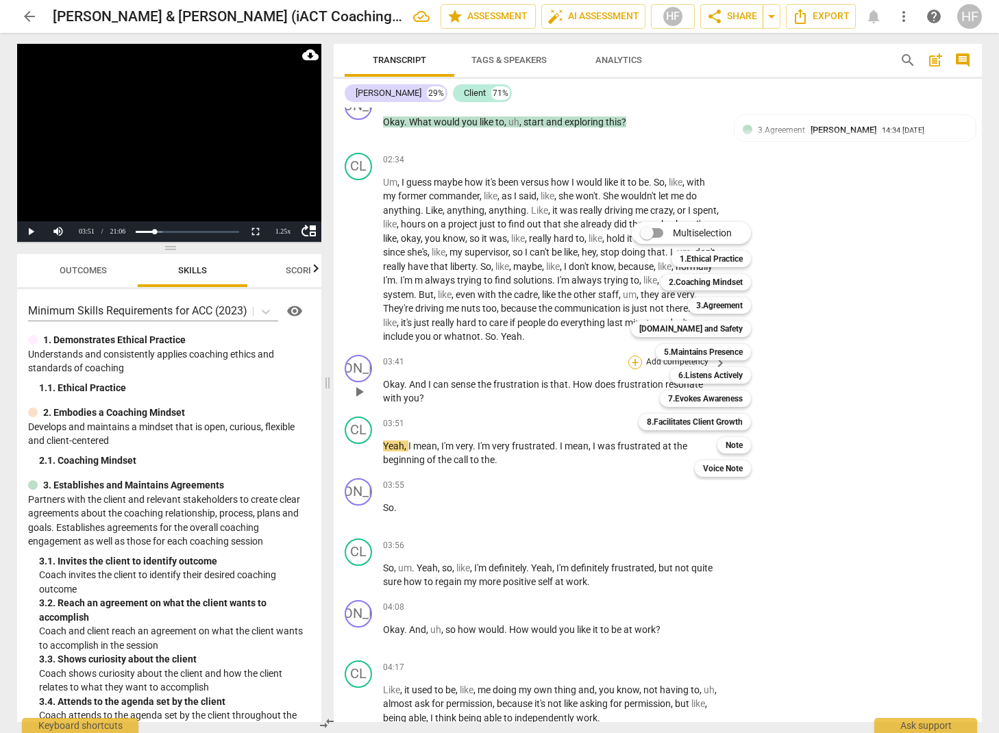
scroll to position [0, 0]
click at [717, 349] on b "5.Maintains Presence" at bounding box center [703, 352] width 79 height 16
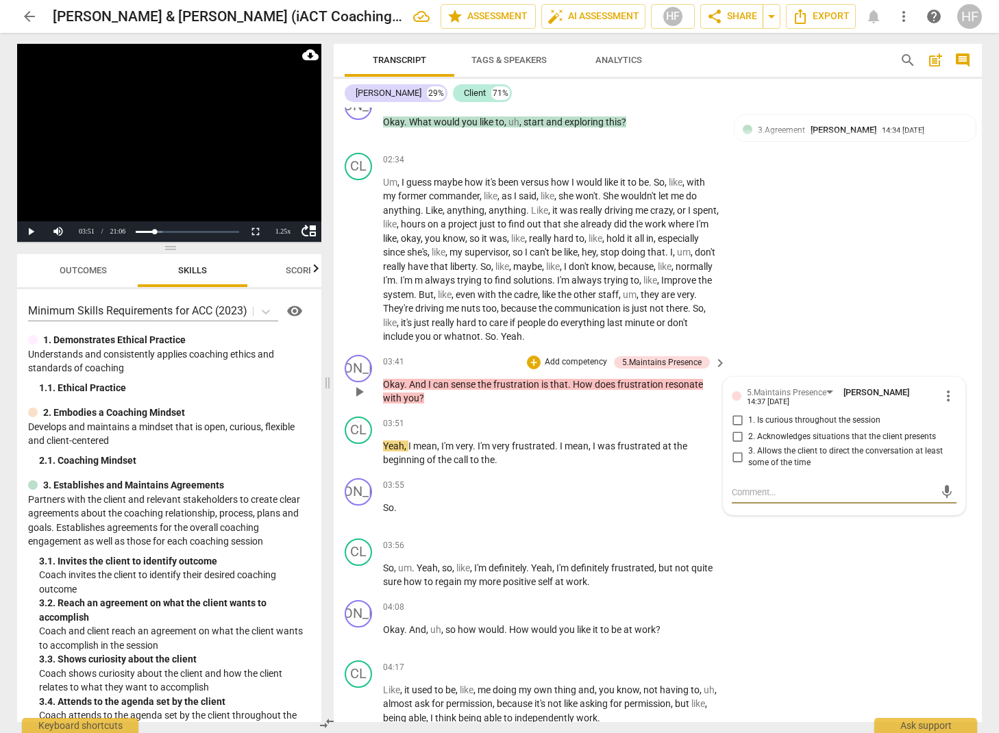
click at [951, 388] on span "more_vert" at bounding box center [948, 396] width 16 height 16
click at [950, 405] on li "Delete" at bounding box center [958, 409] width 47 height 26
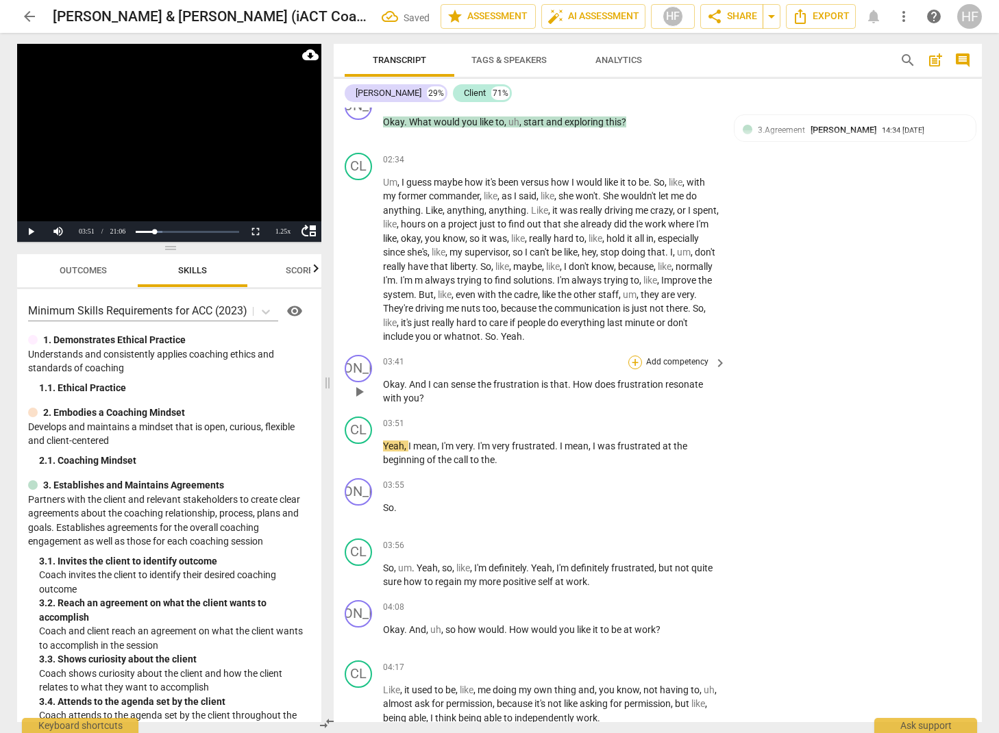
click at [638, 356] on div "+" at bounding box center [635, 363] width 14 height 14
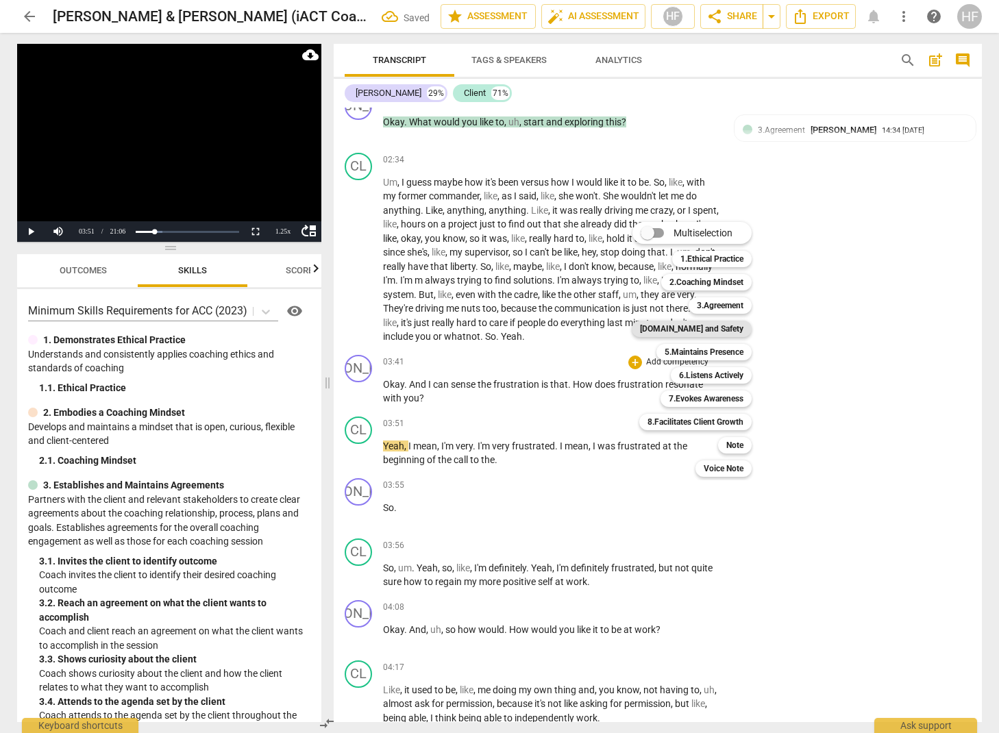
click at [727, 328] on b "[DOMAIN_NAME] and Safety" at bounding box center [691, 329] width 103 height 16
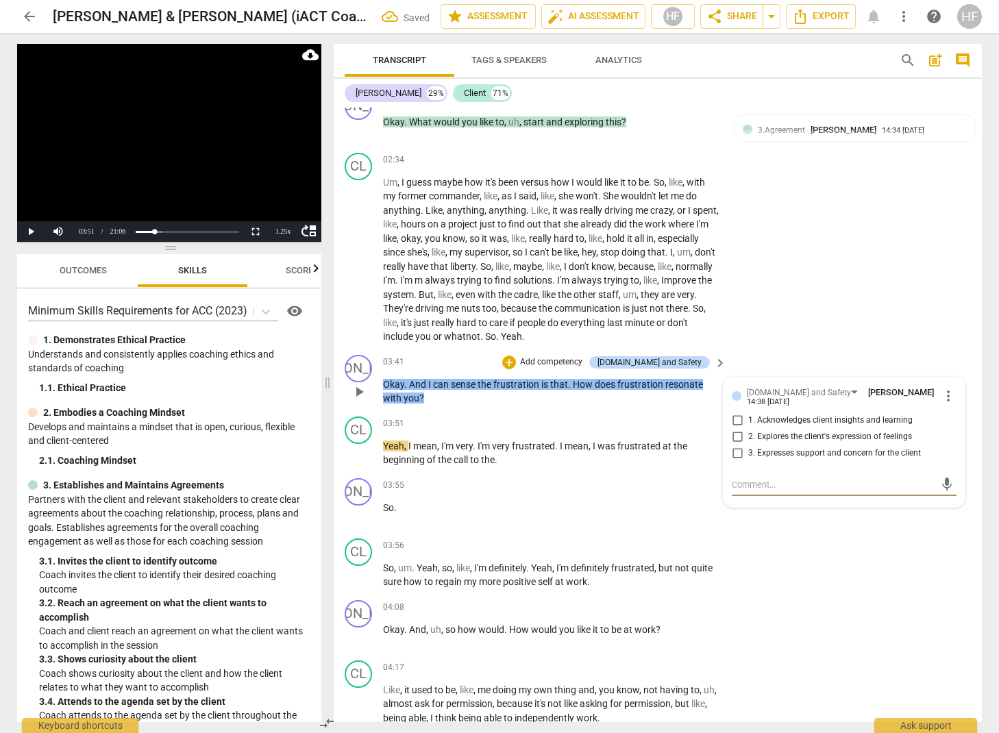
click at [737, 413] on input "1. Acknowledges client insights and learning" at bounding box center [737, 421] width 22 height 16
click at [735, 413] on input "1. Acknowledges client insights and learning" at bounding box center [737, 421] width 22 height 16
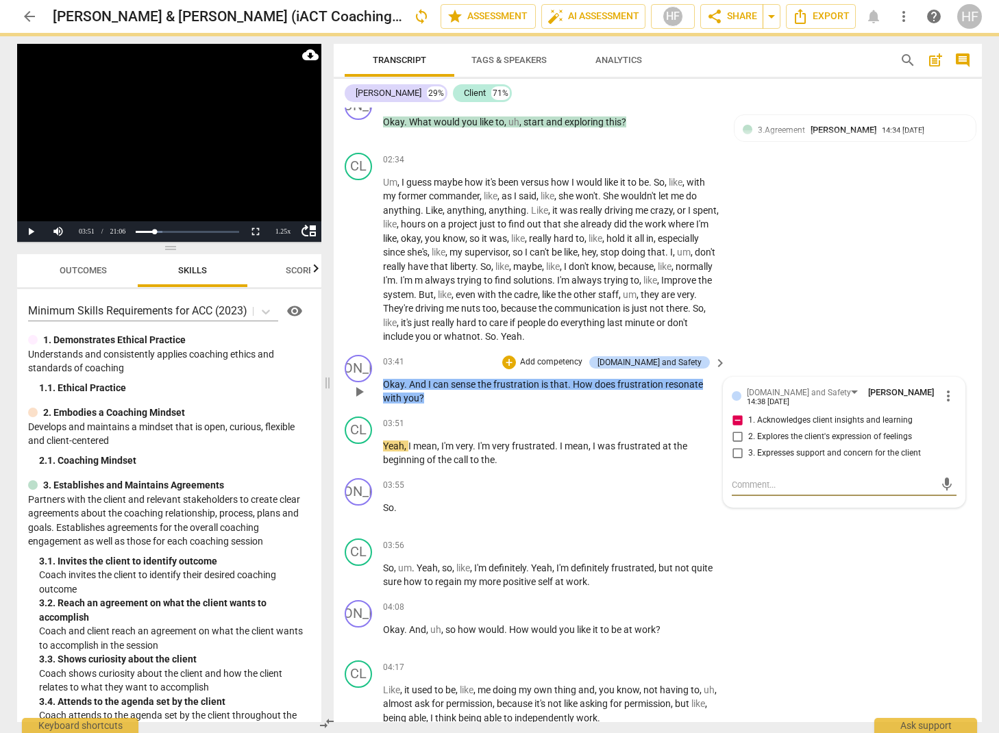
click at [790, 478] on textarea at bounding box center [833, 484] width 203 height 13
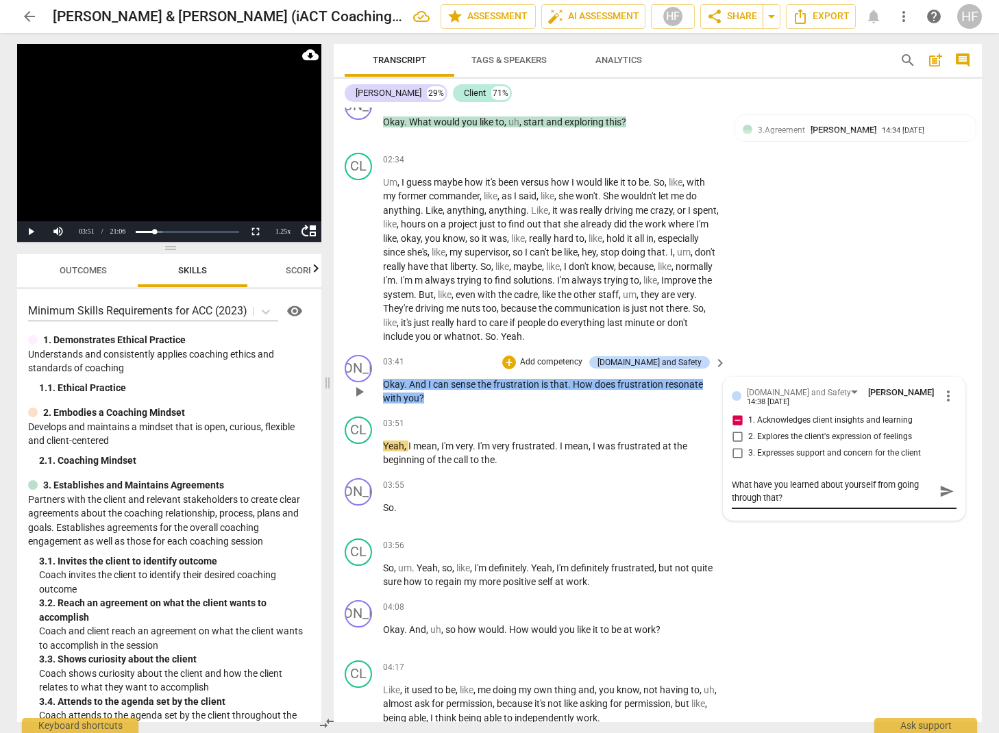
click at [793, 491] on div "What have you learned about yourself from going through that? What have you lea…" at bounding box center [844, 491] width 225 height 35
click at [776, 484] on textarea "What have you learned about yourself from going through that?" at bounding box center [833, 491] width 203 height 26
click at [939, 484] on span "send" at bounding box center [946, 491] width 15 height 15
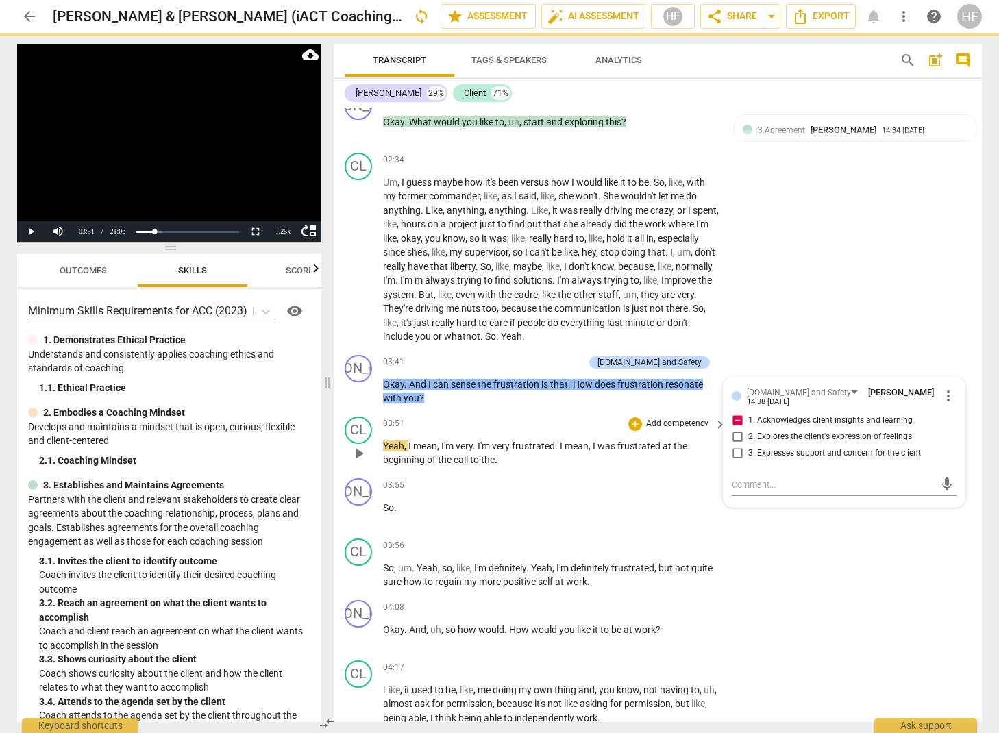
scroll to position [0, 0]
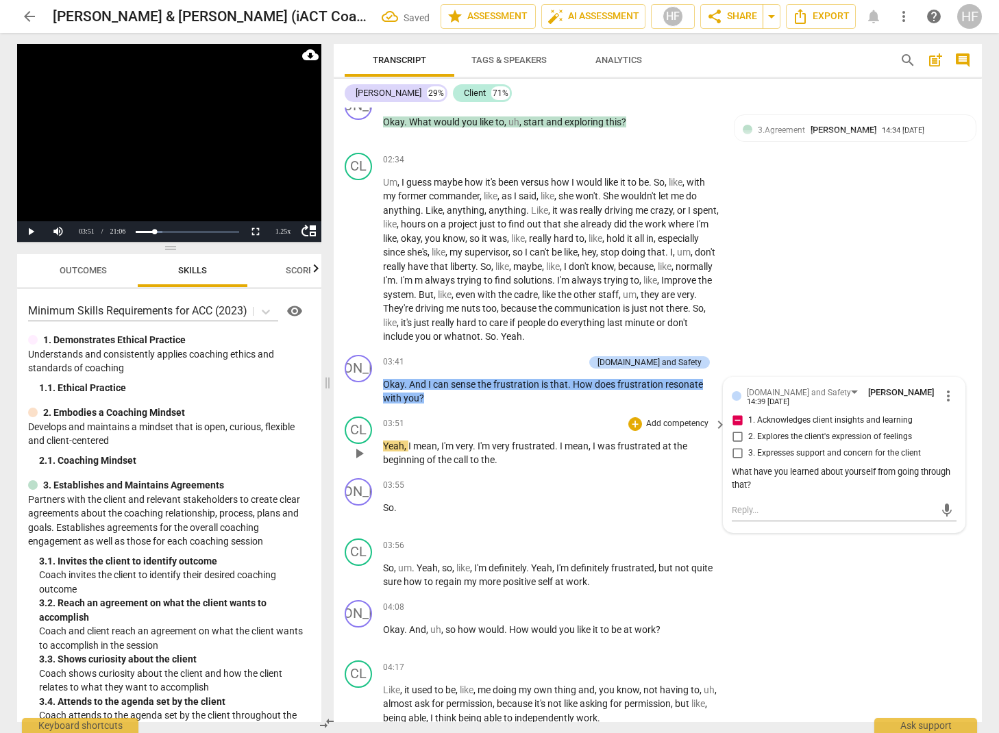
click at [362, 445] on span "play_arrow" at bounding box center [359, 453] width 16 height 16
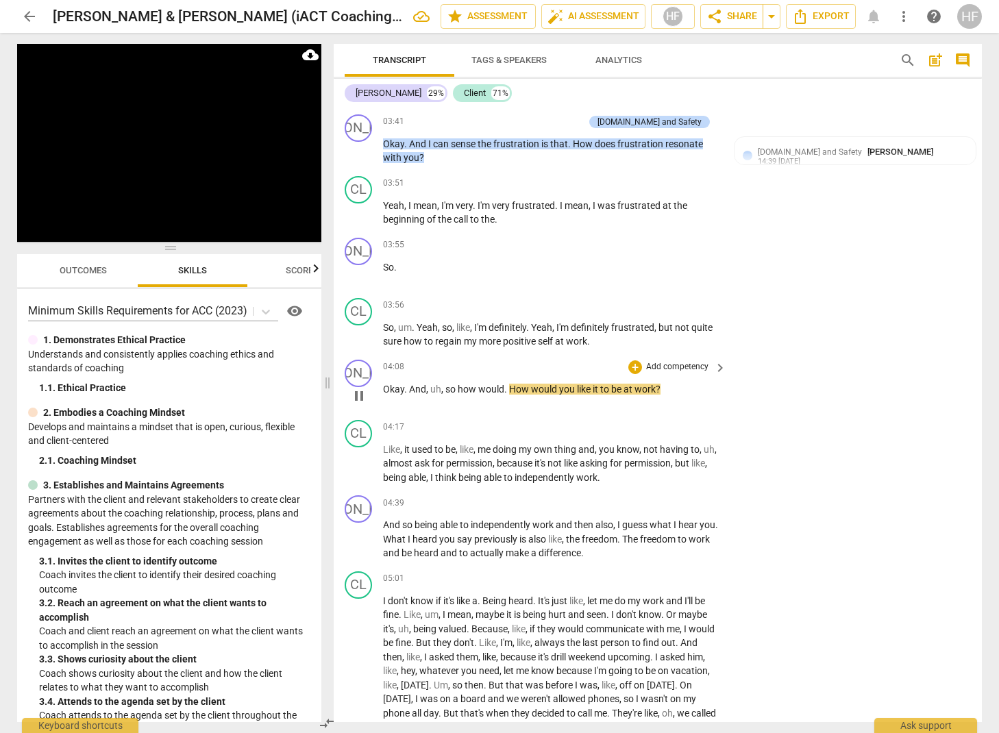
scroll to position [0, 1]
click at [359, 388] on span "pause" at bounding box center [359, 396] width 16 height 16
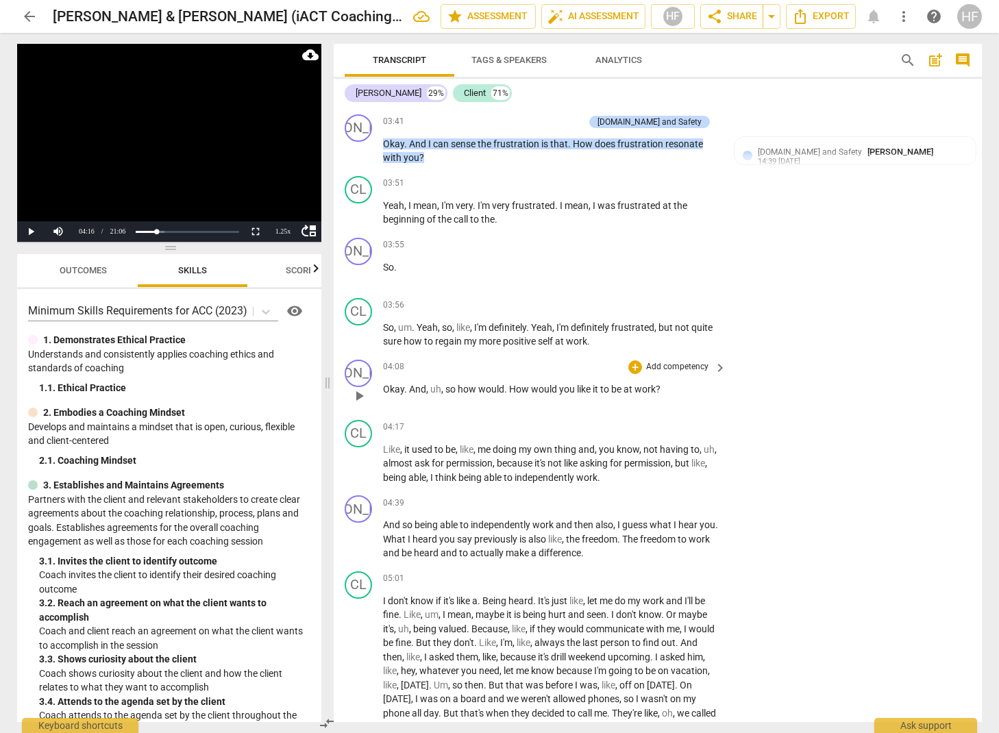
scroll to position [0, 0]
click at [636, 360] on div "+" at bounding box center [635, 367] width 14 height 14
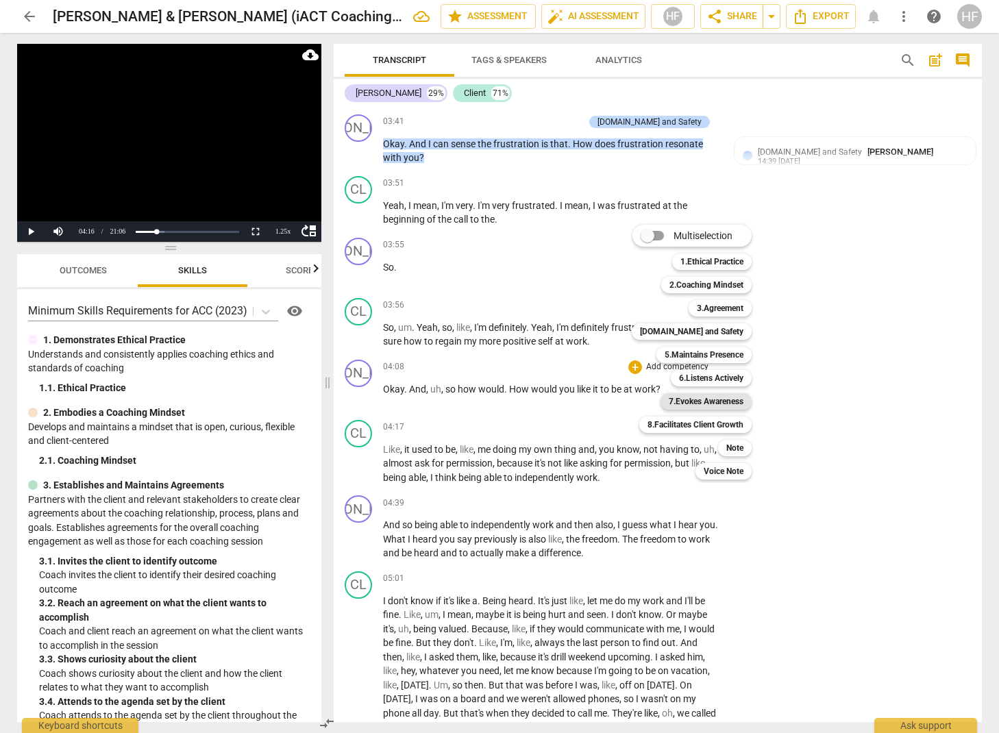
click at [725, 401] on b "7.Evokes Awareness" at bounding box center [706, 401] width 75 height 16
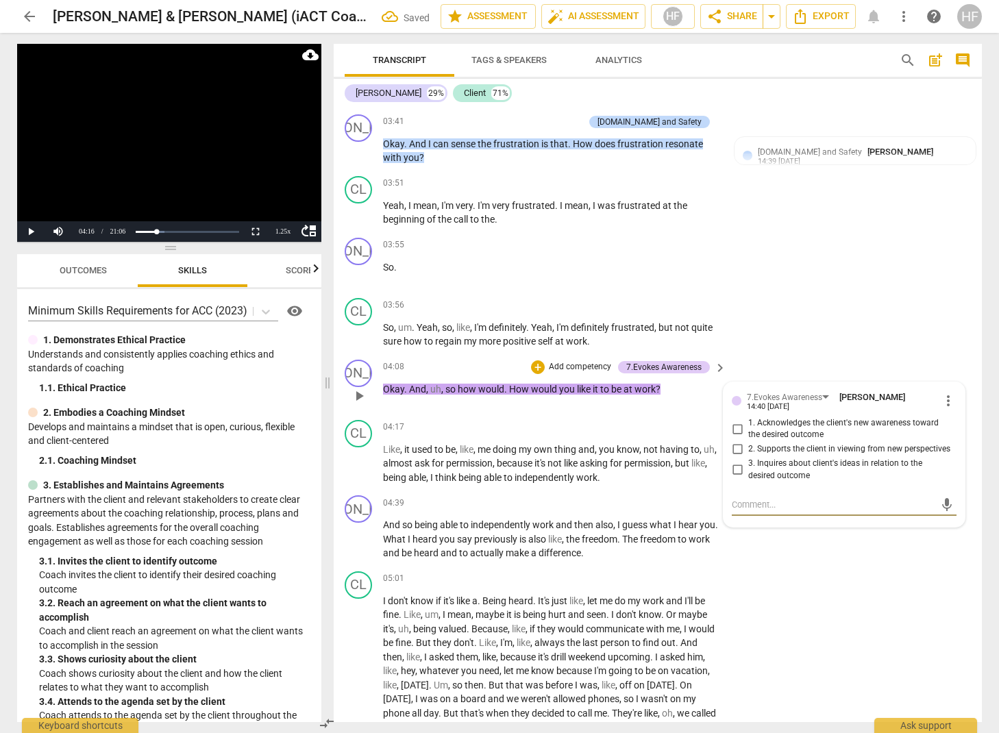
click at [738, 441] on input "2. Supports the client in viewing from new perspectives" at bounding box center [737, 449] width 22 height 16
click at [540, 360] on div "+" at bounding box center [538, 367] width 14 height 14
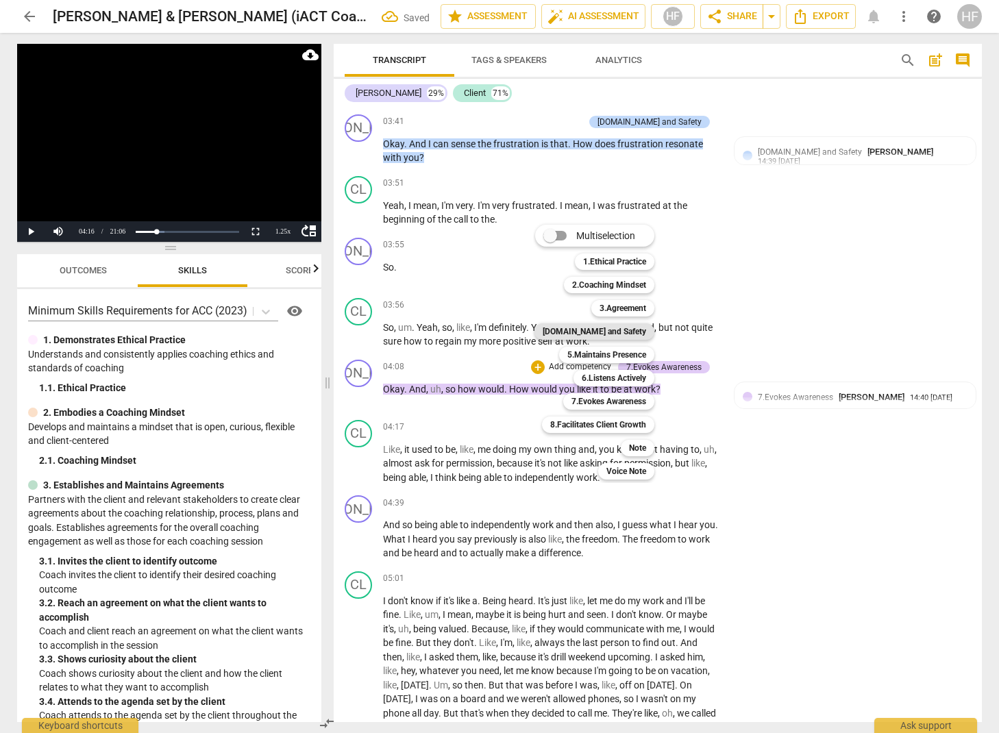
click at [639, 332] on b "[DOMAIN_NAME] and Safety" at bounding box center [594, 331] width 103 height 16
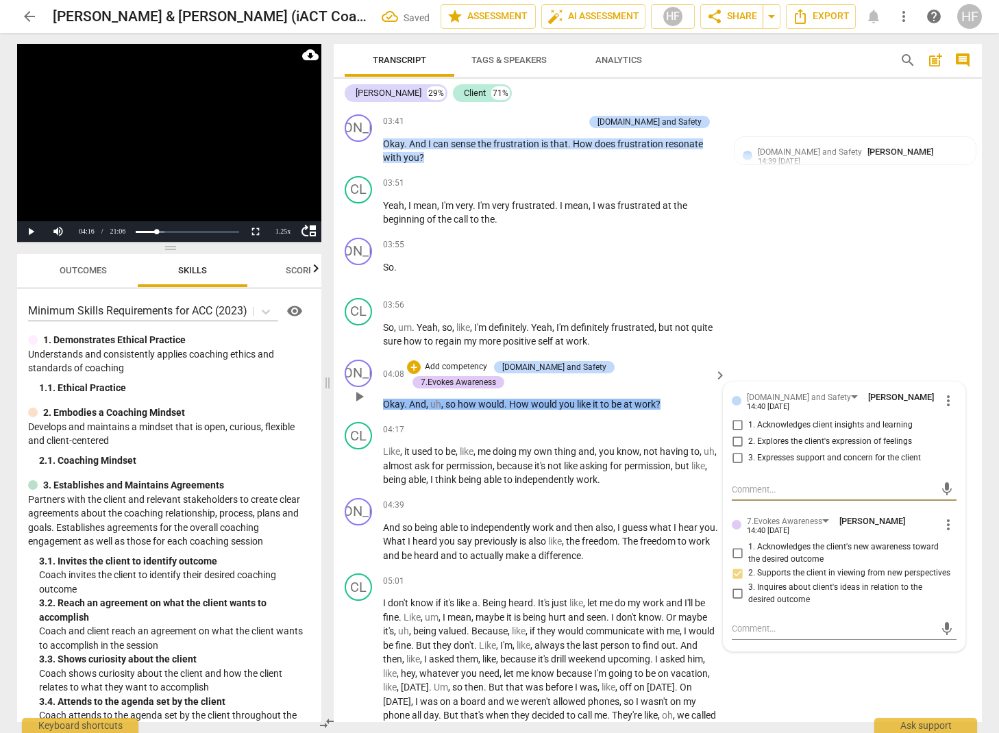
click at [739, 434] on input "2. Explores the client's expression of feelings" at bounding box center [737, 442] width 22 height 16
drag, startPoint x: 504, startPoint y: 327, endPoint x: 595, endPoint y: 325, distance: 91.2
click at [595, 325] on p "So , um . Yeah , so , like , I'm definitely . Yeah , I'm definitely frustrated …" at bounding box center [551, 335] width 336 height 28
click at [621, 309] on icon "button" at bounding box center [622, 307] width 8 height 10
click at [747, 483] on textarea at bounding box center [833, 489] width 203 height 13
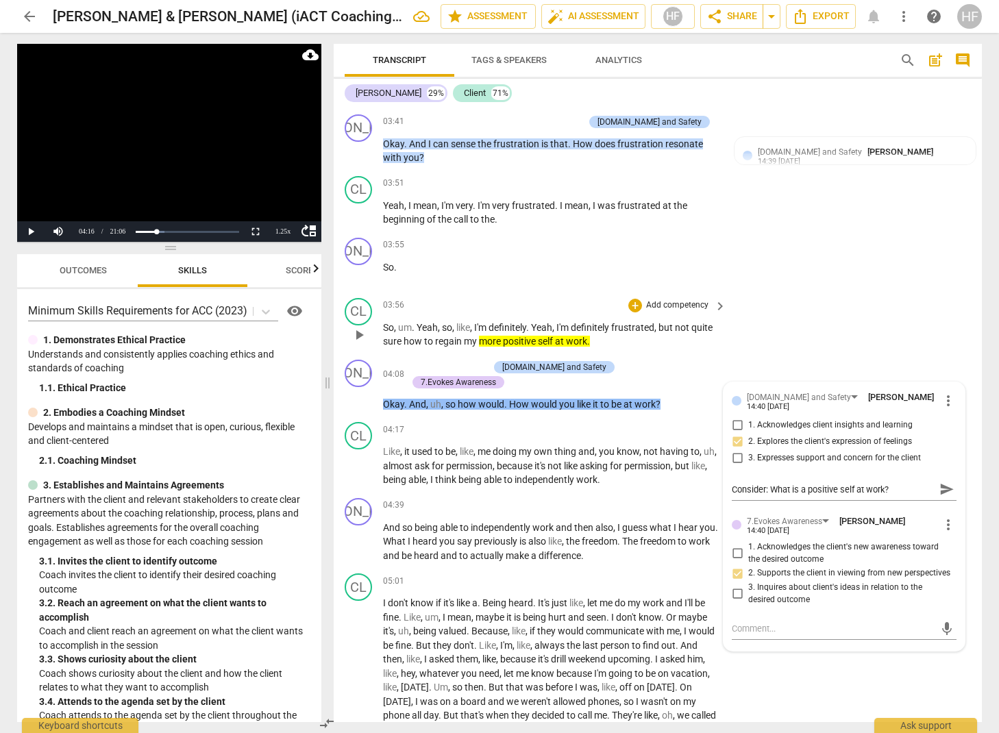
click at [822, 308] on div "CL play_arrow pause 03:56 + Add competency keyboard_arrow_right So , um . Yeah …" at bounding box center [658, 324] width 648 height 62
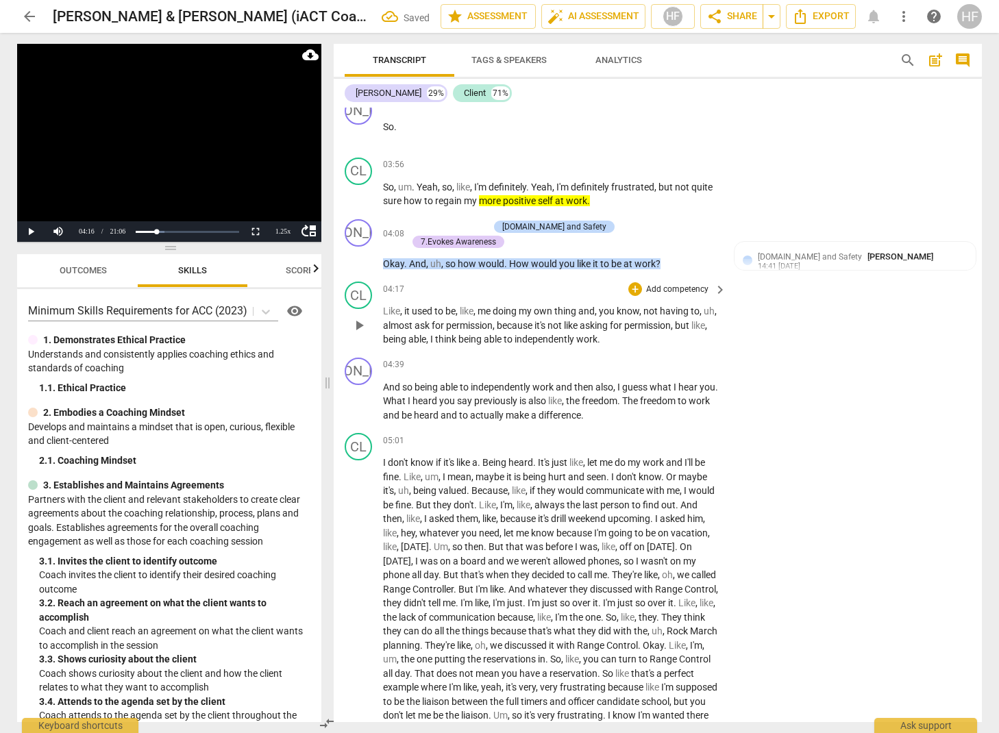
scroll to position [1445, 0]
click at [359, 317] on span "play_arrow" at bounding box center [359, 325] width 16 height 16
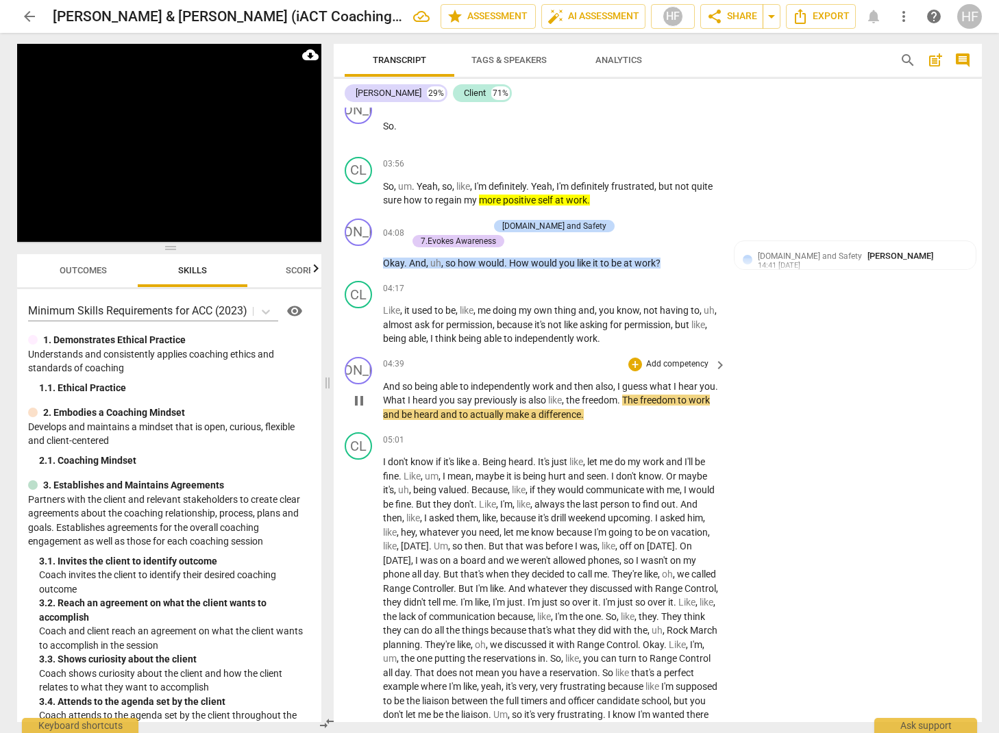
click at [359, 393] on span "pause" at bounding box center [359, 401] width 16 height 16
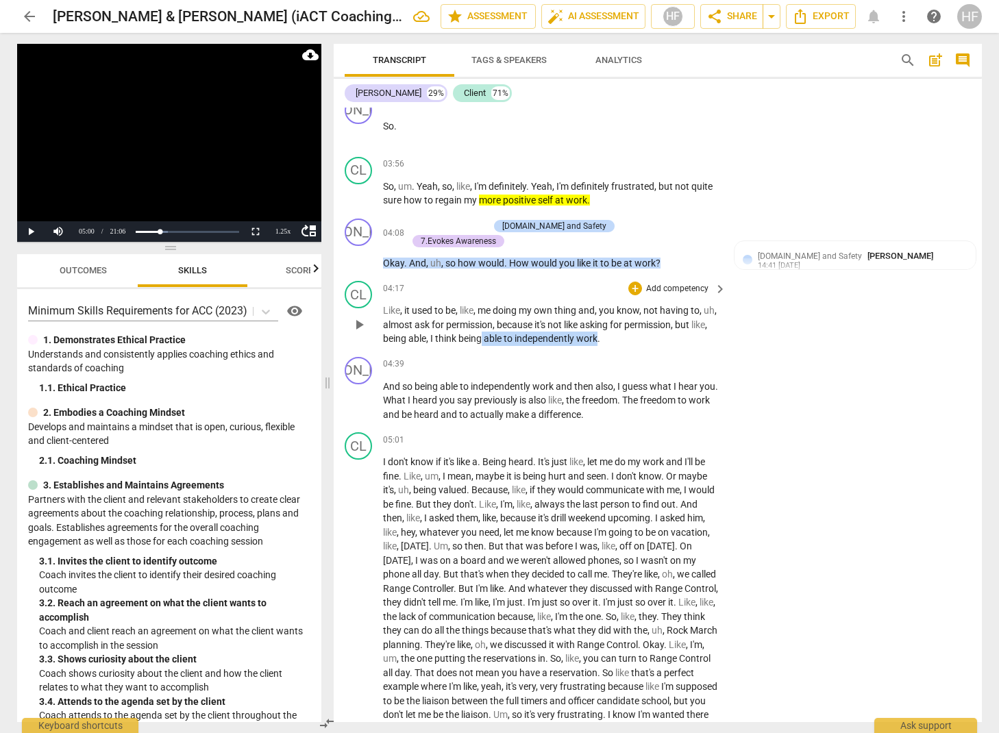
drag, startPoint x: 501, startPoint y: 321, endPoint x: 619, endPoint y: 319, distance: 118.6
click at [619, 319] on p "Like , it used to be , like , me doing my own thing and , you know , not having…" at bounding box center [551, 325] width 336 height 42
click at [650, 301] on icon "button" at bounding box center [649, 300] width 8 height 10
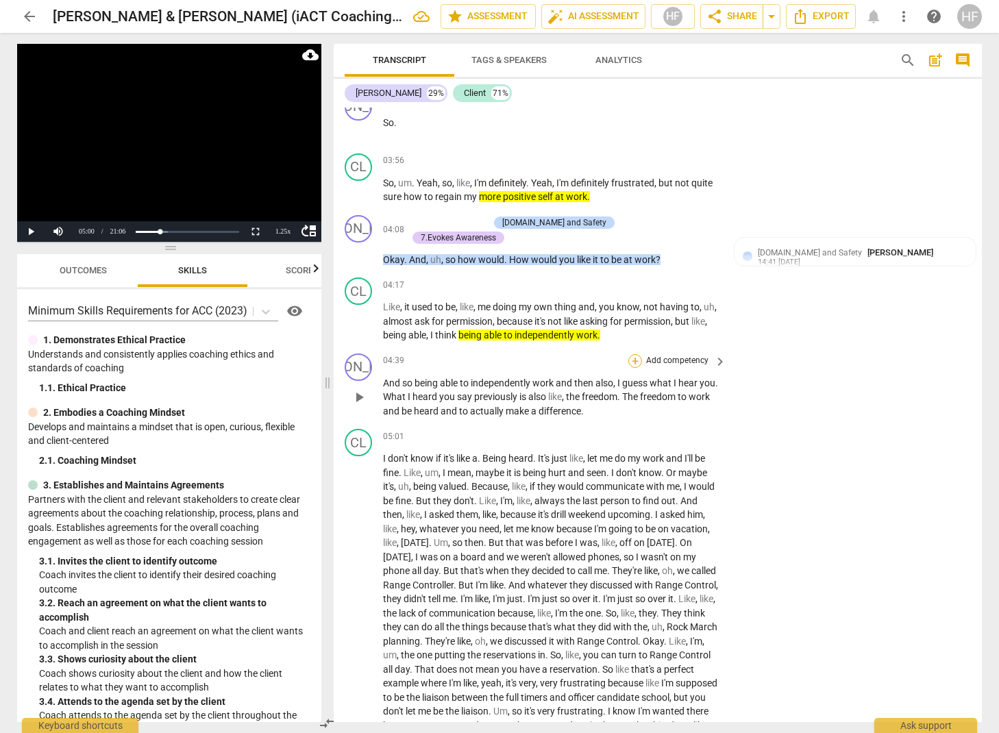
scroll to position [0, 0]
click at [634, 354] on div "+" at bounding box center [635, 361] width 14 height 14
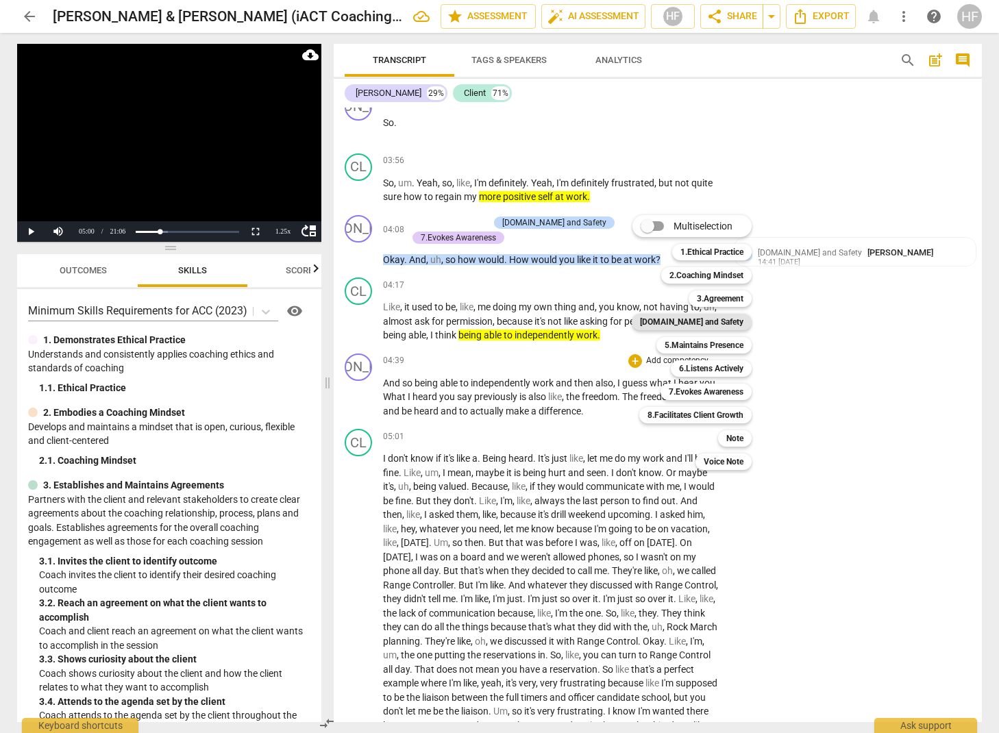
click at [724, 315] on b "[DOMAIN_NAME] and Safety" at bounding box center [691, 322] width 103 height 16
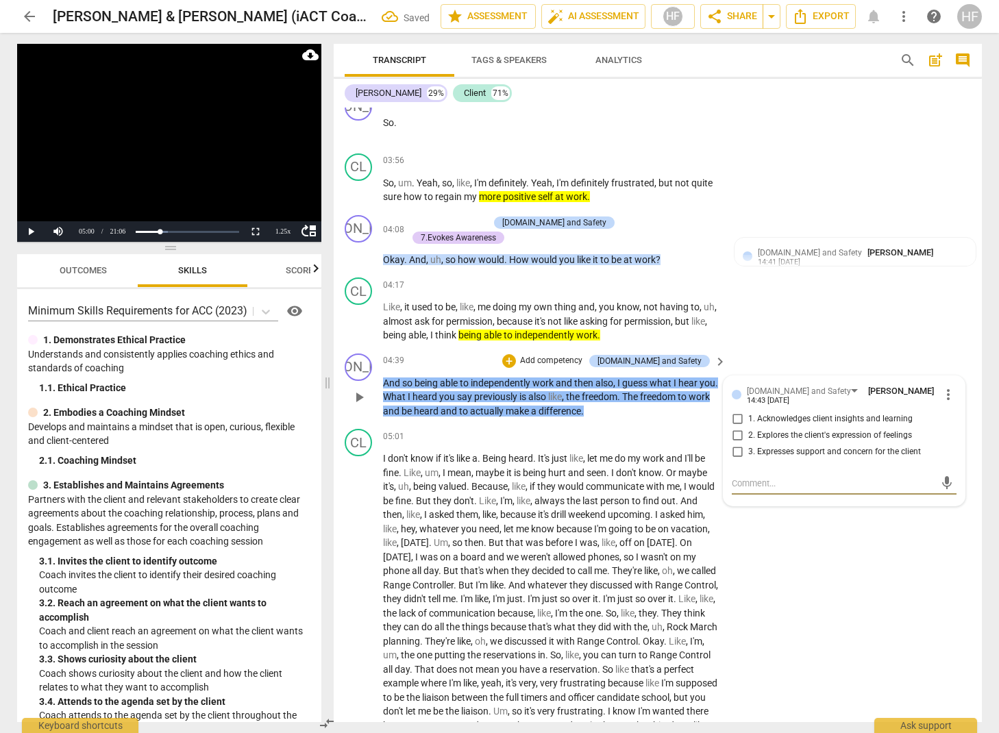
click at [742, 428] on input "2. Explores the client's expression of feelings" at bounding box center [737, 436] width 22 height 16
click at [742, 477] on textarea at bounding box center [833, 483] width 203 height 13
click at [797, 478] on textarea "What is important to you about being able to work independently?" at bounding box center [833, 490] width 203 height 26
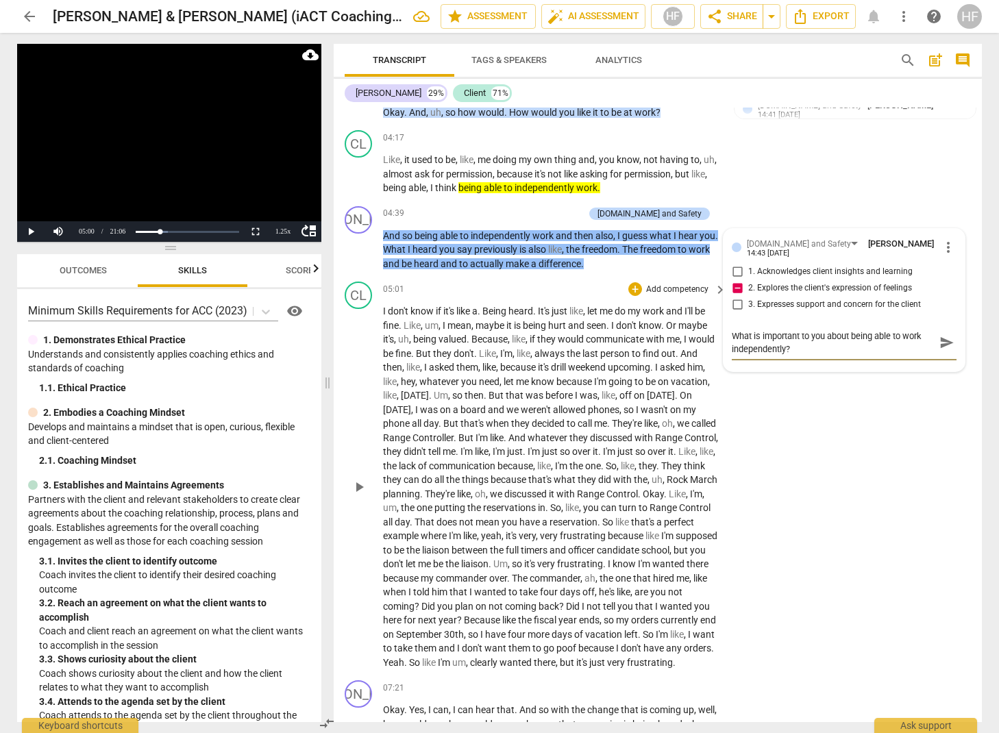
scroll to position [1598, 0]
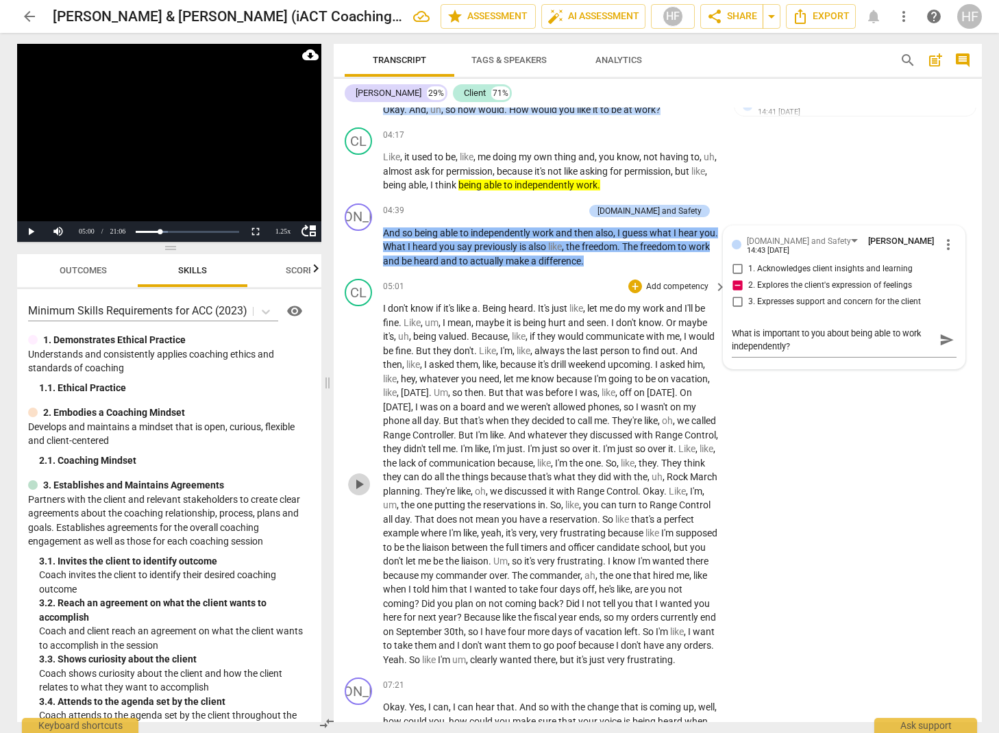
click at [358, 476] on span "play_arrow" at bounding box center [359, 484] width 16 height 16
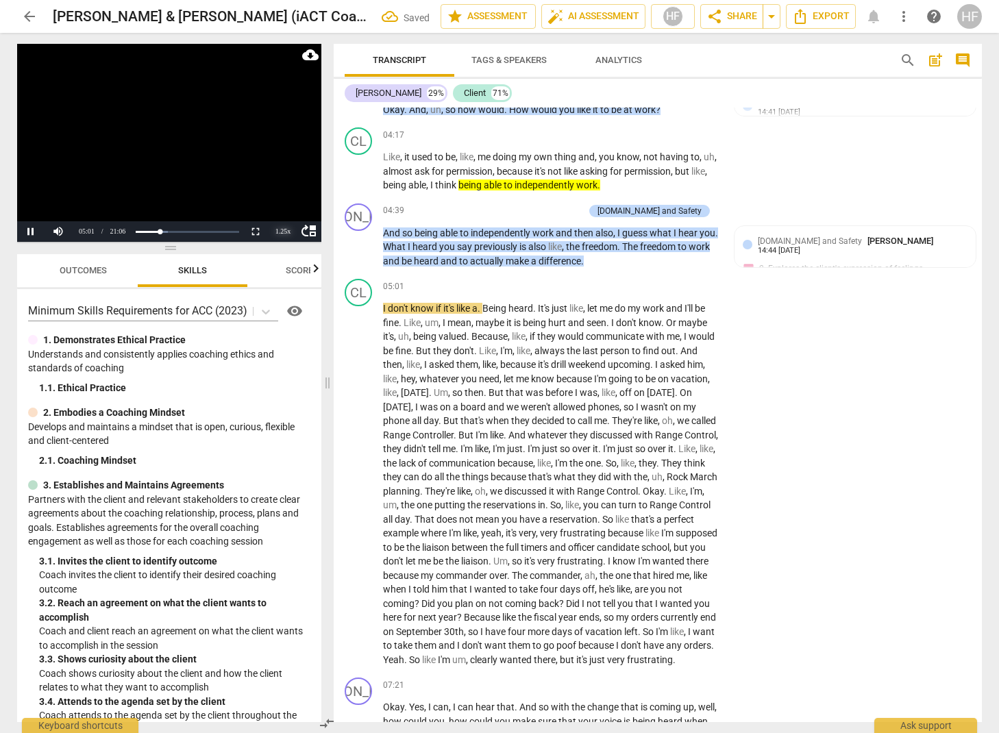
click at [279, 230] on div "1.25 x" at bounding box center [282, 231] width 27 height 21
click at [280, 197] on li "1.5x" at bounding box center [282, 199] width 27 height 15
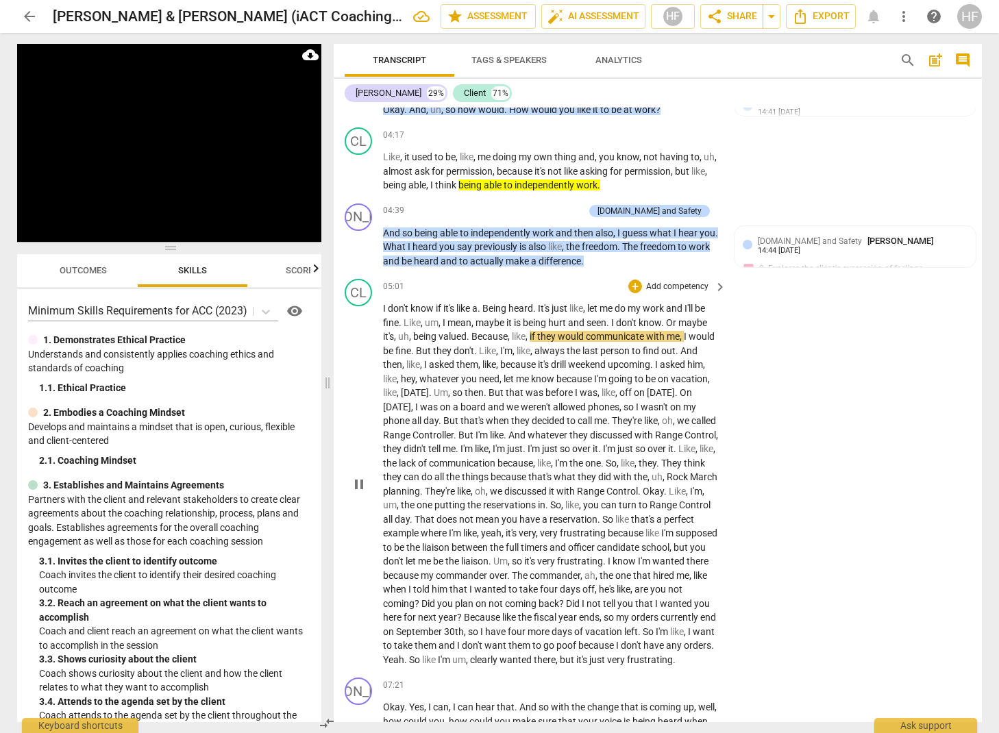
click at [356, 476] on span "pause" at bounding box center [359, 484] width 16 height 16
click at [355, 476] on span "play_arrow" at bounding box center [359, 484] width 16 height 16
click at [355, 476] on span "pause" at bounding box center [359, 484] width 16 height 16
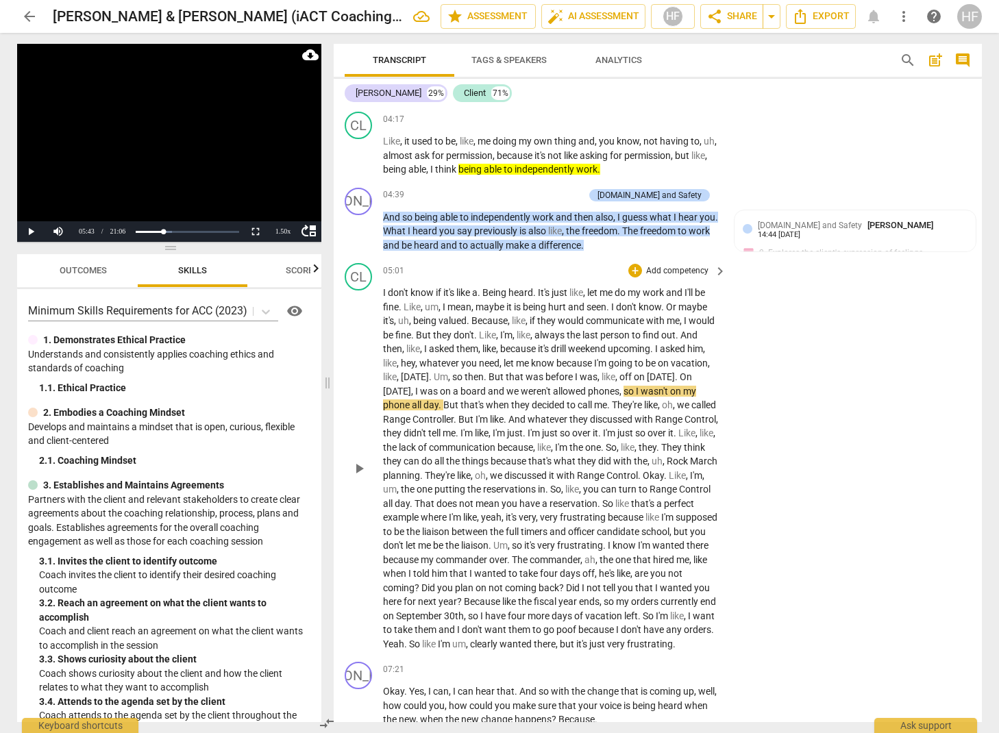
scroll to position [1612, 0]
click at [361, 462] on span "play_arrow" at bounding box center [359, 470] width 16 height 16
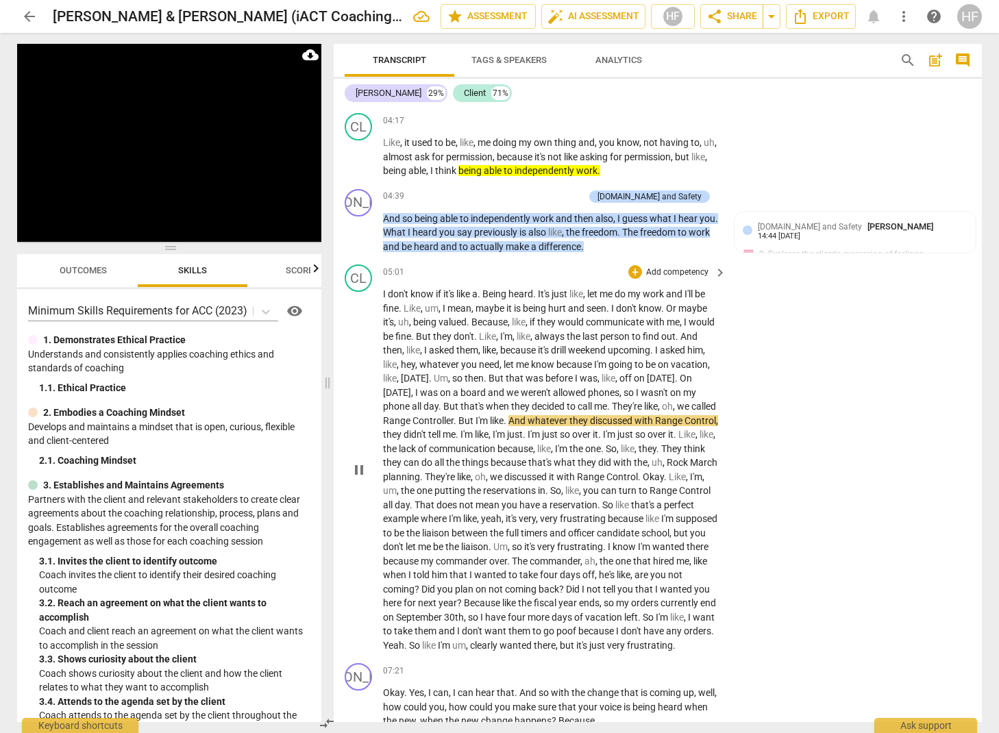
click at [361, 462] on span "pause" at bounding box center [359, 470] width 16 height 16
click at [363, 462] on span "play_arrow" at bounding box center [359, 470] width 16 height 16
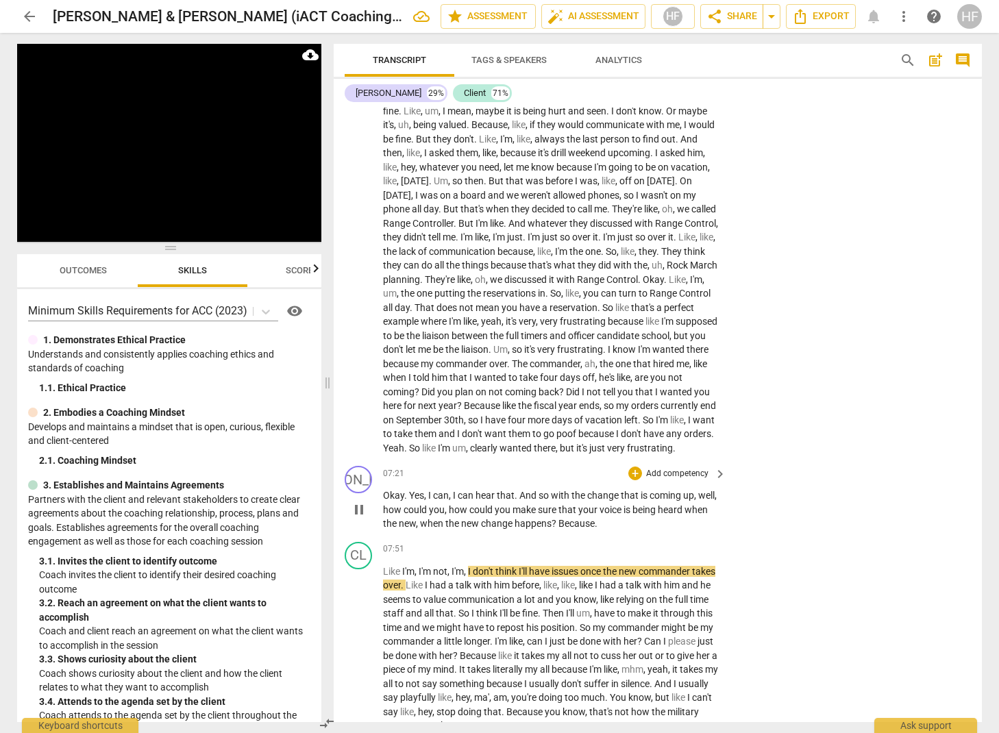
scroll to position [1812, 0]
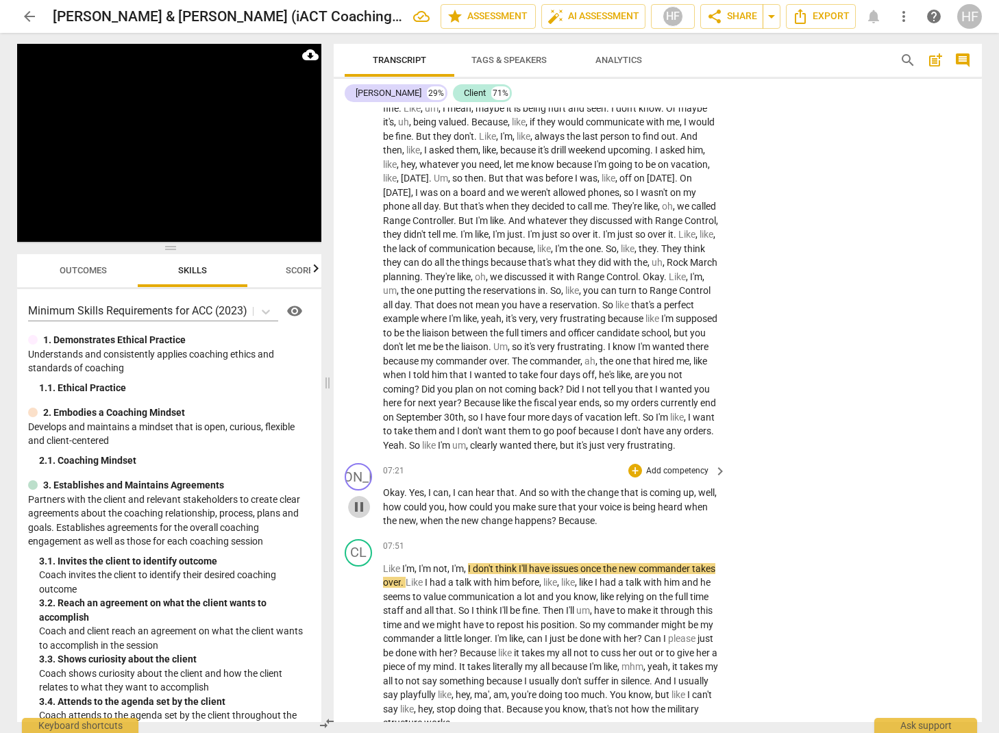
click at [363, 499] on span "pause" at bounding box center [359, 507] width 16 height 16
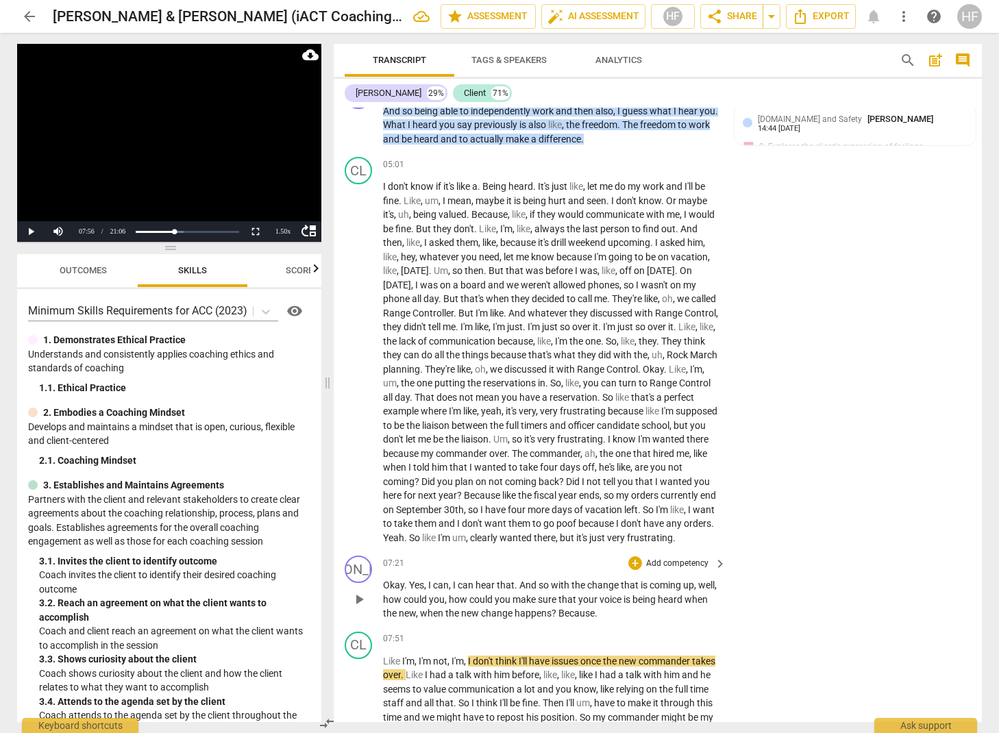
scroll to position [1725, 0]
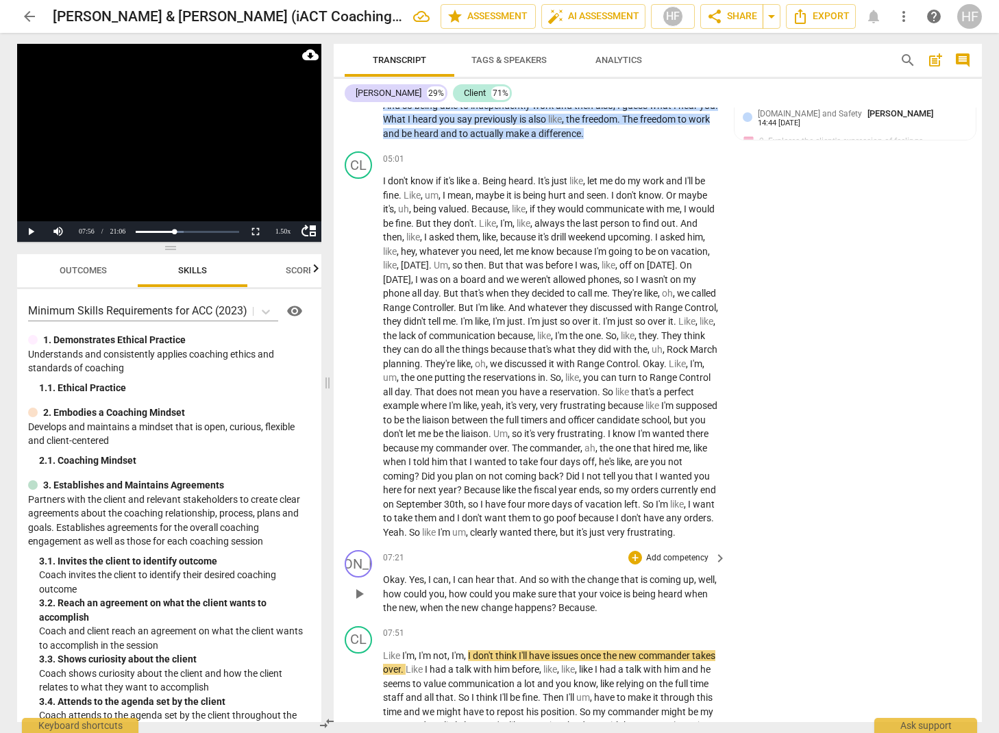
click at [648, 574] on span "is" at bounding box center [645, 579] width 9 height 11
click at [635, 551] on div "+" at bounding box center [635, 558] width 14 height 14
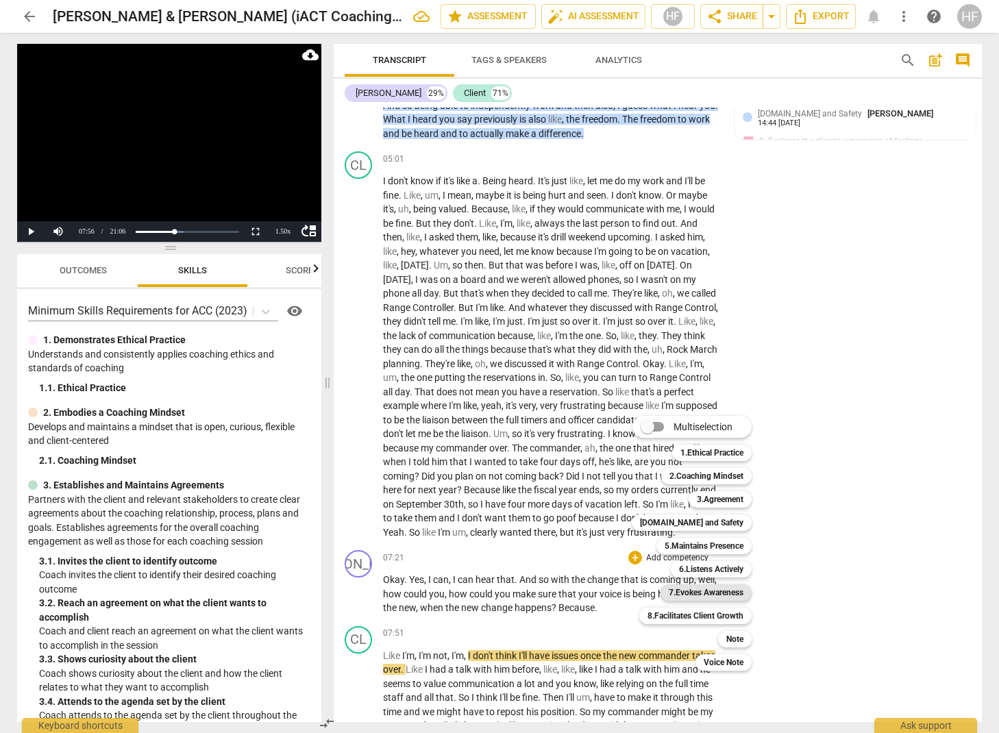
click at [739, 593] on b "7.Evokes Awareness" at bounding box center [706, 593] width 75 height 16
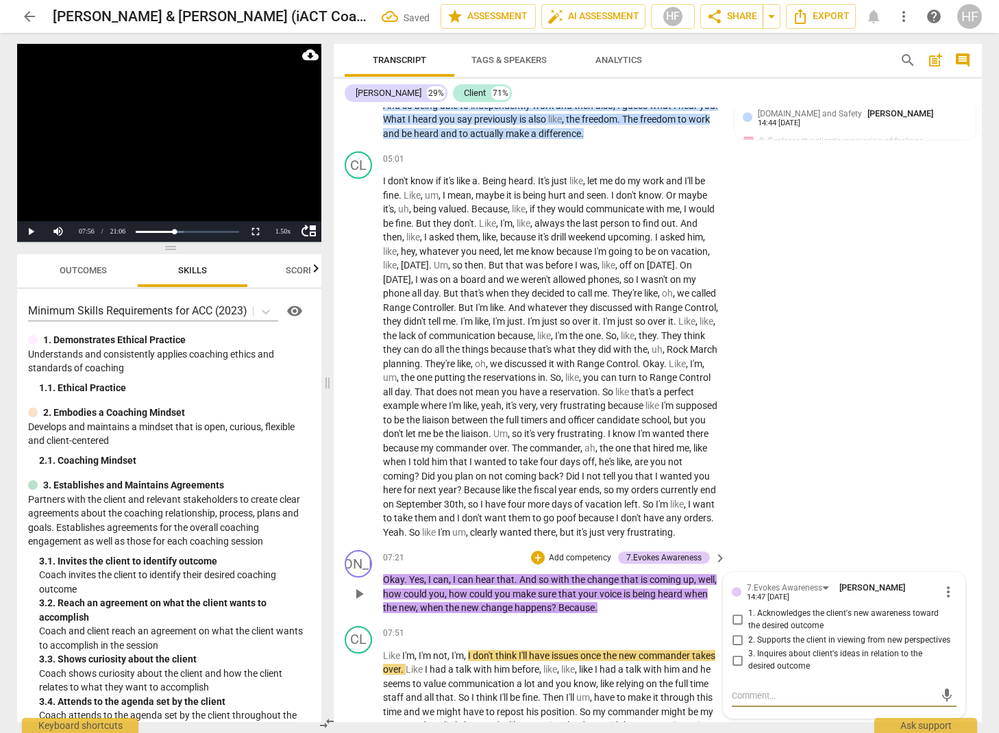
click at [735, 652] on input "3. Inquires about client's ideas in relation to the desired outcome" at bounding box center [737, 660] width 22 height 16
click at [743, 689] on textarea at bounding box center [833, 695] width 203 height 13
drag, startPoint x: 768, startPoint y: 688, endPoint x: 770, endPoint y: 697, distance: 9.1
click at [768, 689] on textarea "How does this impact your positive mindset?" at bounding box center [833, 695] width 203 height 13
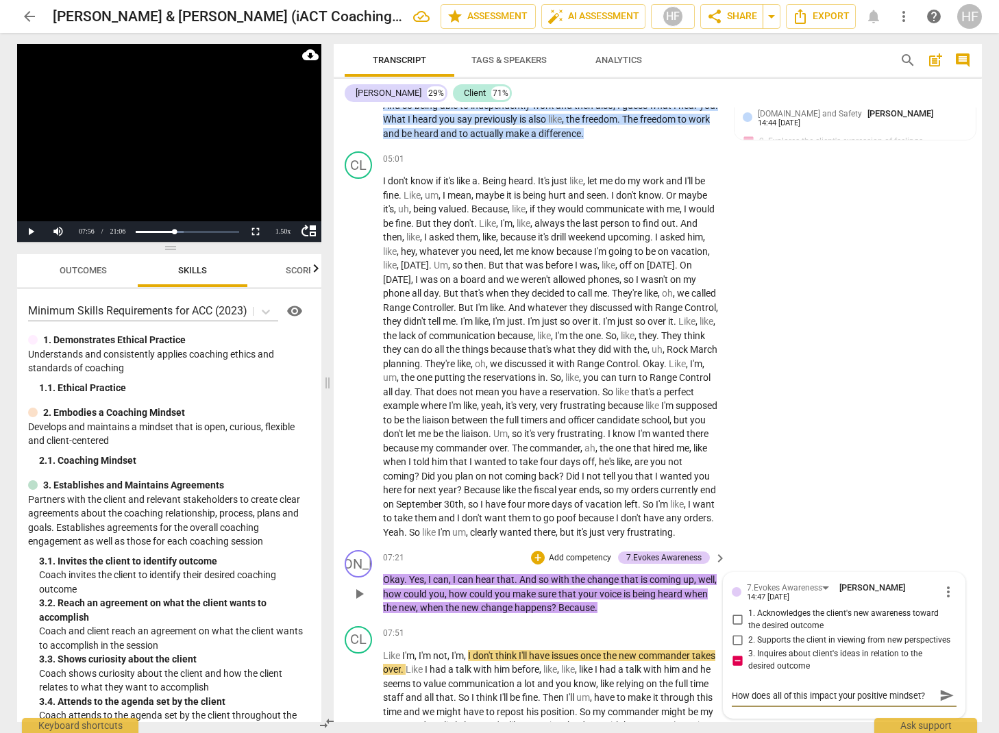
click at [853, 689] on textarea "How does all of this impact your positive mindset?" at bounding box center [833, 695] width 203 height 13
click at [918, 689] on textarea "How does all of this impact the positive mindset?" at bounding box center [833, 695] width 203 height 13
click at [944, 695] on span "send" at bounding box center [946, 702] width 15 height 15
click at [534, 551] on div "+" at bounding box center [538, 558] width 14 height 14
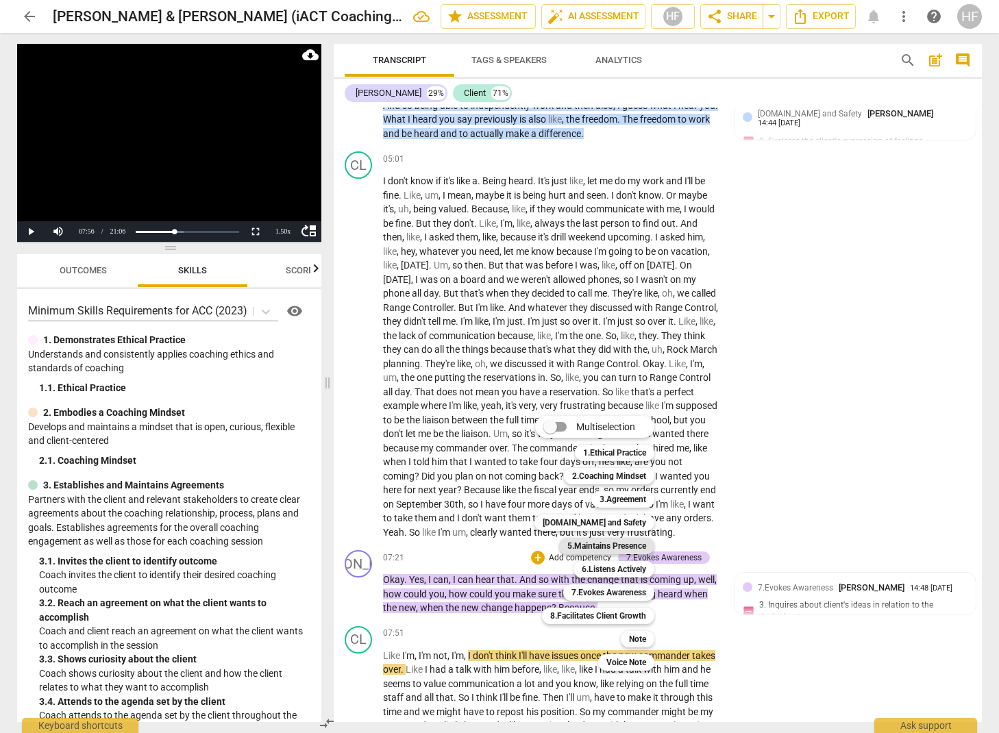
click at [606, 546] on b "5.Maintains Presence" at bounding box center [606, 546] width 79 height 16
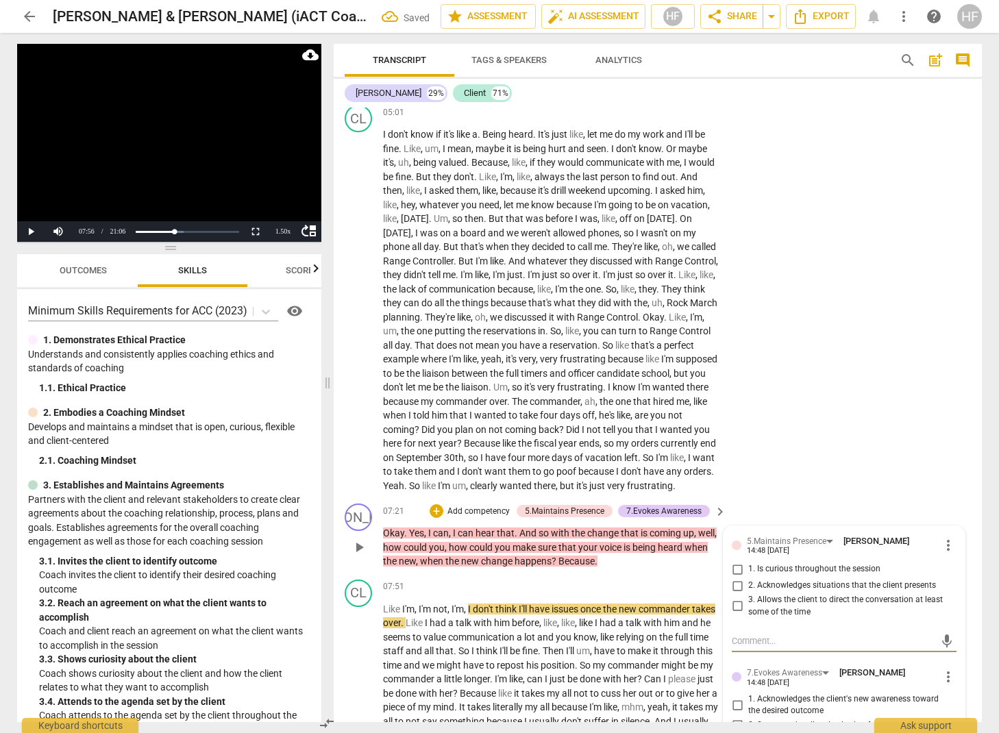
scroll to position [1777, 0]
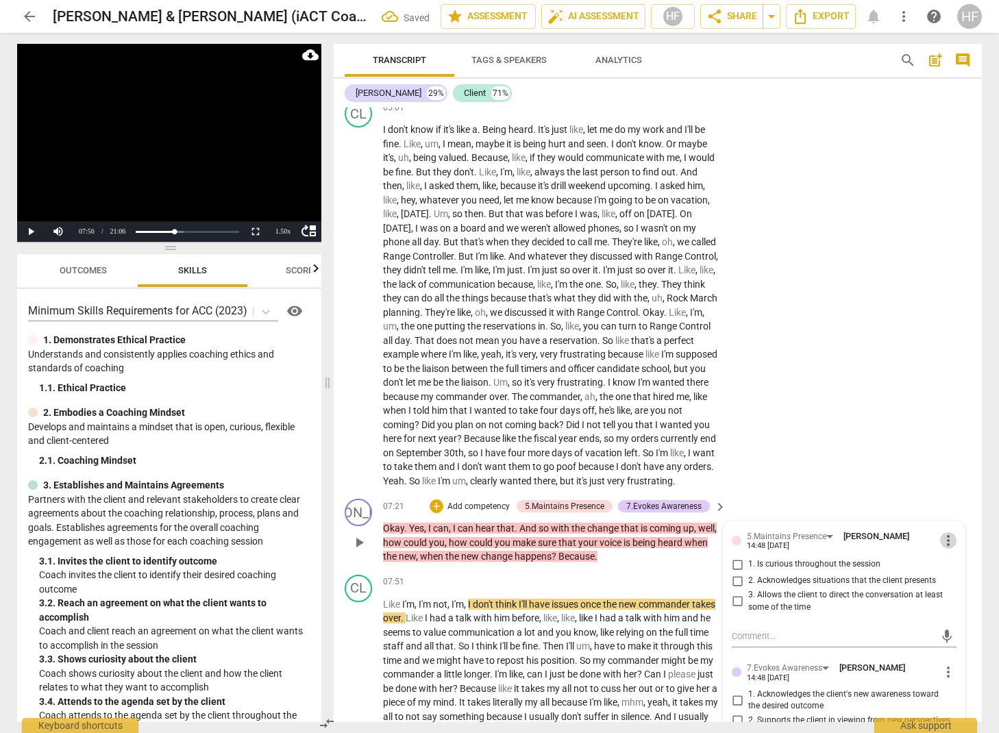
click at [942, 532] on span "more_vert" at bounding box center [948, 540] width 16 height 16
click at [960, 554] on li "Delete" at bounding box center [958, 552] width 47 height 26
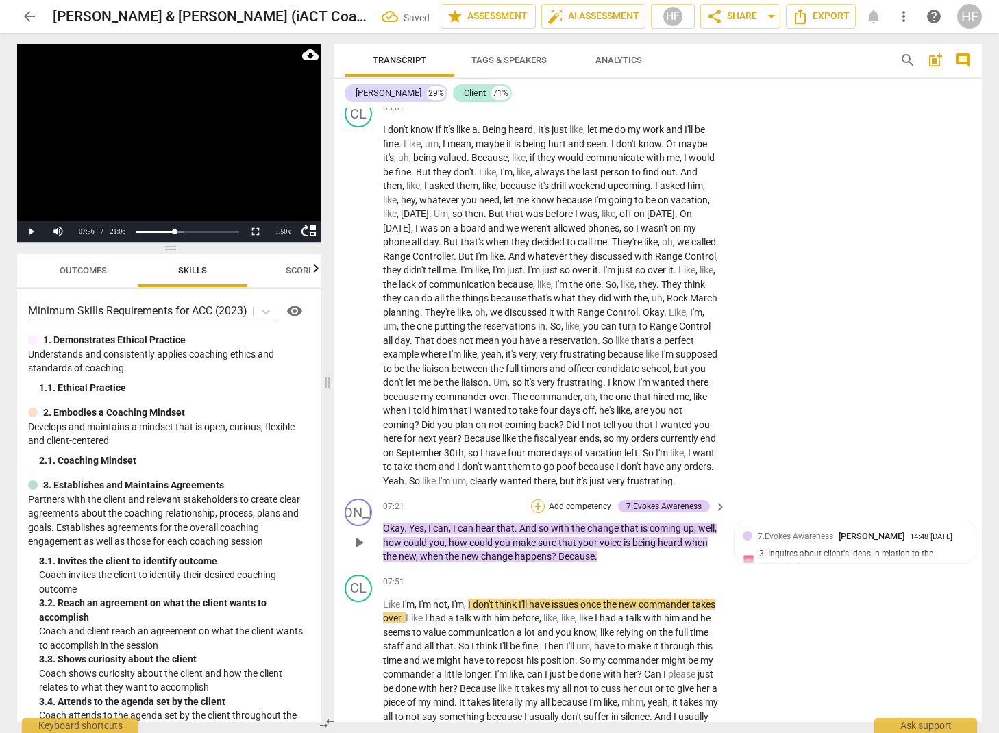
click at [536, 500] on div "+" at bounding box center [538, 507] width 14 height 14
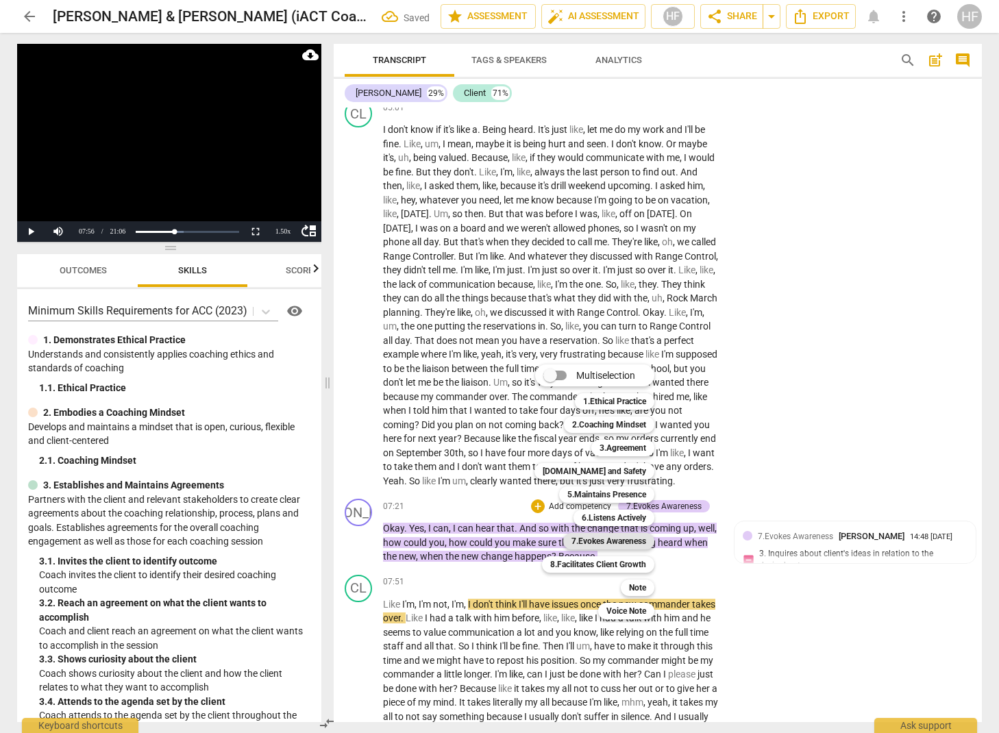
click at [602, 545] on b "7.Evokes Awareness" at bounding box center [608, 541] width 75 height 16
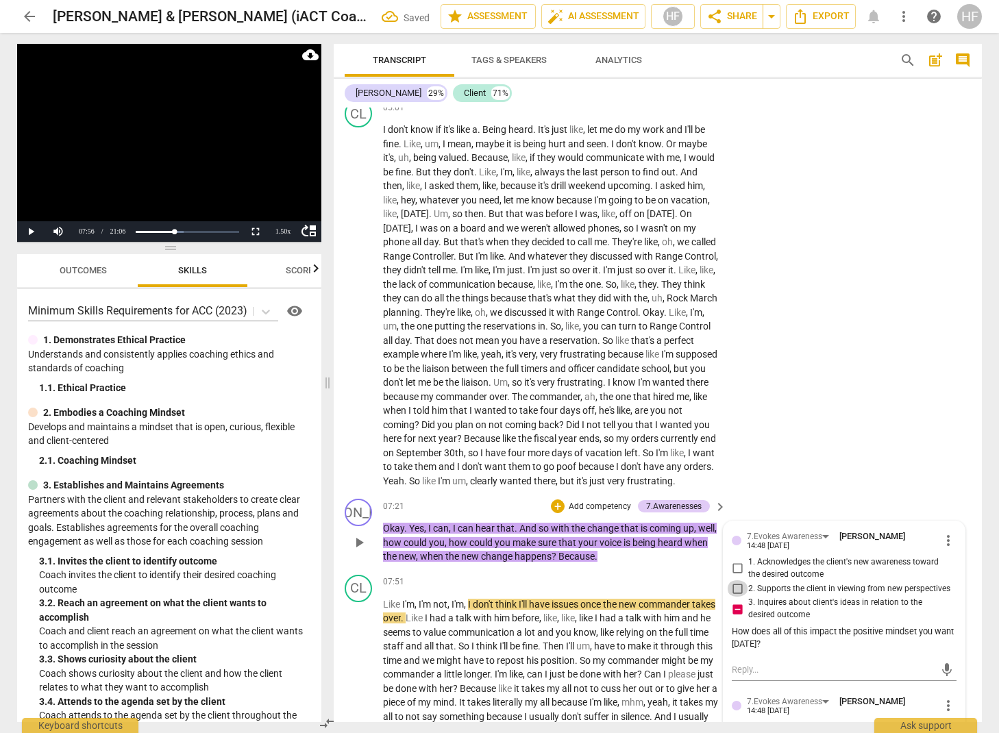
click at [738, 580] on input "2. Supports the client in viewing from new perspectives" at bounding box center [737, 588] width 22 height 16
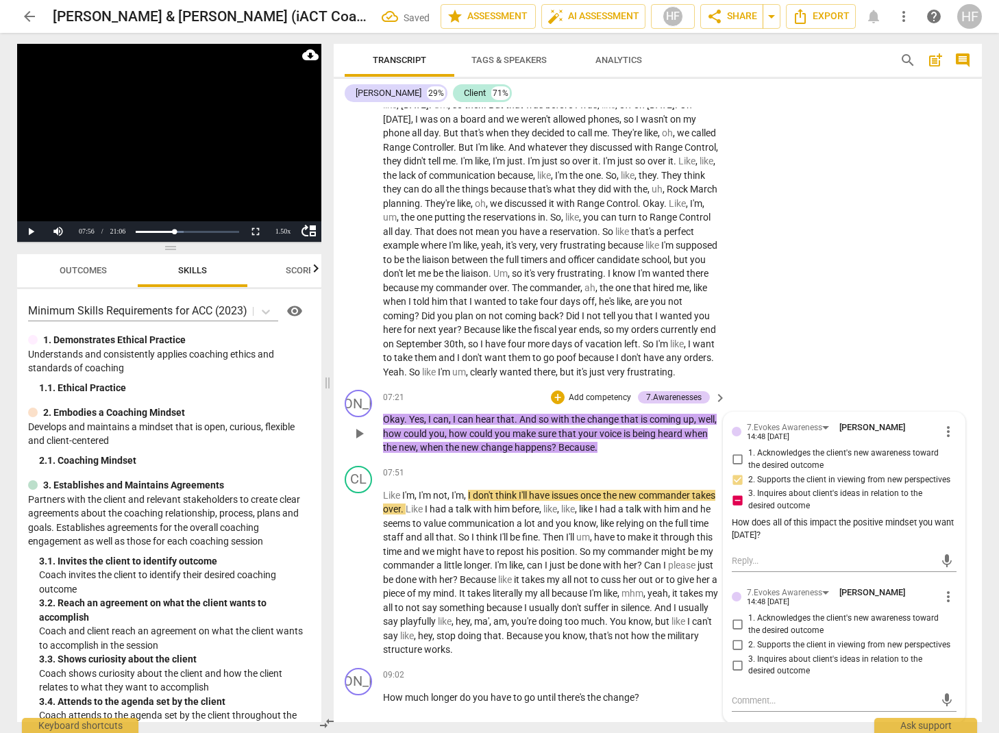
scroll to position [1881, 0]
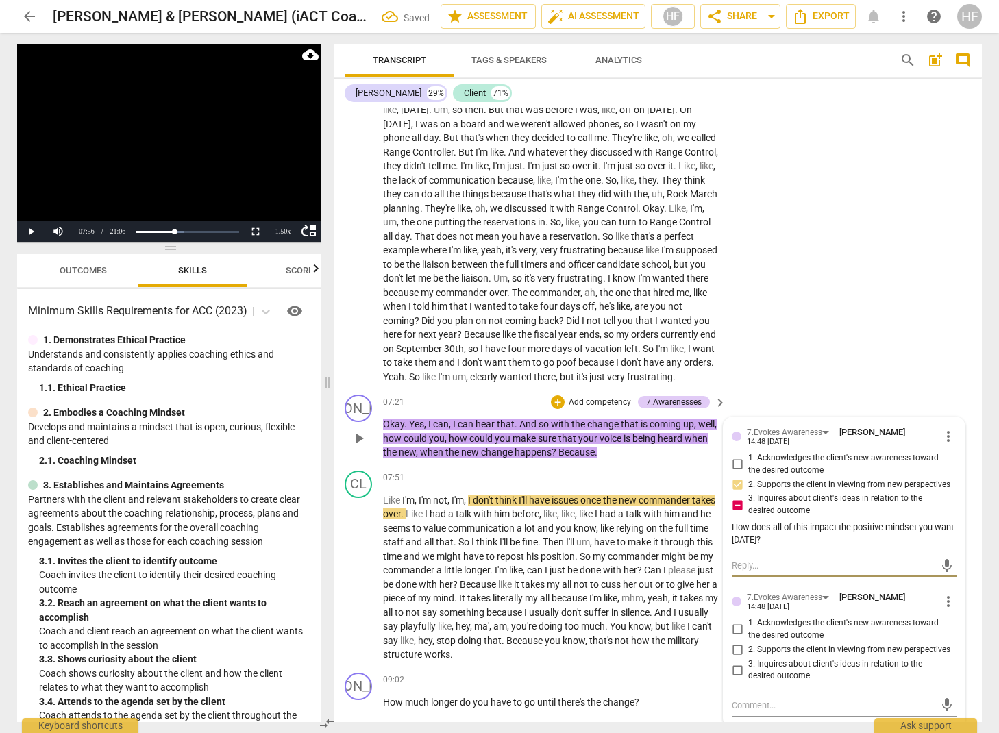
click at [761, 559] on textarea at bounding box center [833, 565] width 203 height 13
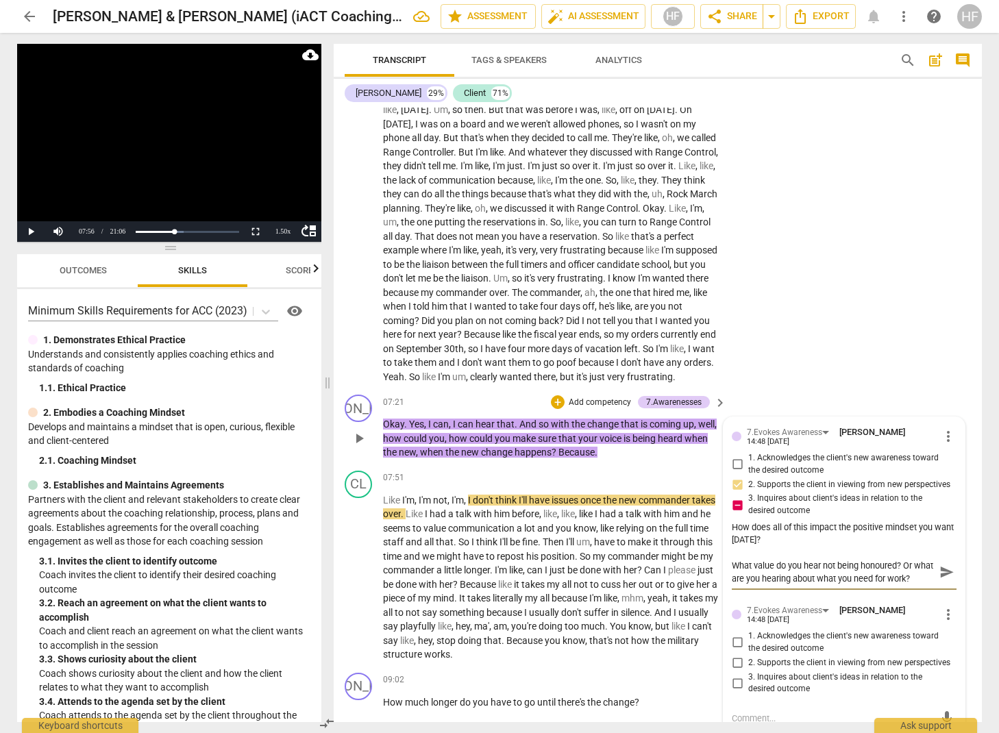
scroll to position [13, 0]
drag, startPoint x: 779, startPoint y: 572, endPoint x: 733, endPoint y: 571, distance: 46.6
click at [733, 571] on textarea "What value do you hear not being honoured? Or what are you hearing about what y…" at bounding box center [833, 572] width 203 height 26
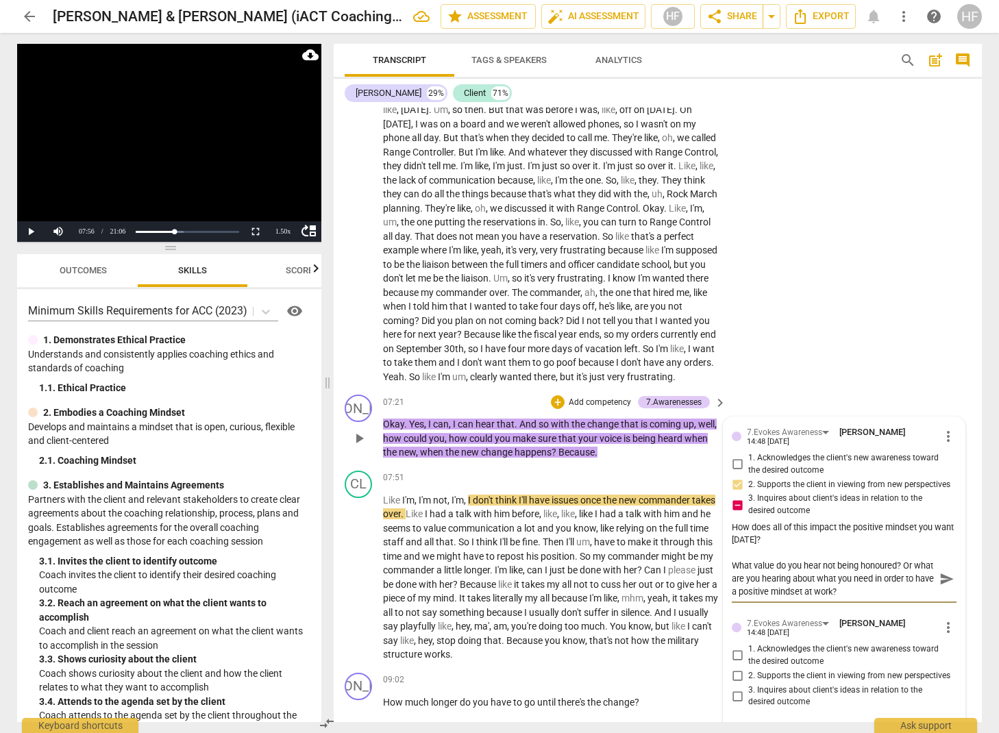
click at [942, 571] on span "send" at bounding box center [946, 578] width 15 height 15
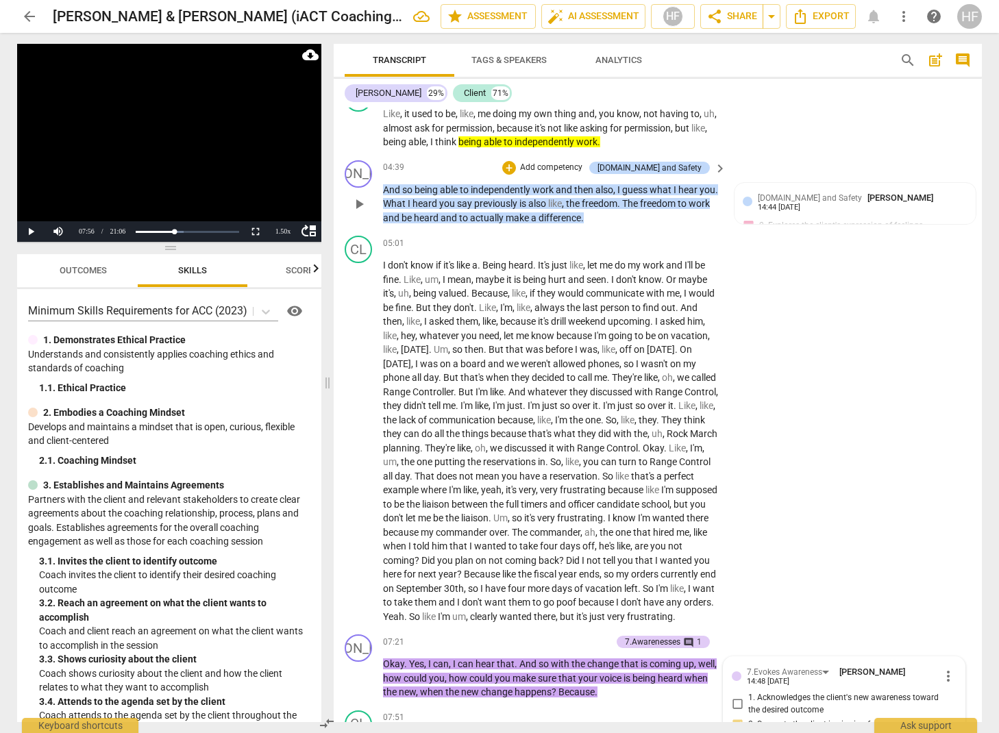
scroll to position [1642, 0]
drag, startPoint x: 428, startPoint y: 248, endPoint x: 534, endPoint y: 247, distance: 105.5
click at [534, 258] on p "I don't know if it's like a . Being heard . It's just like , let me do my work …" at bounding box center [551, 440] width 336 height 365
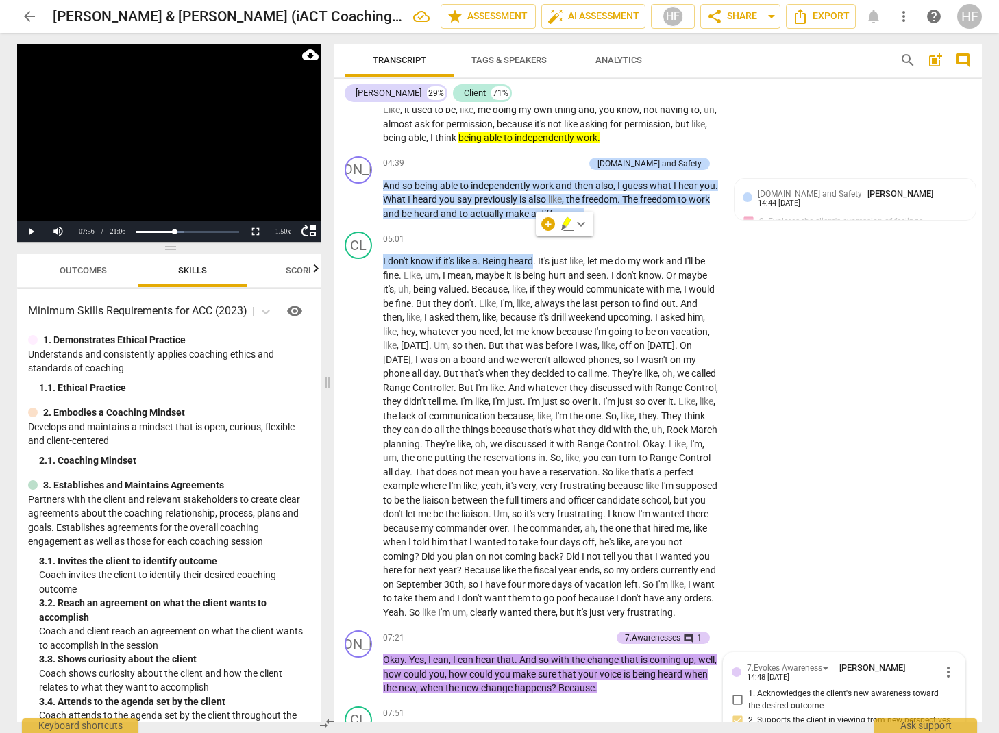
click at [566, 222] on icon "button" at bounding box center [567, 222] width 8 height 10
drag, startPoint x: 415, startPoint y: 270, endPoint x: 470, endPoint y: 269, distance: 55.5
click at [470, 269] on p "I don't know if it's like a . Being heard . It's just like , let me do my work …" at bounding box center [551, 436] width 336 height 365
click at [497, 253] on icon "button" at bounding box center [504, 251] width 14 height 16
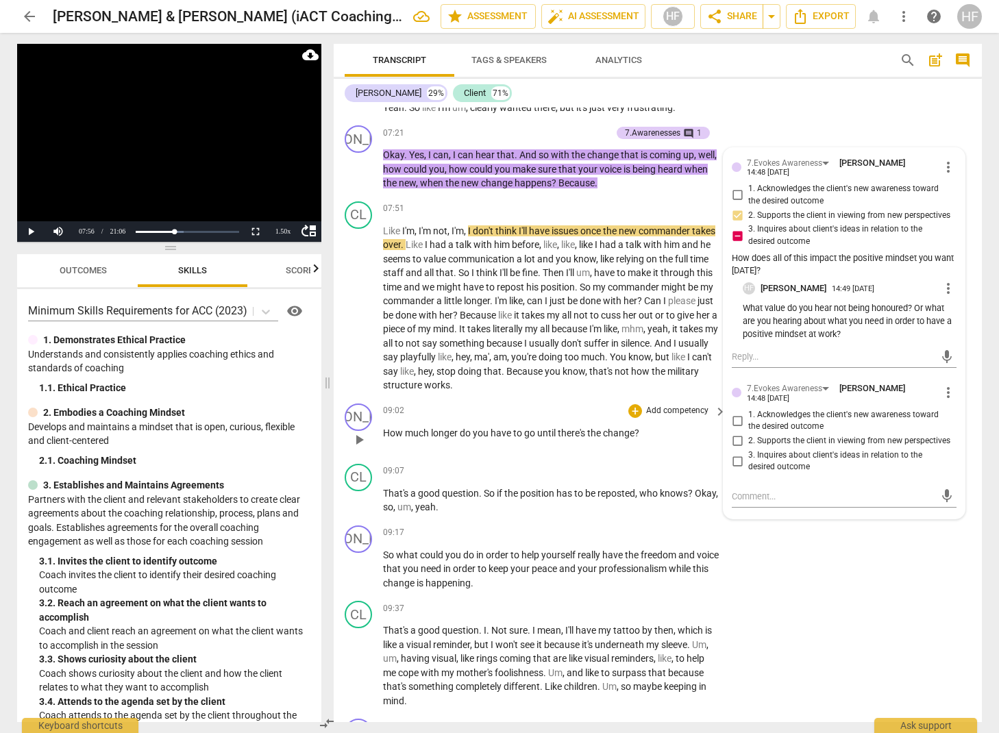
scroll to position [2151, 0]
click at [356, 431] on span "play_arrow" at bounding box center [359, 439] width 16 height 16
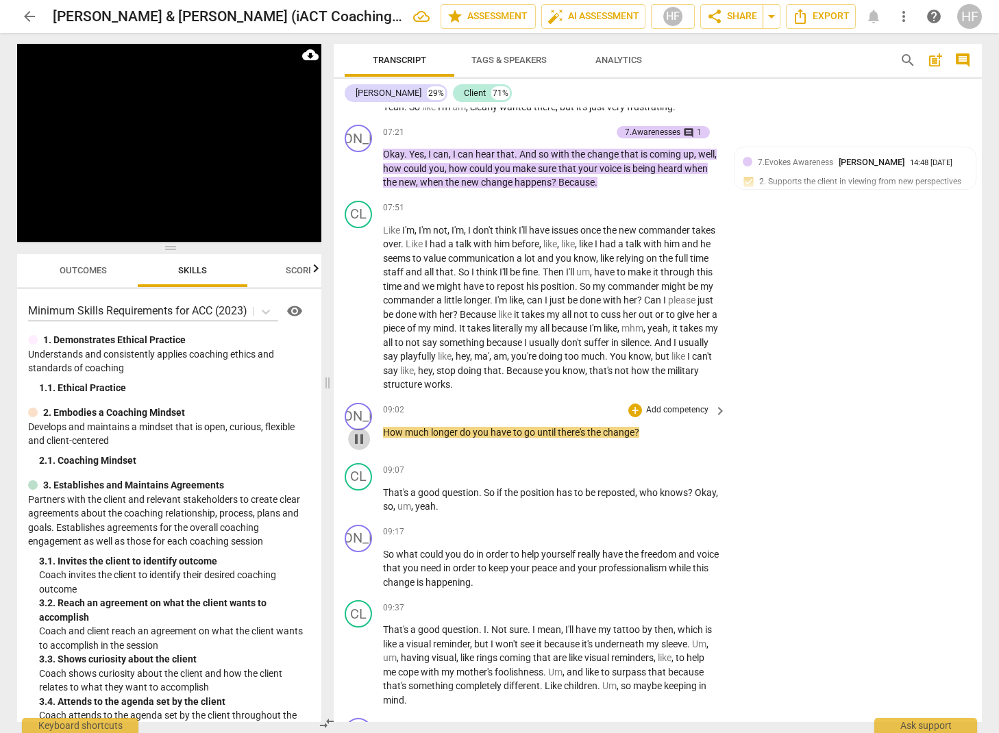
click at [356, 431] on span "pause" at bounding box center [359, 439] width 16 height 16
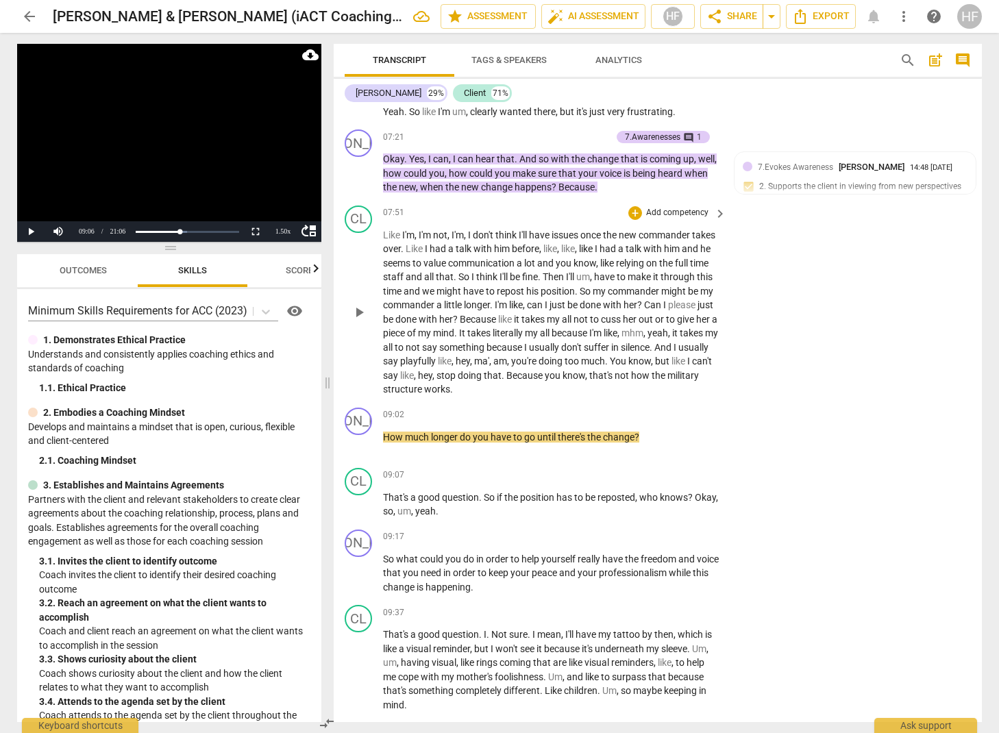
scroll to position [2141, 0]
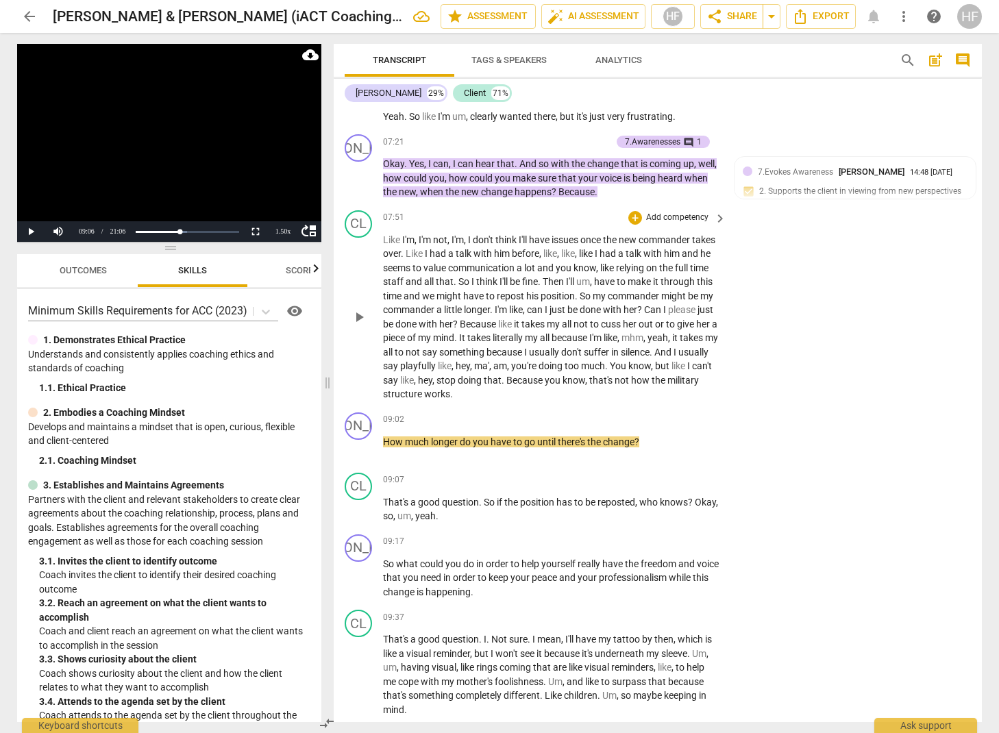
click at [367, 309] on span "play_arrow" at bounding box center [359, 317] width 16 height 16
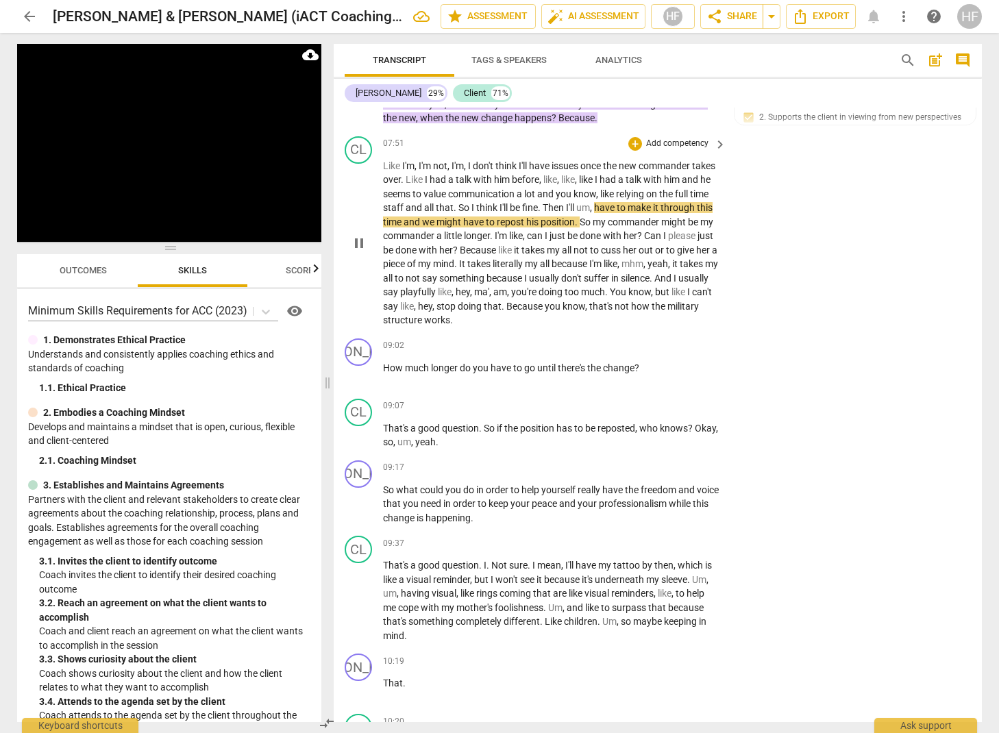
scroll to position [2217, 0]
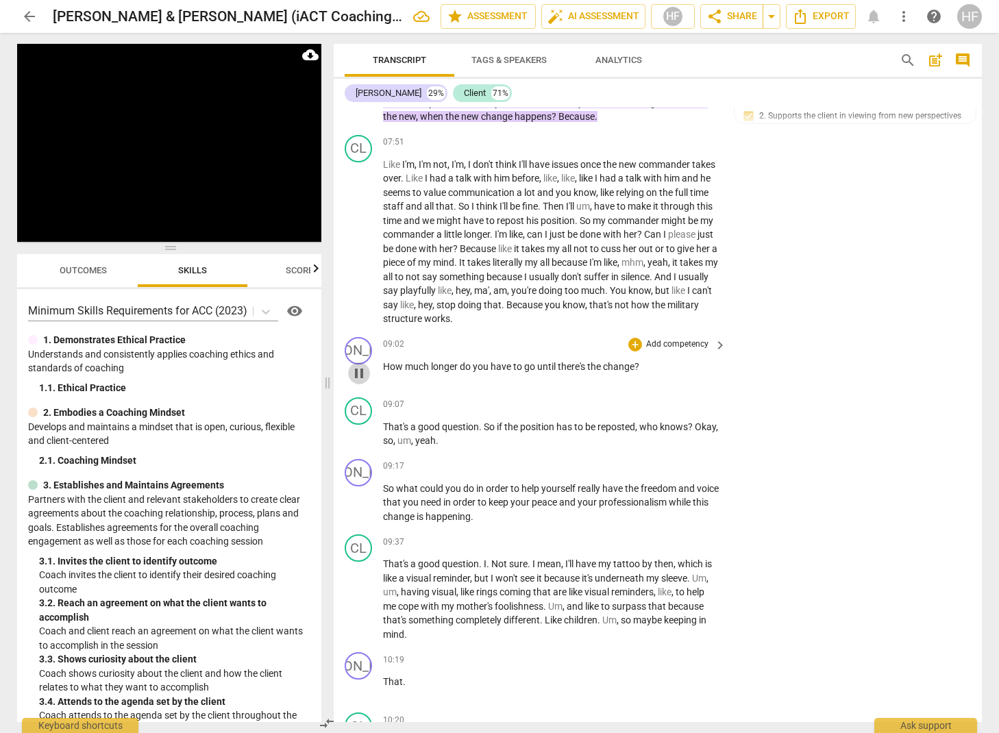
click at [360, 365] on span "pause" at bounding box center [359, 373] width 16 height 16
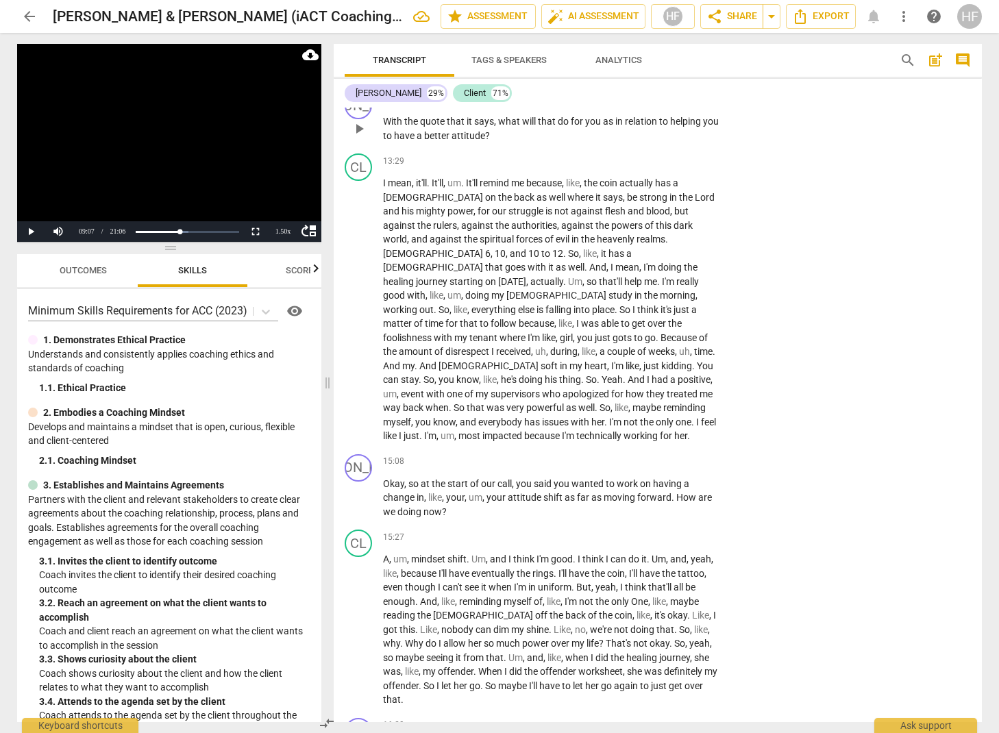
scroll to position [3601, 0]
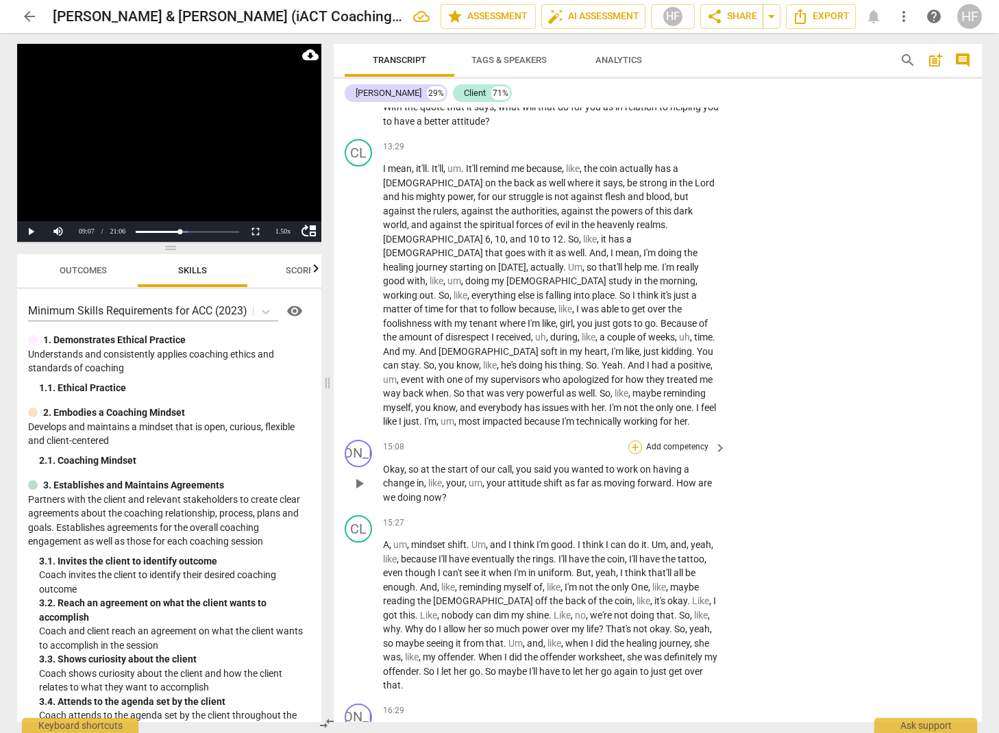
click at [632, 441] on div "+" at bounding box center [635, 448] width 14 height 14
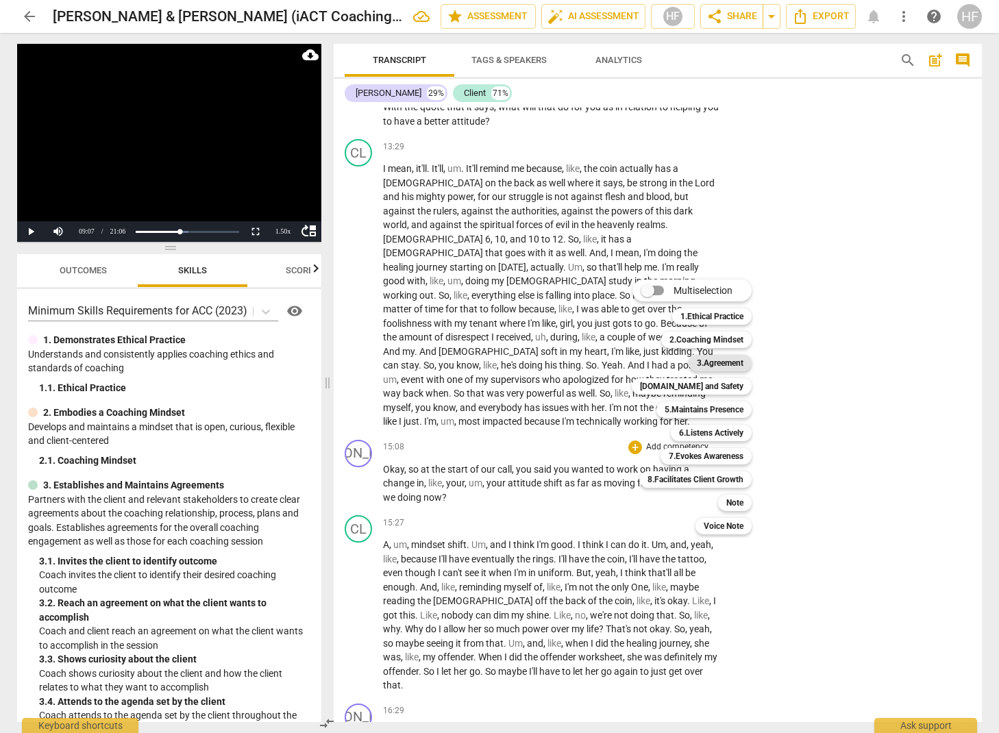
click at [732, 364] on b "3.Agreement" at bounding box center [720, 363] width 47 height 16
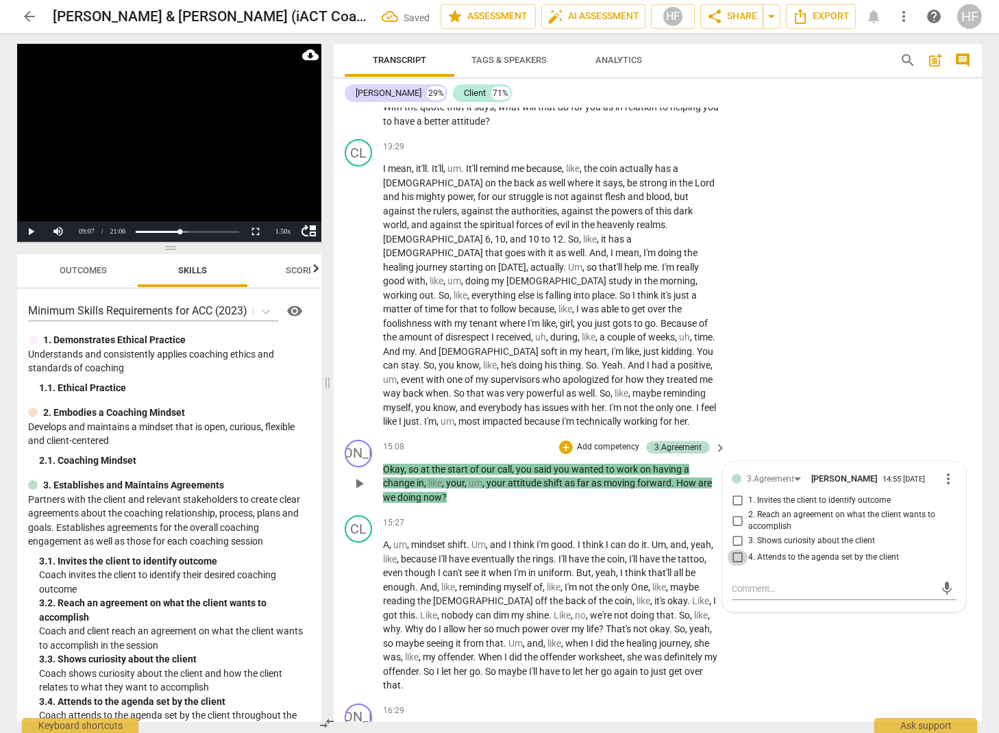
click at [739, 550] on input "4. Attends to the agenda set by the client" at bounding box center [737, 558] width 22 height 16
click at [561, 441] on div "+" at bounding box center [566, 448] width 14 height 14
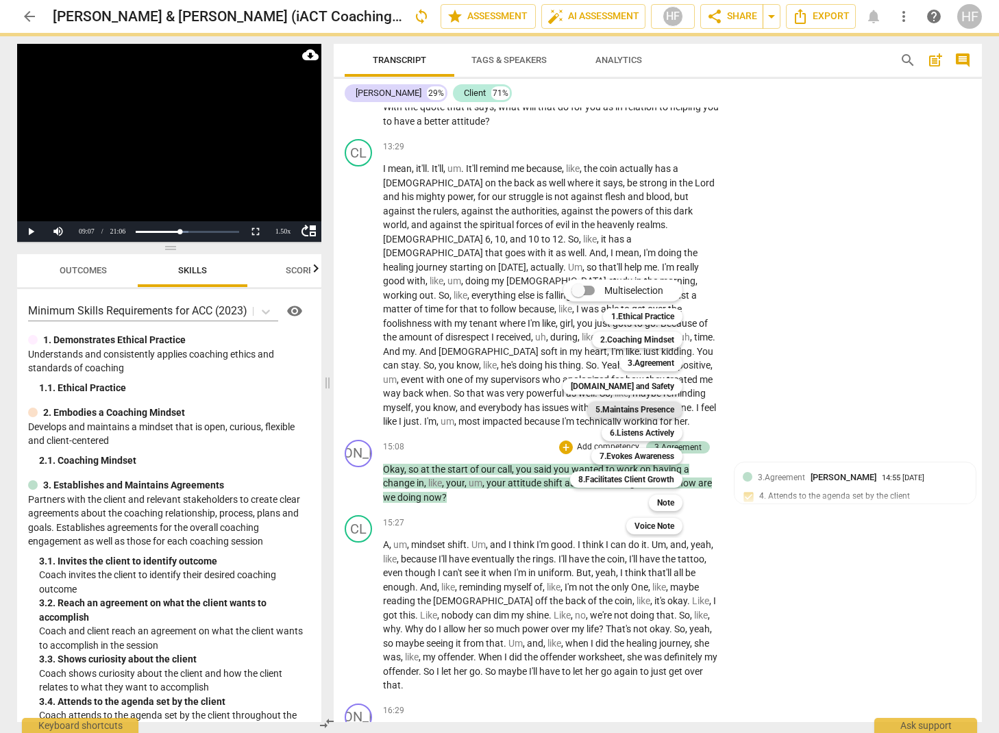
click at [674, 415] on b "5.Maintains Presence" at bounding box center [634, 410] width 79 height 16
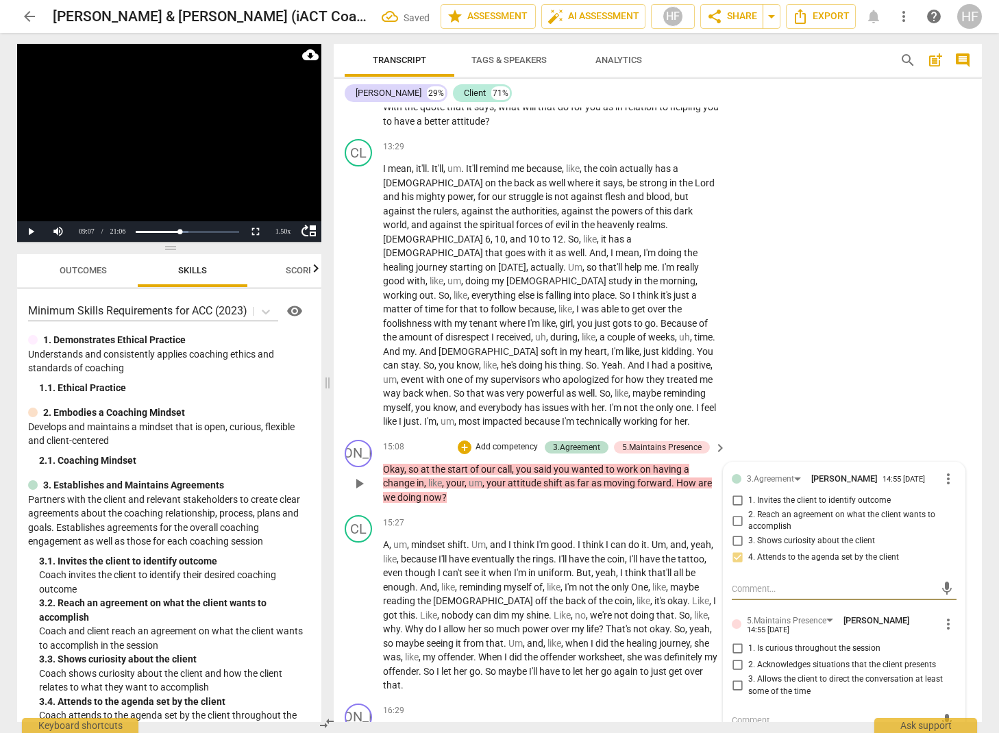
click at [733, 641] on input "1. Is curious throughout the session" at bounding box center [737, 649] width 22 height 16
click at [741, 657] on input "2. Acknowledges situations that the client presents" at bounding box center [737, 665] width 22 height 16
click at [735, 657] on input "2. Acknowledges situations that the client presents" at bounding box center [737, 665] width 22 height 16
click at [734, 657] on input "2. Acknowledges situations that the client presents" at bounding box center [737, 665] width 22 height 16
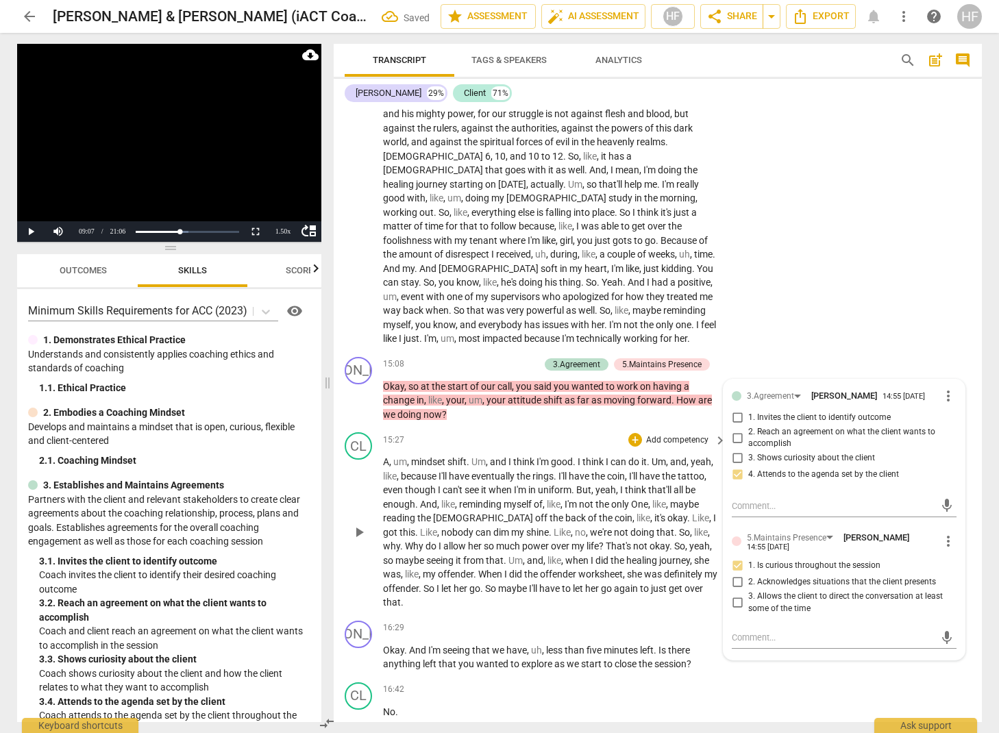
scroll to position [0, 0]
click at [634, 622] on div "+" at bounding box center [635, 629] width 14 height 14
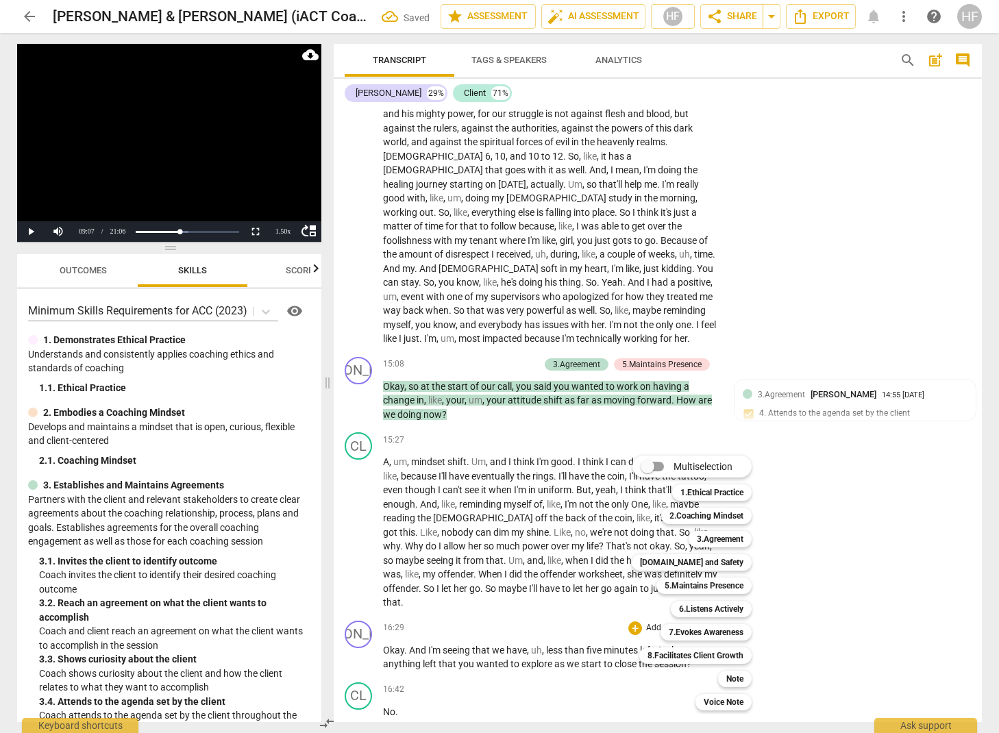
click at [833, 558] on div at bounding box center [499, 366] width 999 height 733
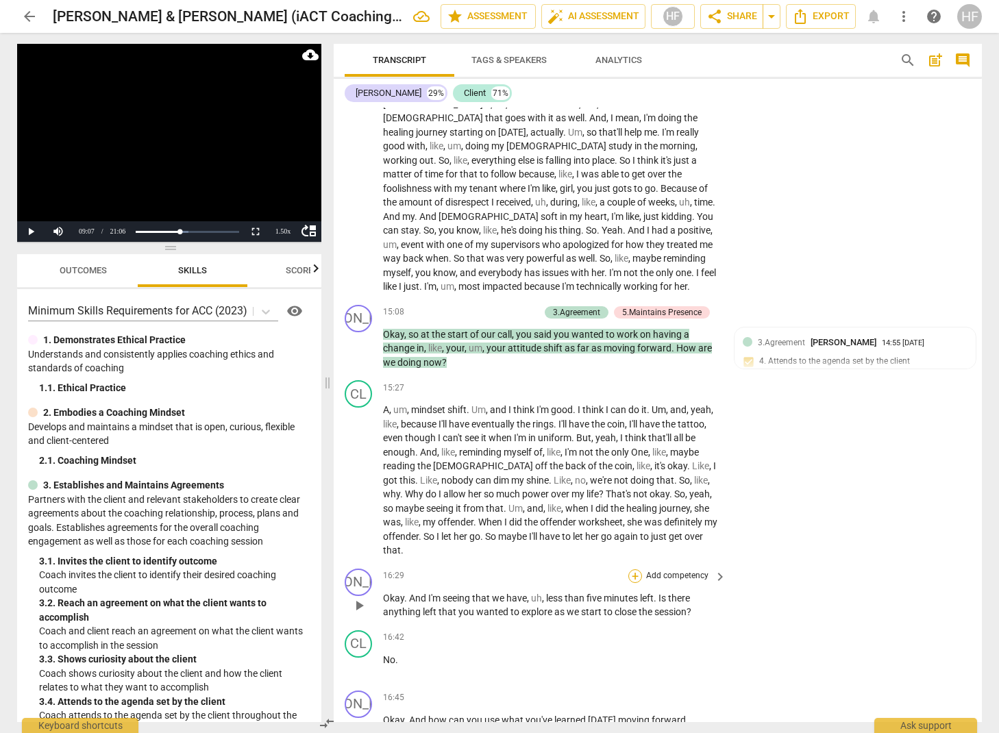
click at [635, 569] on div "+" at bounding box center [635, 576] width 14 height 14
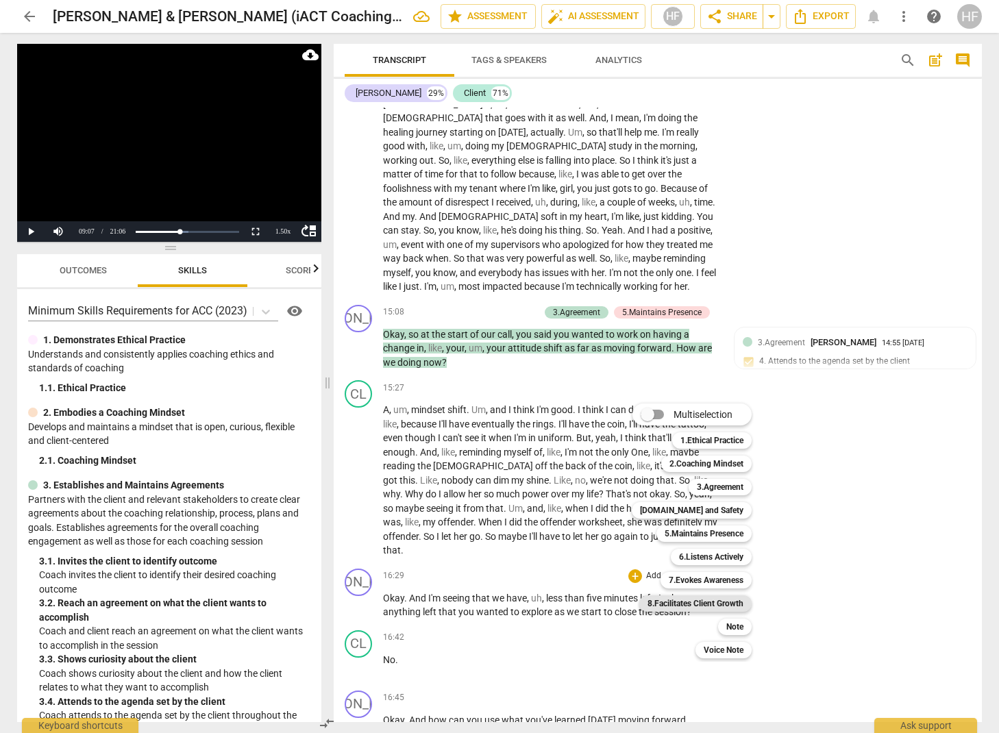
click at [725, 598] on b "8.Facilitates Client Growth" at bounding box center [696, 603] width 96 height 16
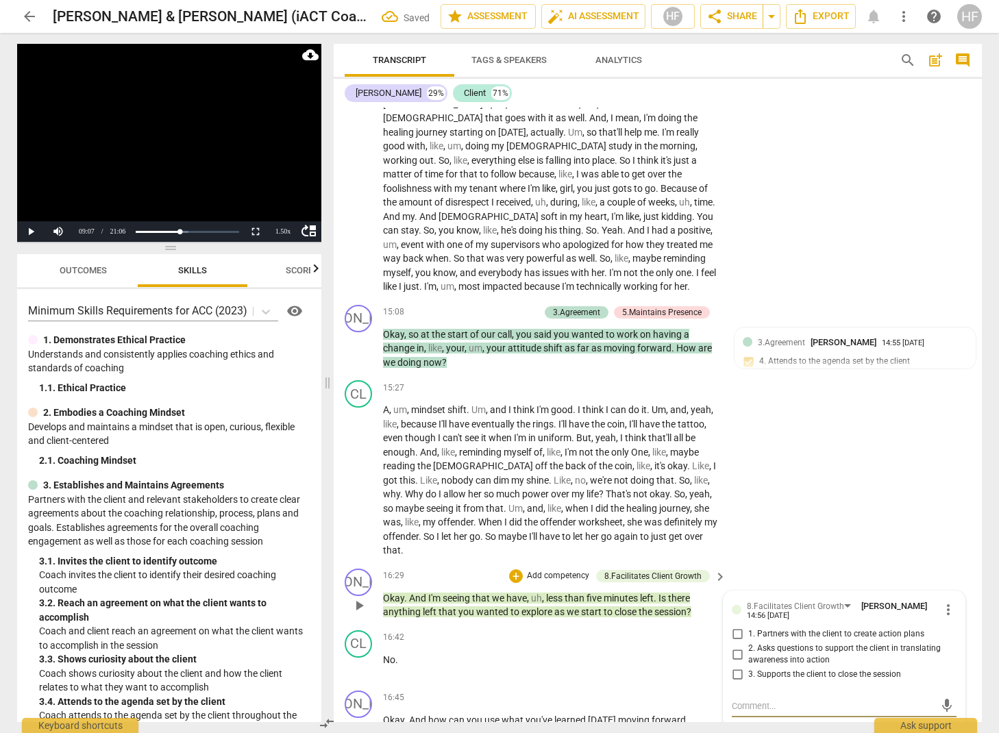
click at [739, 646] on input "2. Asks questions to support the client in translating awareness into action" at bounding box center [737, 654] width 22 height 16
click at [761, 700] on textarea at bounding box center [833, 706] width 203 height 13
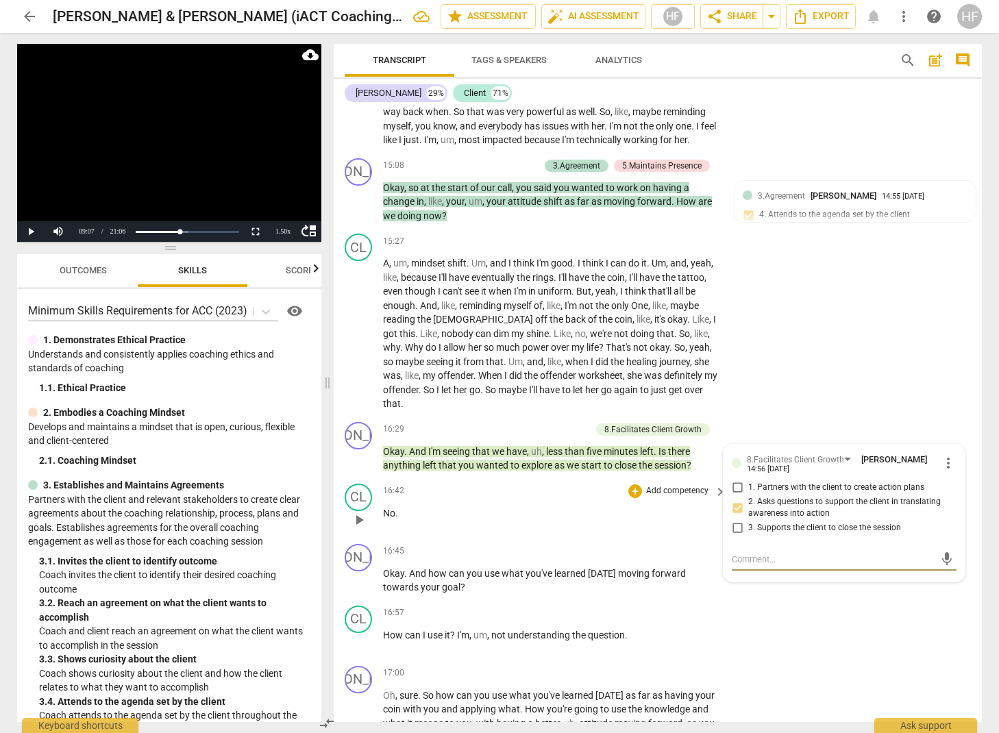
scroll to position [3883, 0]
click at [749, 552] on textarea at bounding box center [833, 558] width 203 height 13
click at [693, 545] on p "Add competency" at bounding box center [677, 551] width 65 height 12
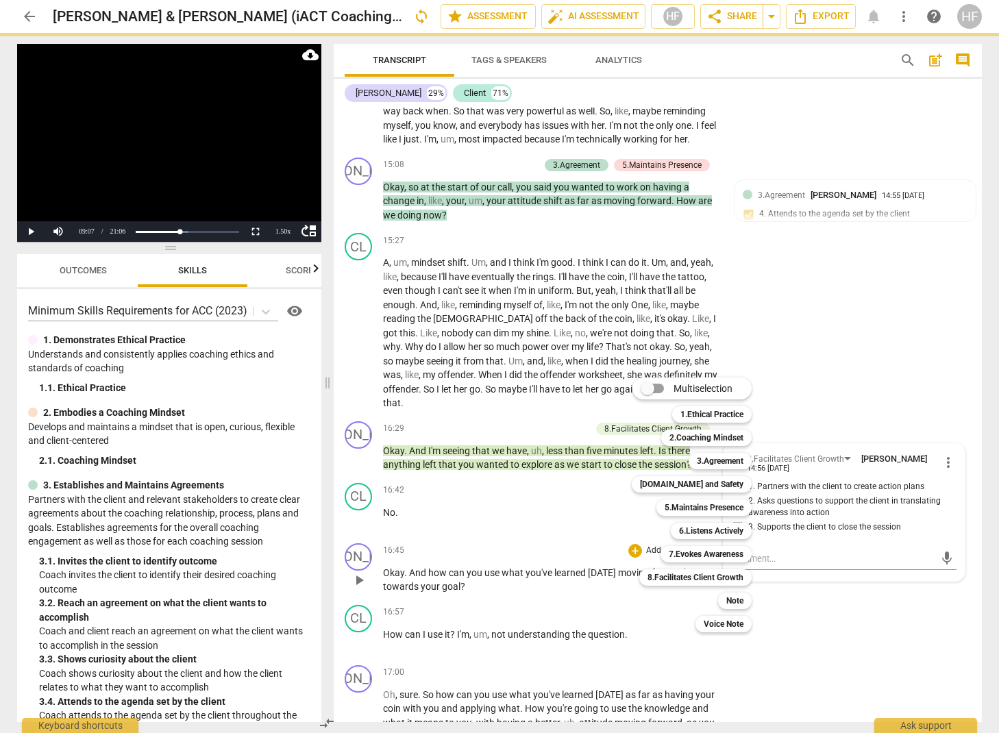
scroll to position [0, 0]
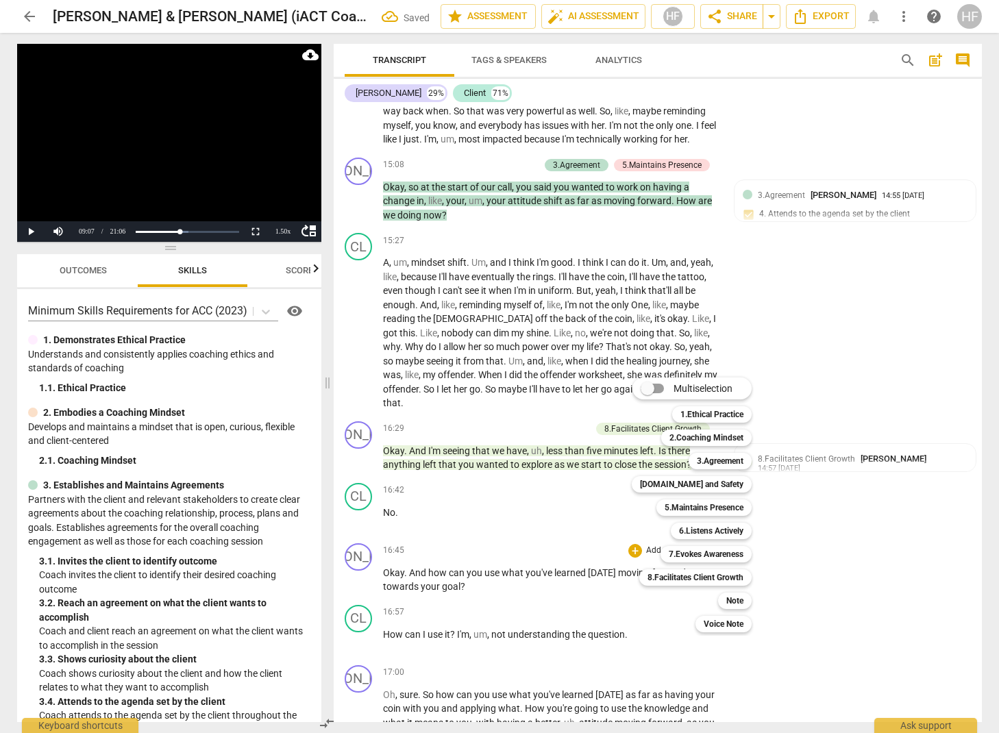
click at [485, 537] on div at bounding box center [499, 366] width 999 height 733
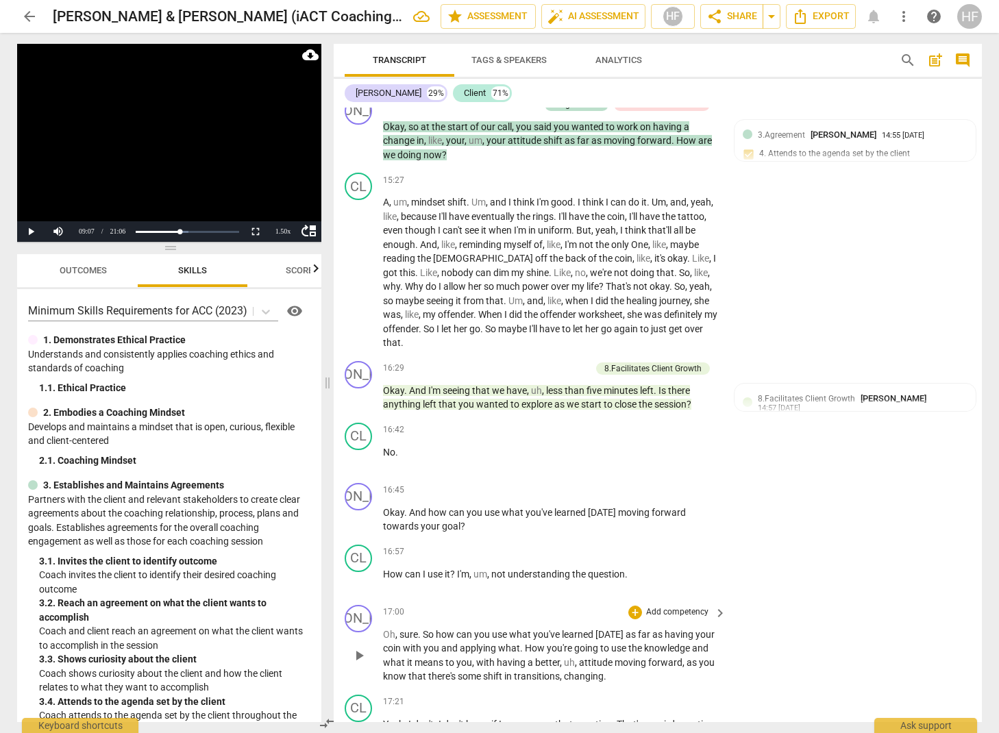
scroll to position [3946, 0]
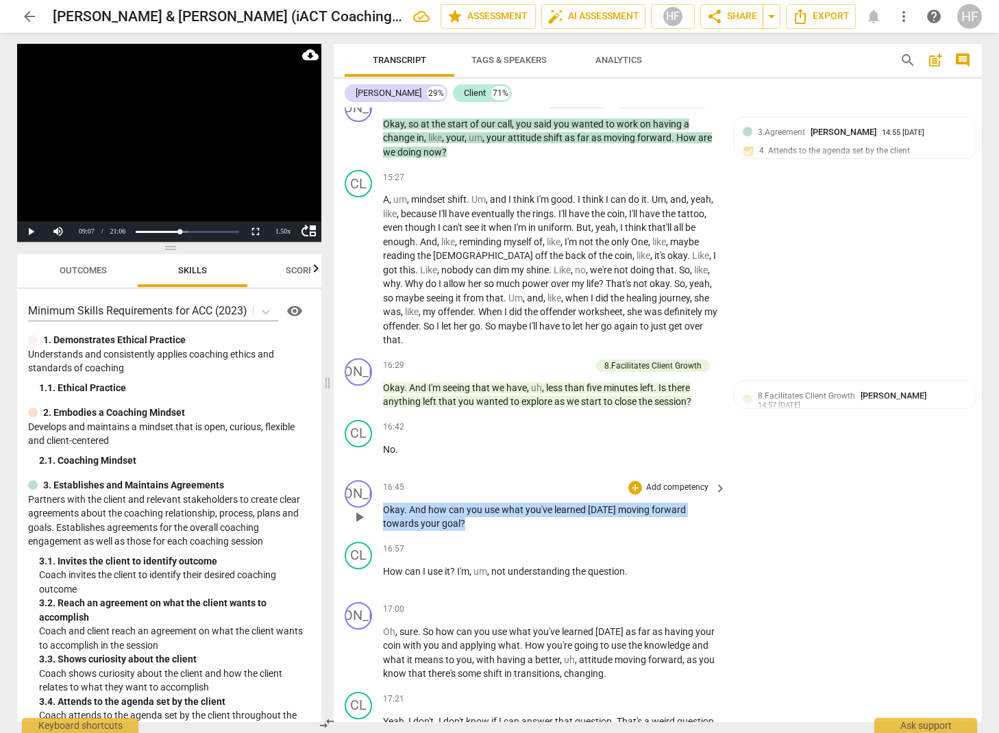
drag, startPoint x: 487, startPoint y: 479, endPoint x: 356, endPoint y: 460, distance: 131.5
click at [356, 475] on div "JA play_arrow pause 16:45 + Add competency keyboard_arrow_right Okay . And how …" at bounding box center [658, 506] width 648 height 62
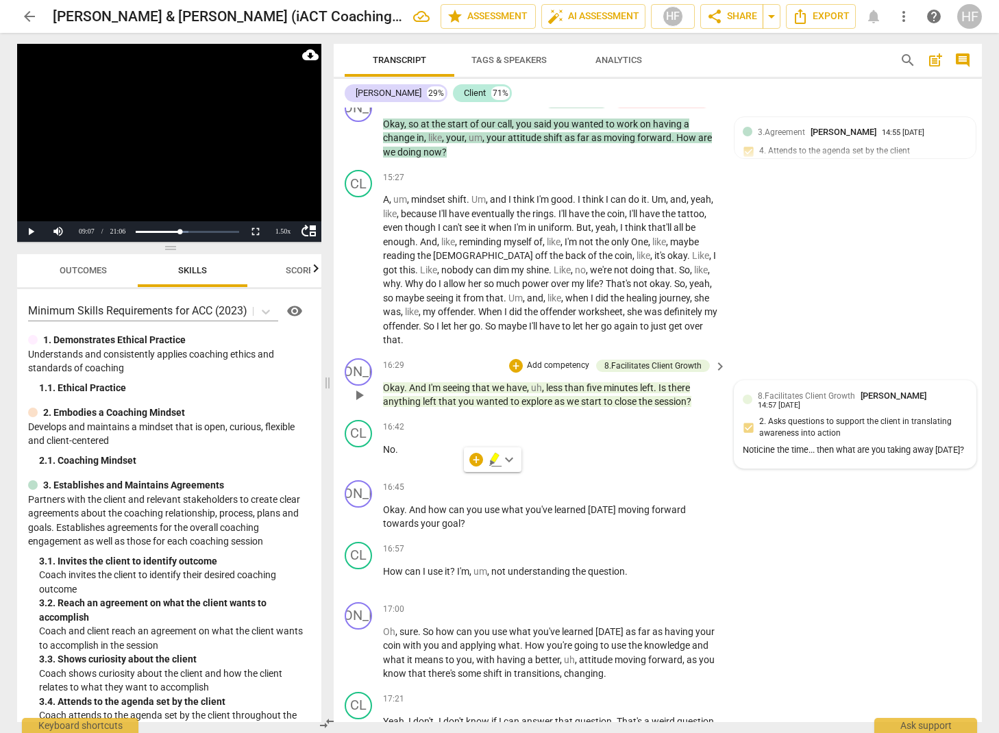
click at [784, 444] on div "Noticine the time... then what are you taking away [DATE]?" at bounding box center [855, 450] width 225 height 13
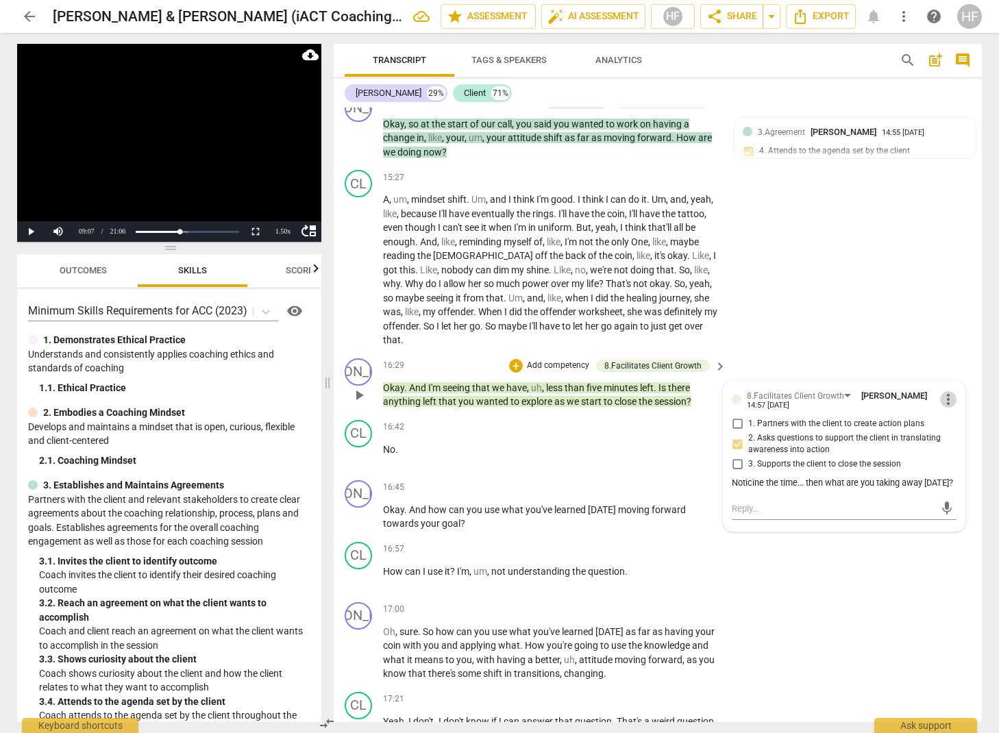
click at [943, 391] on span "more_vert" at bounding box center [948, 399] width 16 height 16
click at [949, 349] on li "Edit" at bounding box center [958, 355] width 47 height 26
click at [765, 484] on textarea "Noticine the time... then what are you taking away [DATE]?" at bounding box center [844, 490] width 225 height 13
click at [742, 512] on span "check_circle" at bounding box center [742, 520] width 16 height 16
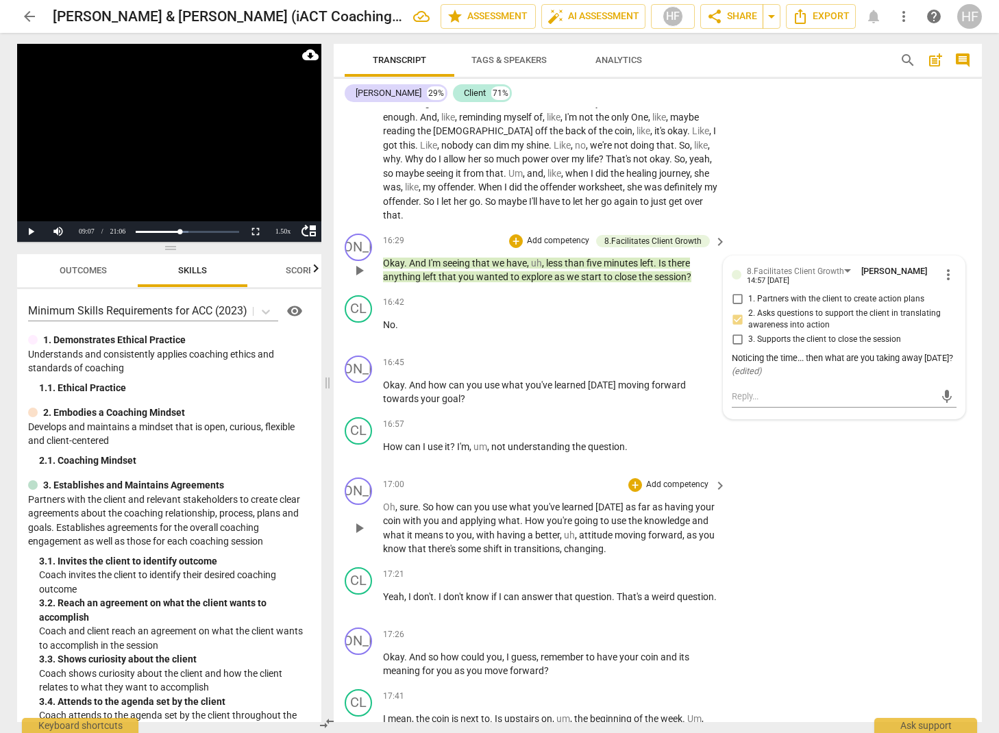
scroll to position [4083, 0]
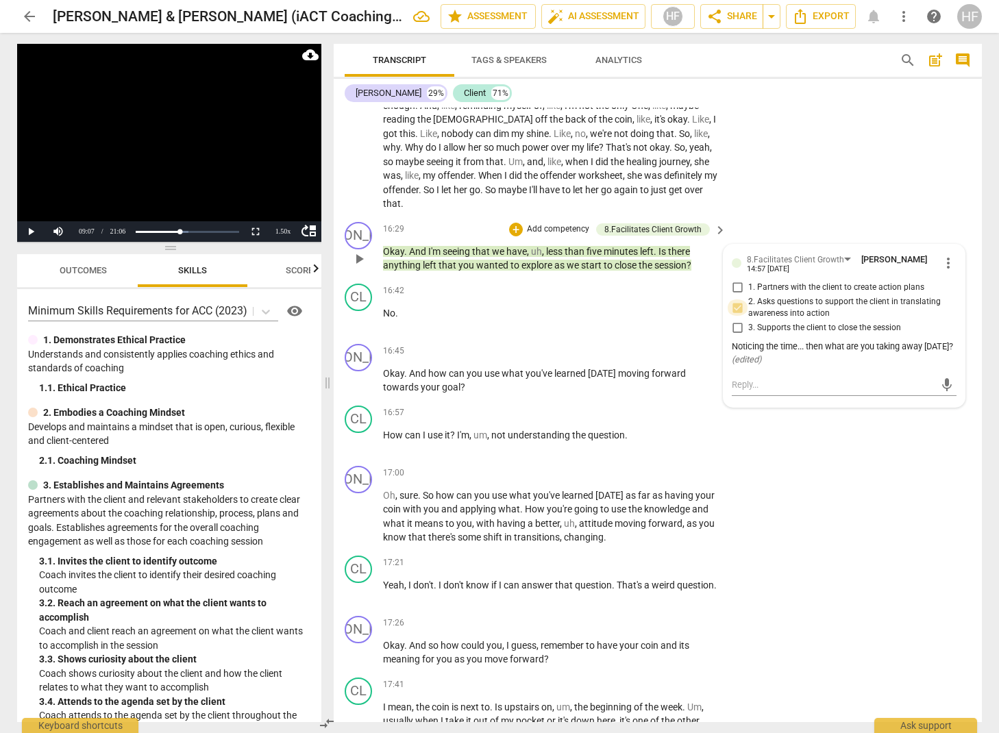
click at [735, 299] on input "2. Asks questions to support the client in translating awareness into action" at bounding box center [737, 307] width 22 height 16
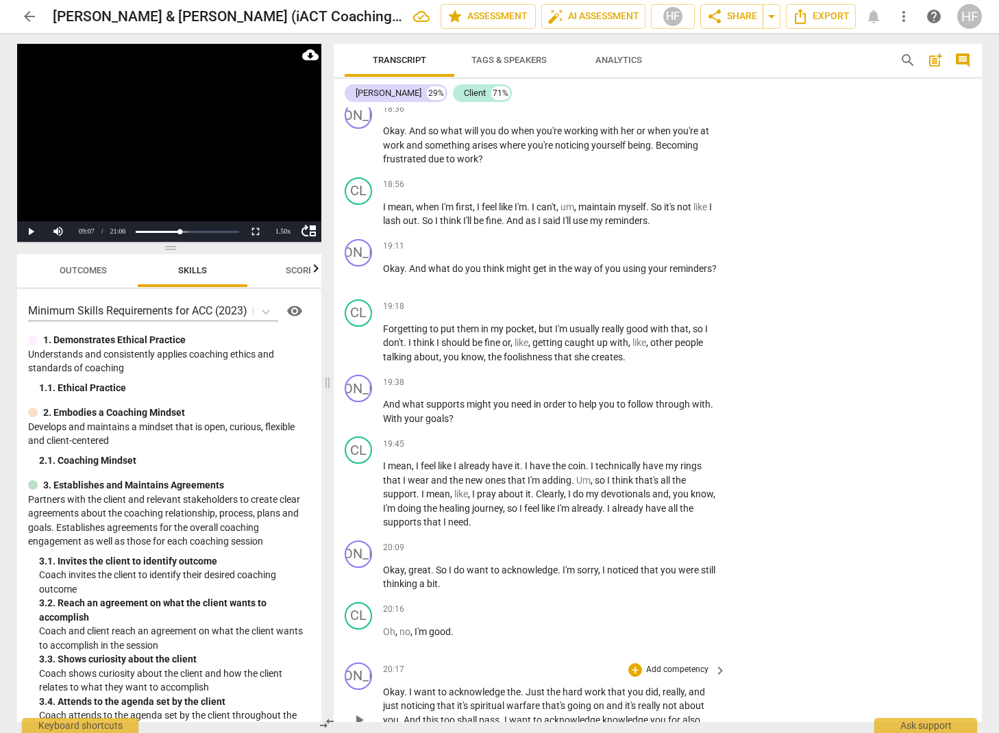
scroll to position [4911, 0]
click at [631, 377] on div "+" at bounding box center [635, 384] width 14 height 14
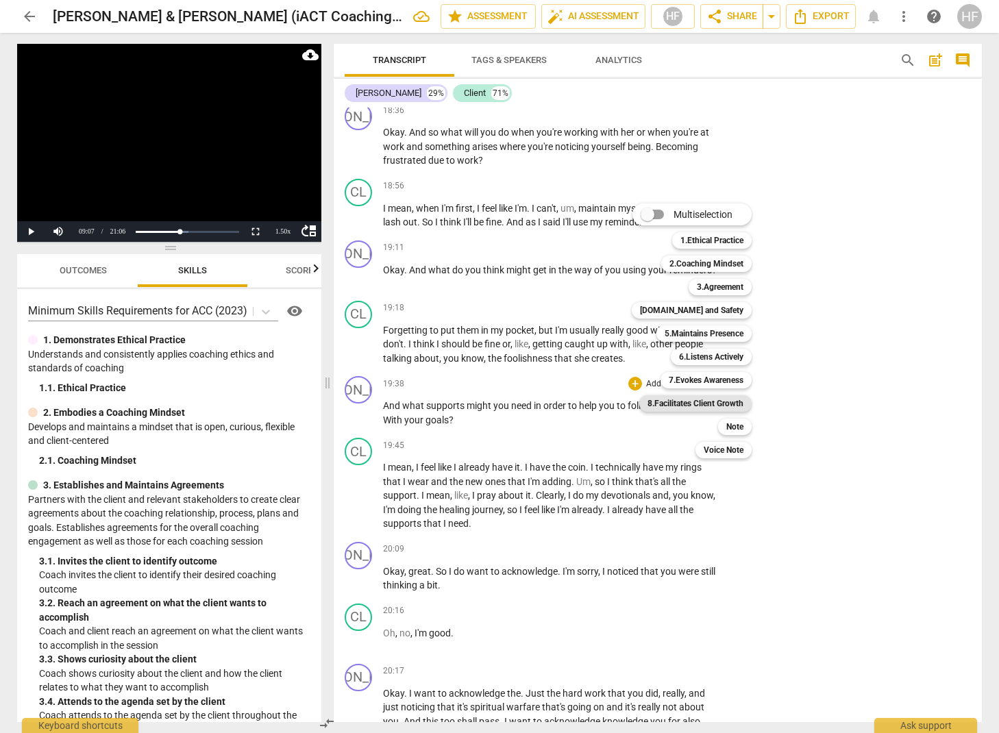
click at [717, 400] on b "8.Facilitates Client Growth" at bounding box center [696, 403] width 96 height 16
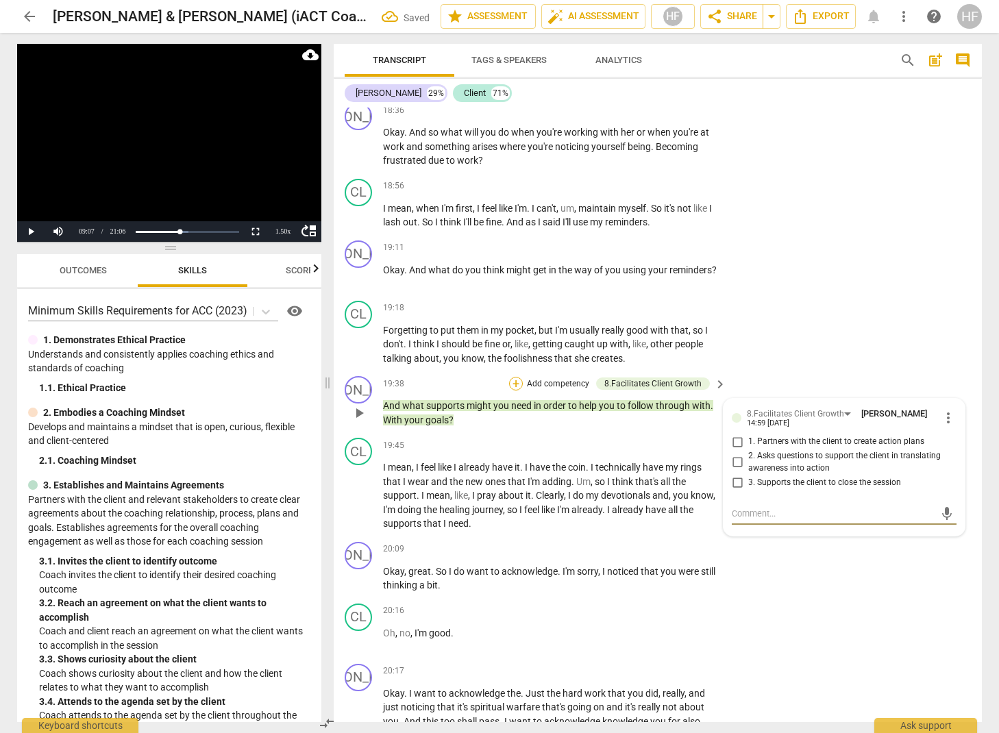
click at [631, 378] on div "8.Facilitates Client Growth" at bounding box center [652, 384] width 97 height 12
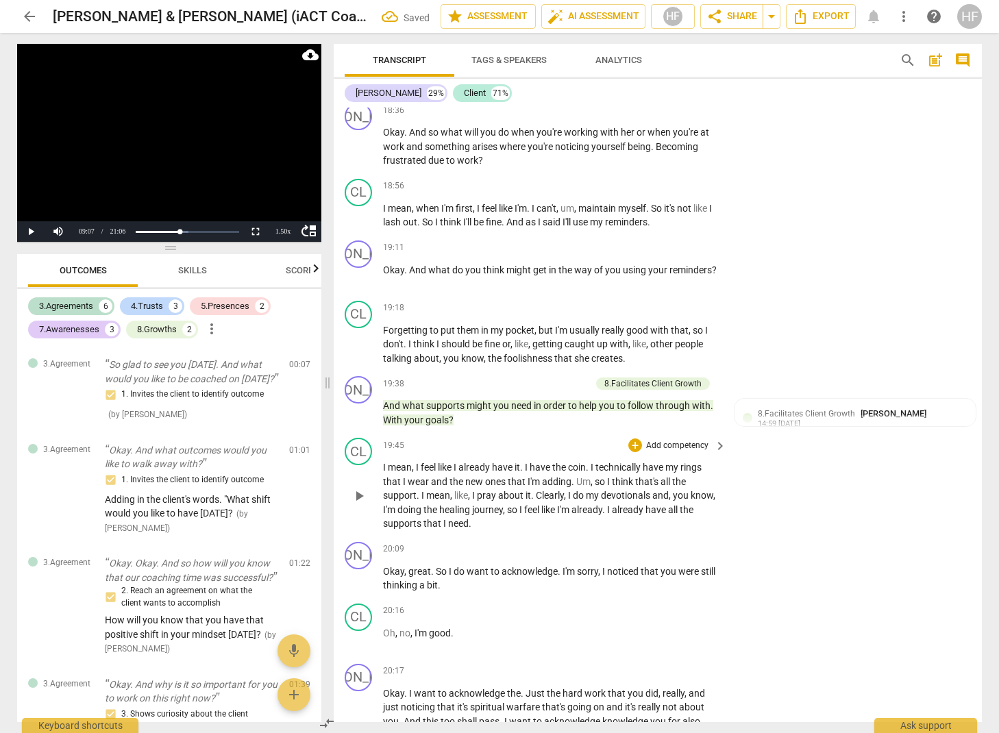
scroll to position [1620, 0]
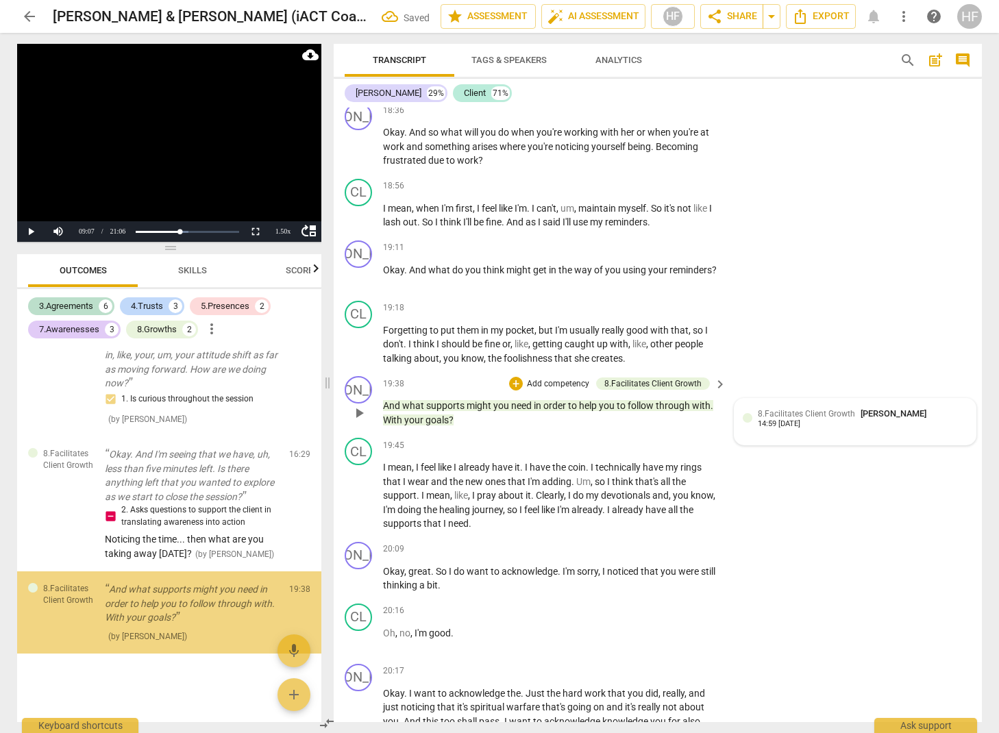
click at [780, 409] on span "8.Facilitates Client Growth" at bounding box center [806, 414] width 97 height 10
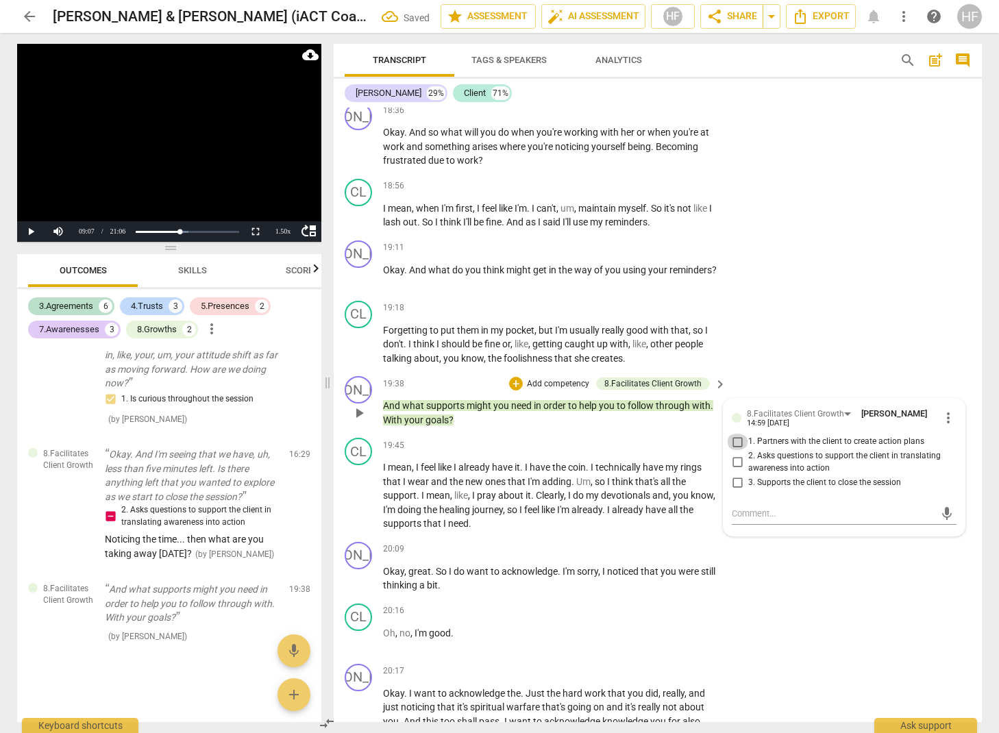
click at [737, 434] on input "1. Partners with the client to create action plans" at bounding box center [737, 442] width 22 height 16
